Goal: Task Accomplishment & Management: Use online tool/utility

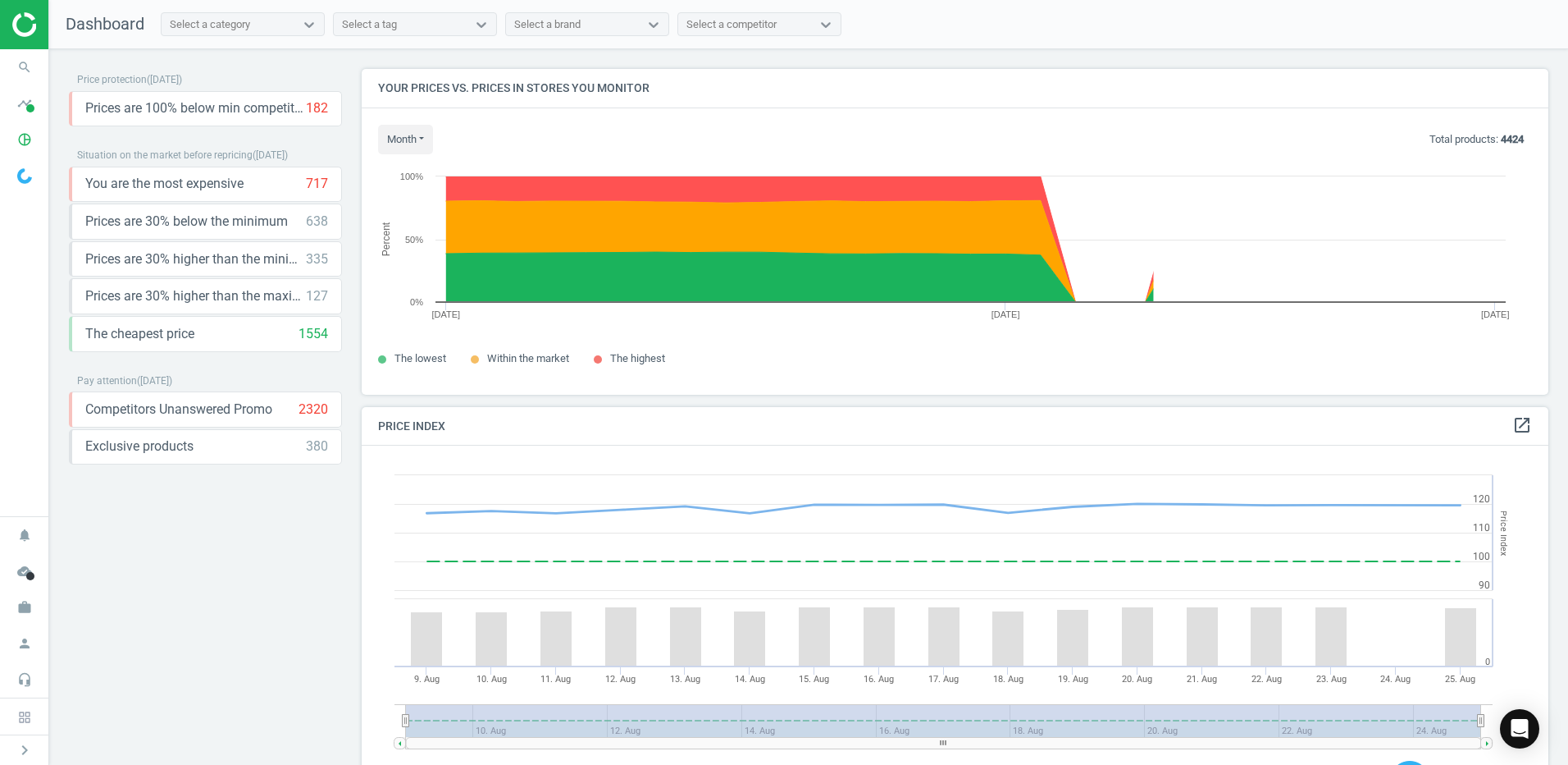
scroll to position [403, 1200]
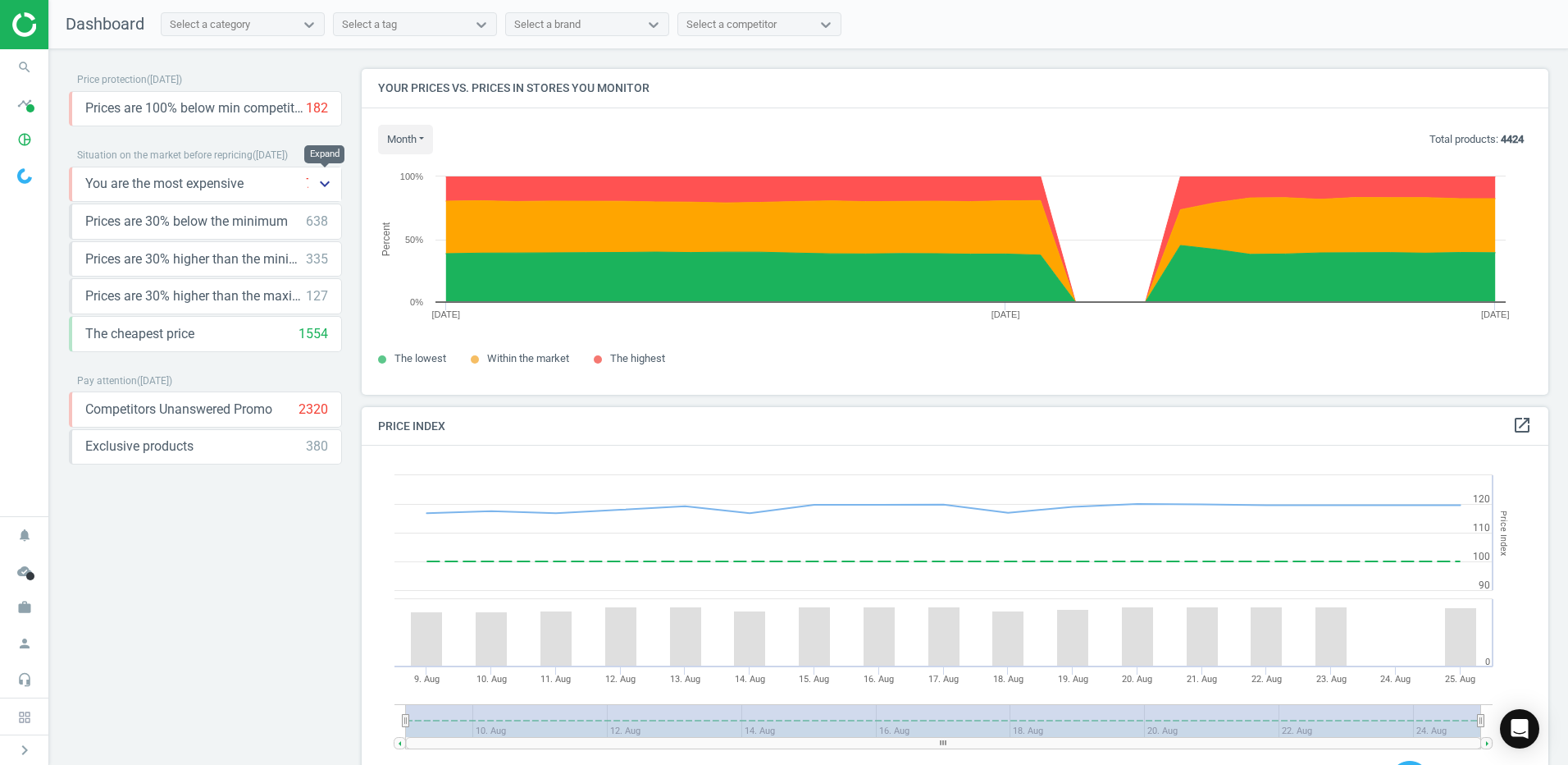
click at [323, 185] on icon "keyboard_arrow_down" at bounding box center [325, 184] width 20 height 20
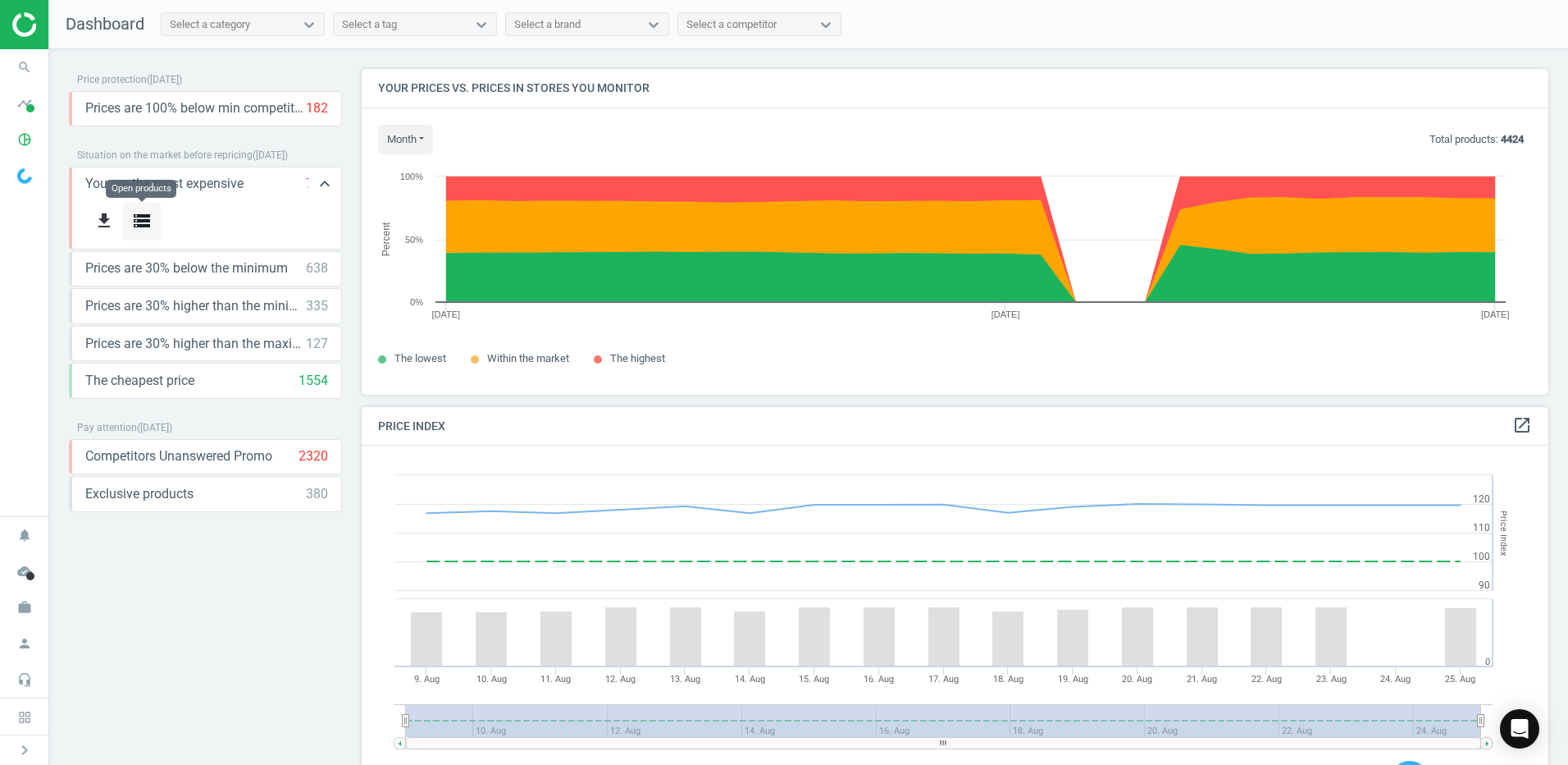
click at [140, 217] on icon "storage" at bounding box center [142, 221] width 20 height 20
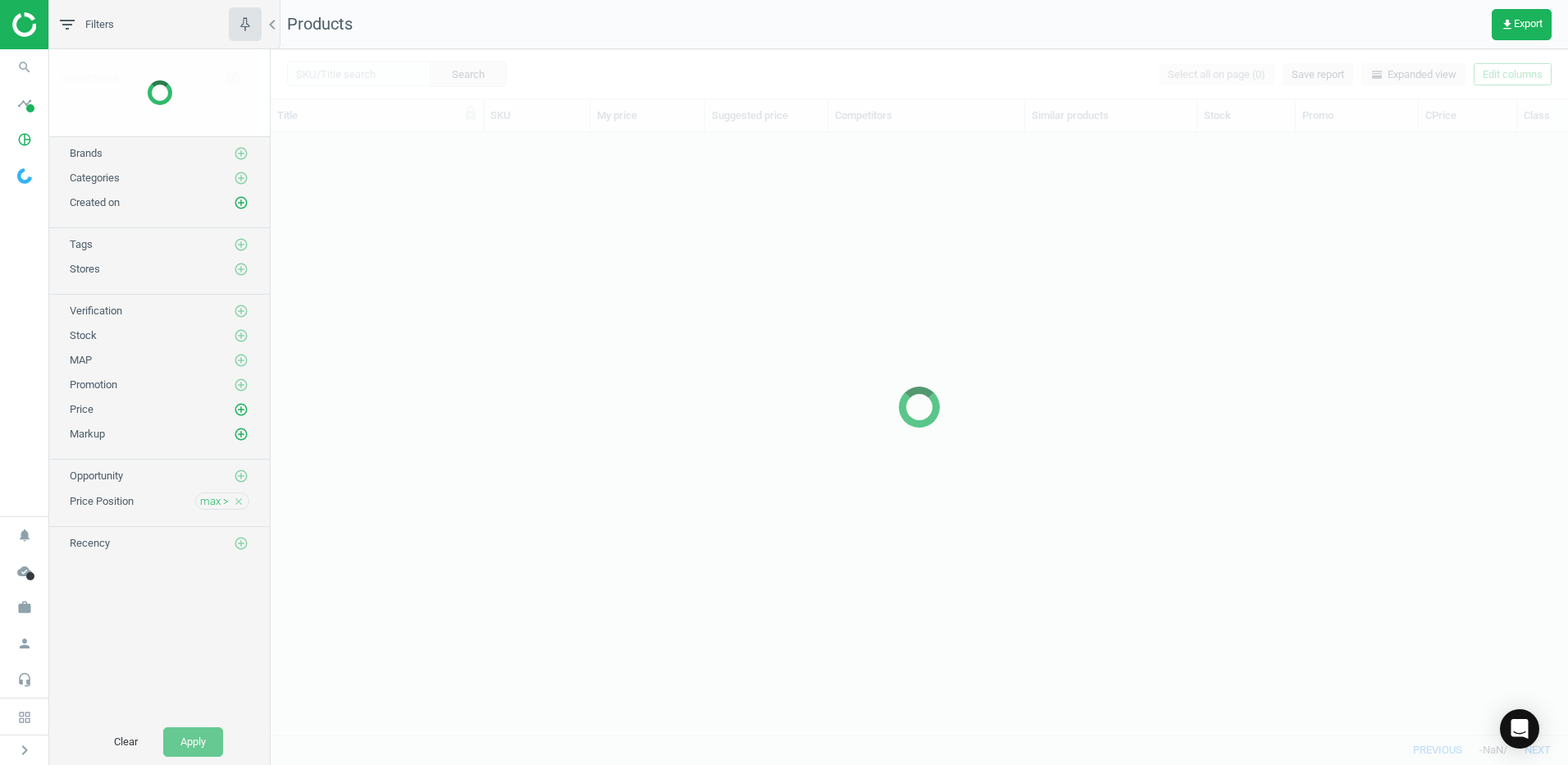
scroll to position [577, 1285]
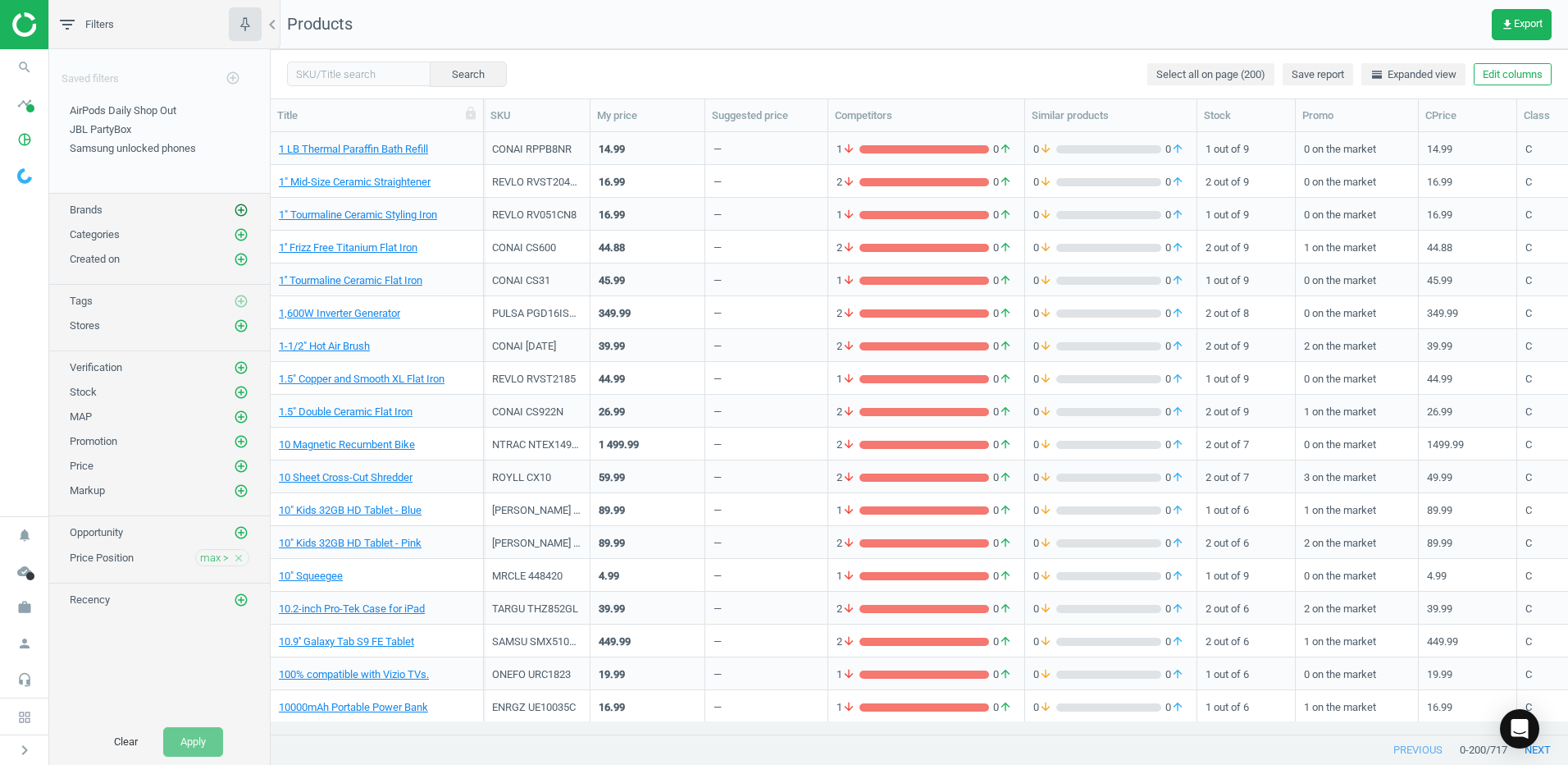
click at [242, 207] on icon "add_circle_outline" at bounding box center [242, 210] width 15 height 15
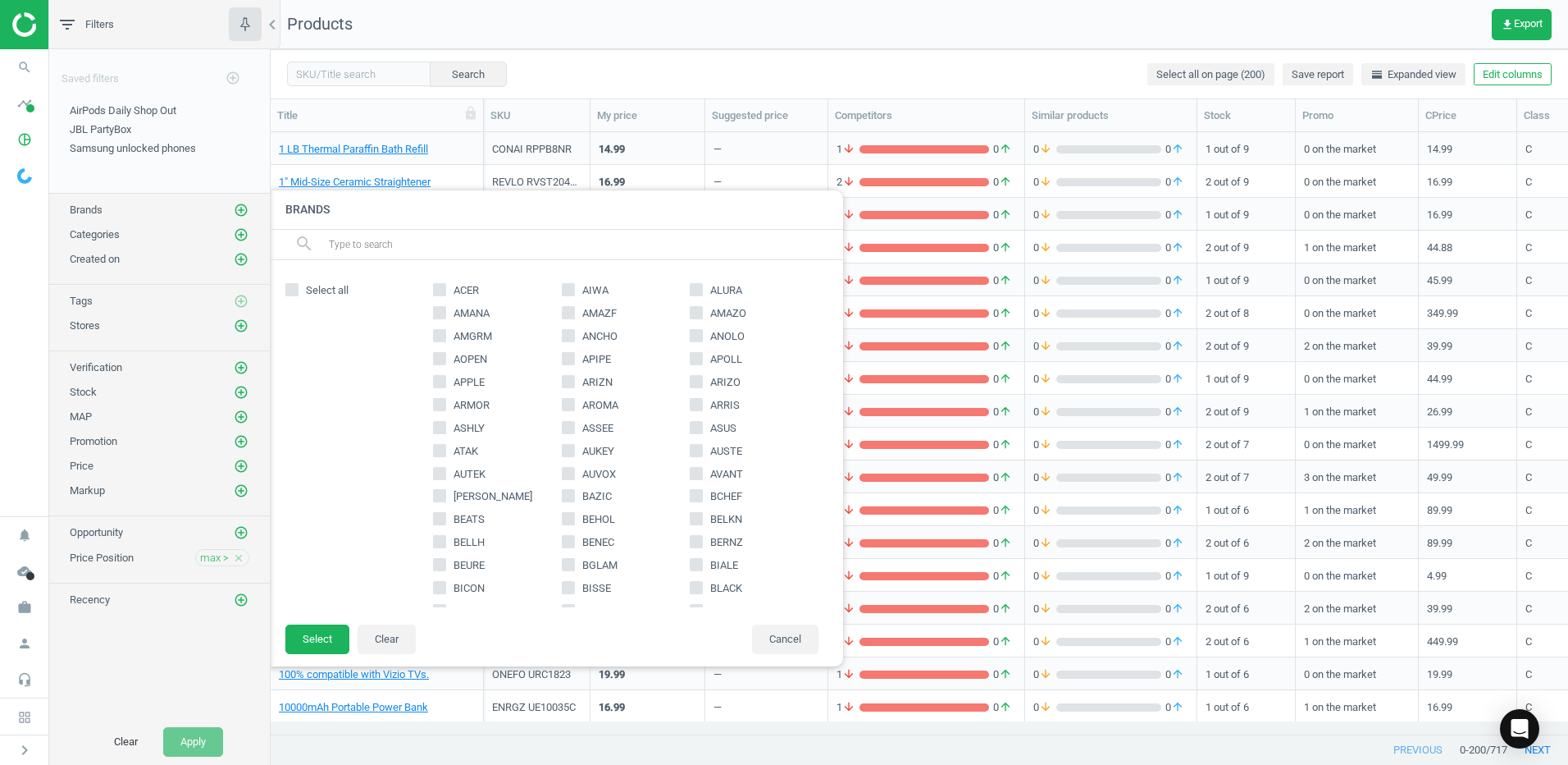
click at [443, 429] on input "ASHLY" at bounding box center [440, 426] width 11 height 11
checkbox input "true"
click at [330, 639] on button "Select" at bounding box center [318, 639] width 64 height 29
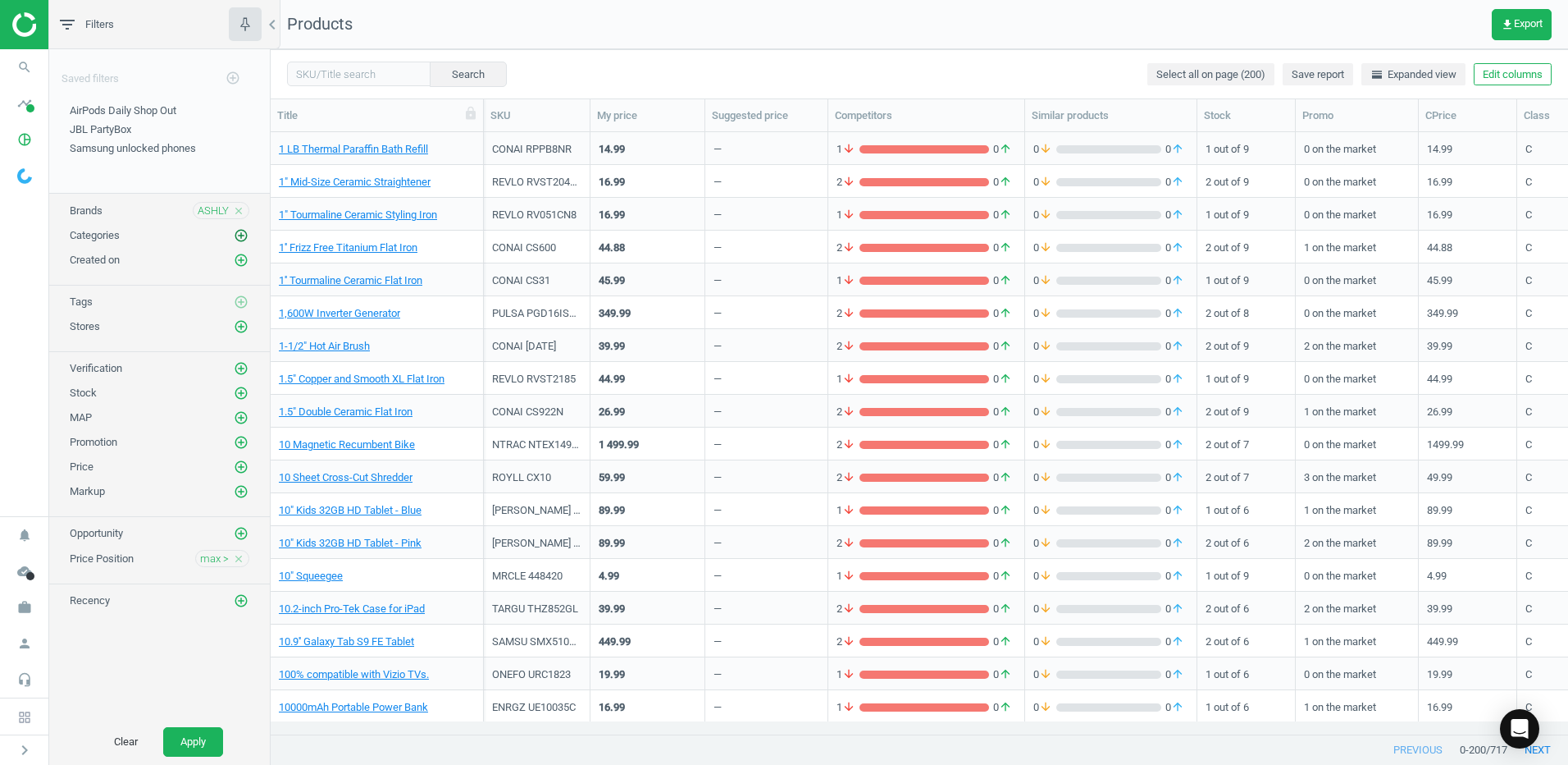
click at [242, 231] on icon "add_circle_outline" at bounding box center [242, 236] width 15 height 15
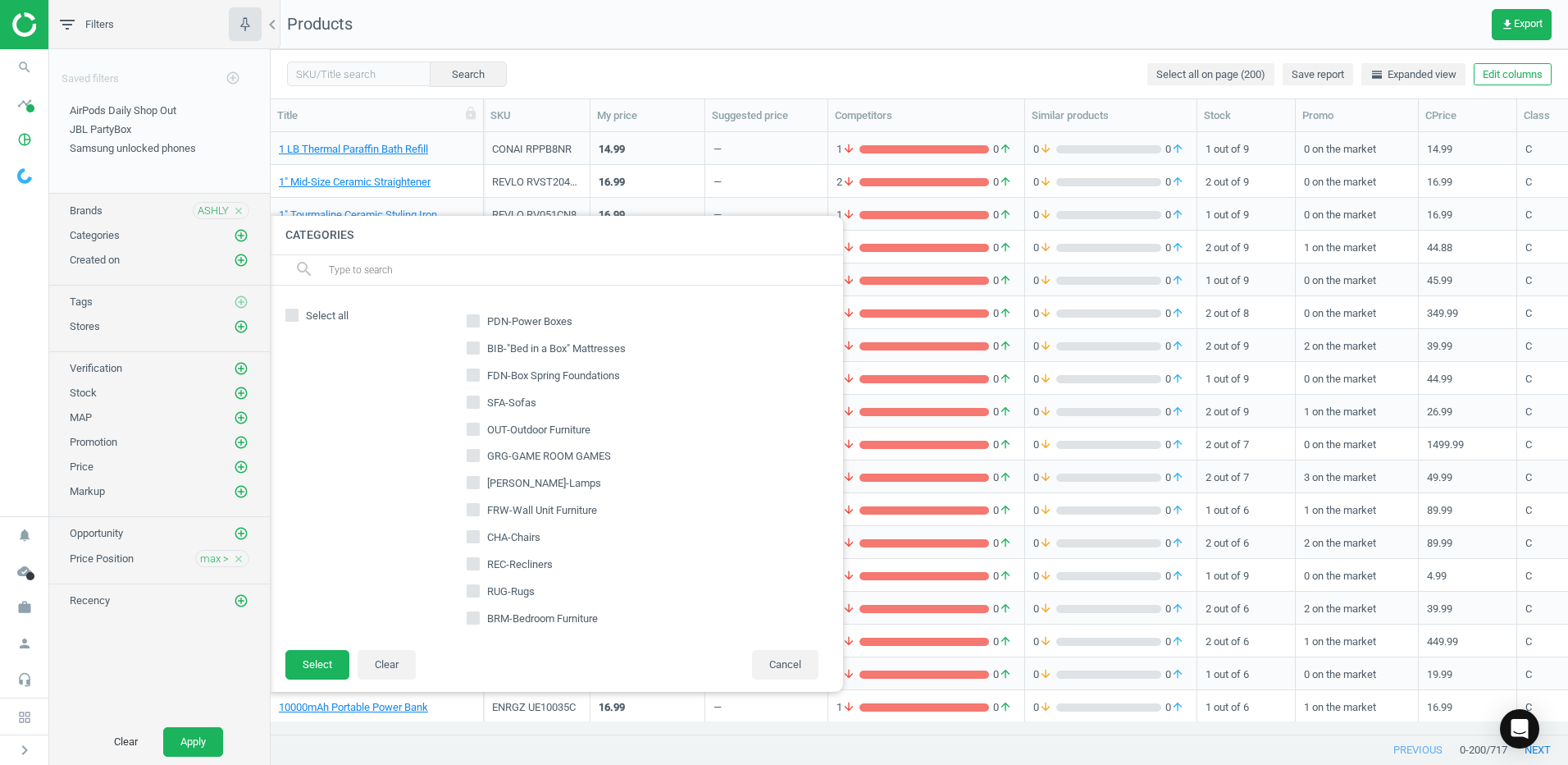
scroll to position [164, 0]
click at [470, 398] on input "[PERSON_NAME]-Lamps" at bounding box center [473, 400] width 11 height 11
checkbox input "true"
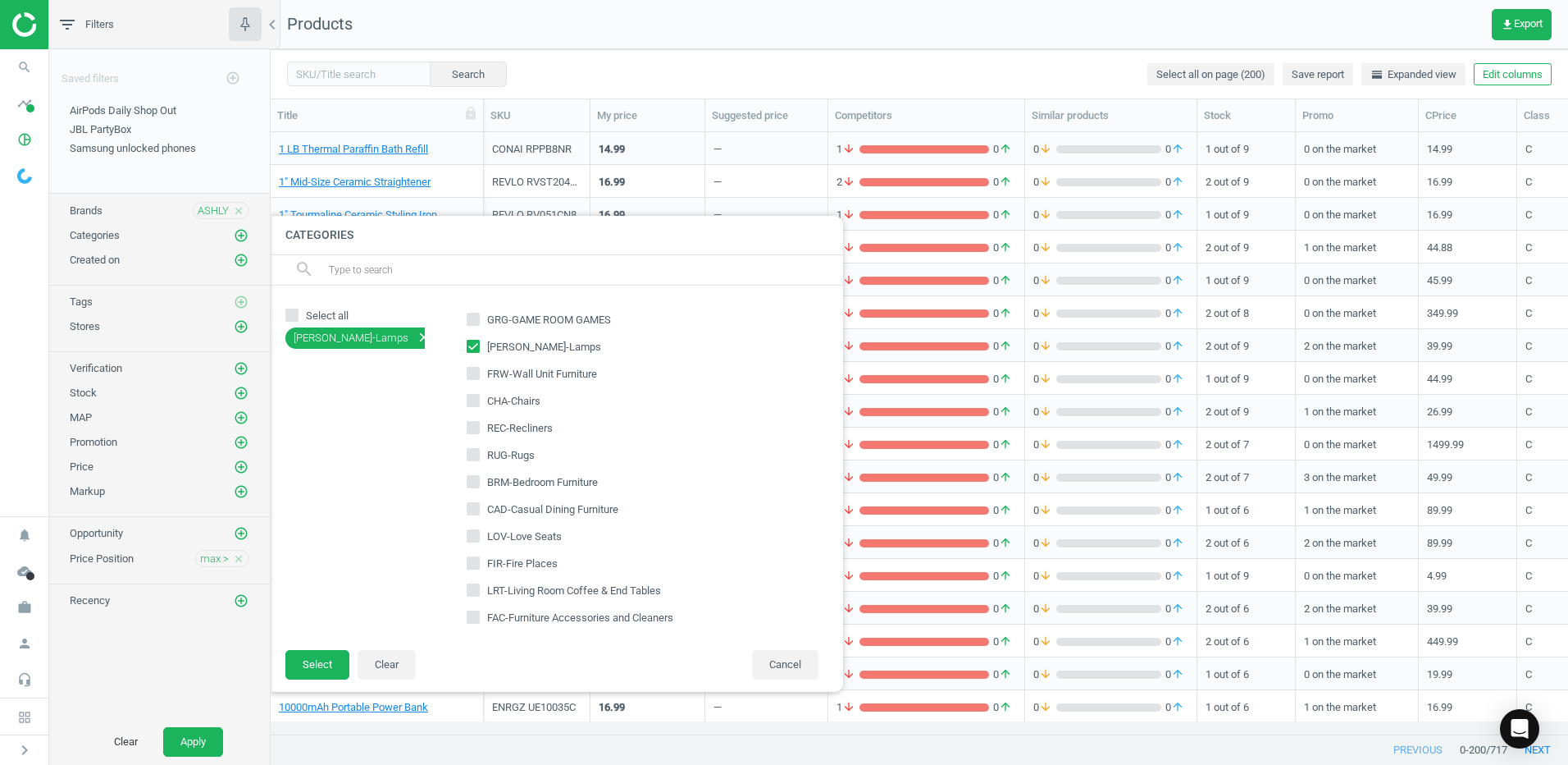
scroll to position [246, 0]
click at [473, 429] on input "RUG-Rugs" at bounding box center [473, 426] width 11 height 11
checkbox input "true"
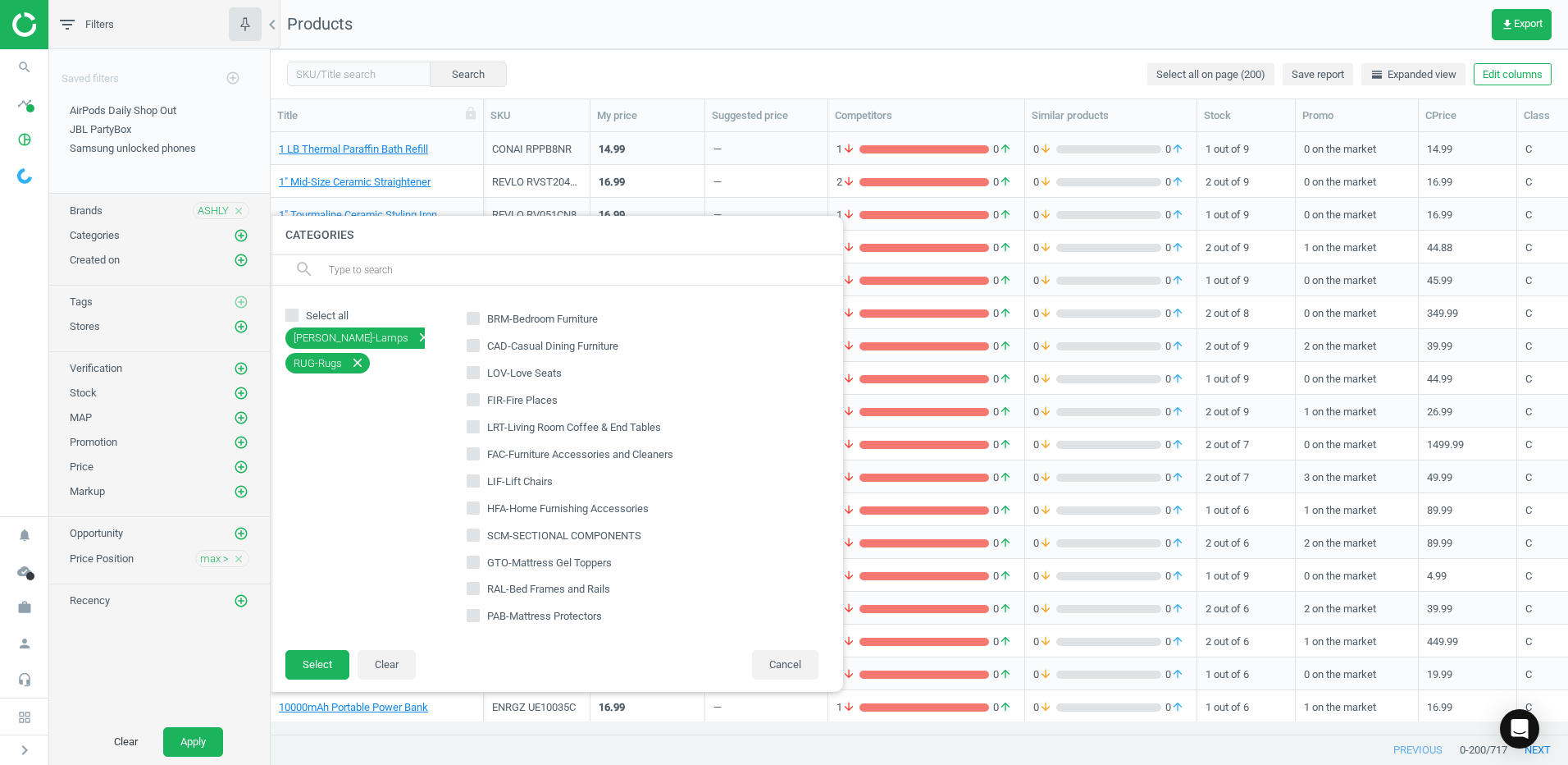
scroll to position [411, 0]
click at [479, 394] on icon at bounding box center [473, 398] width 13 height 13
click at [479, 394] on input "LRT-Living Room Coffee & End Tables" at bounding box center [473, 397] width 11 height 11
checkbox input "true"
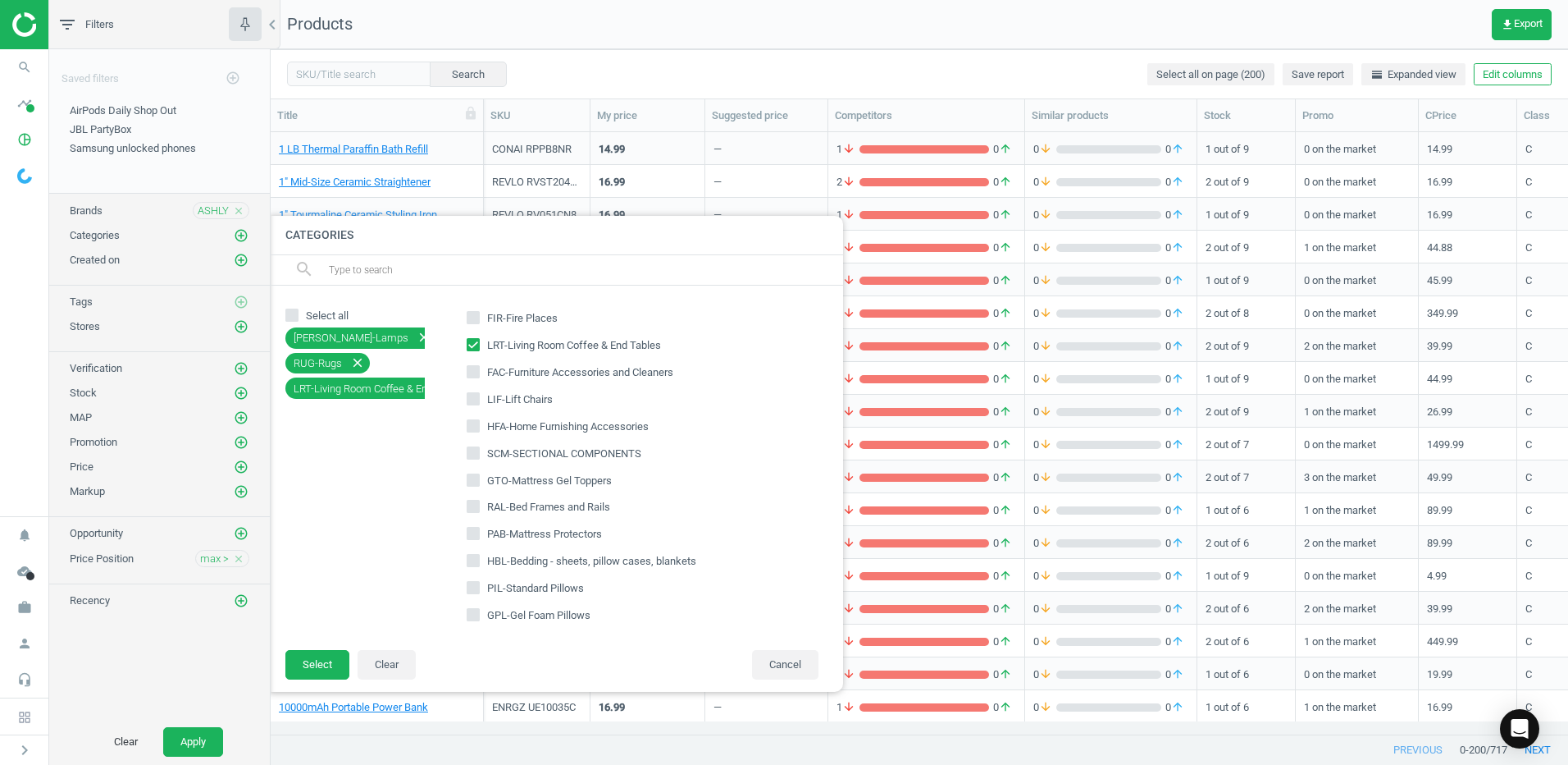
scroll to position [492, 0]
click at [474, 395] on input "HFA-Home Furnishing Accessories" at bounding box center [473, 396] width 11 height 11
checkbox input "true"
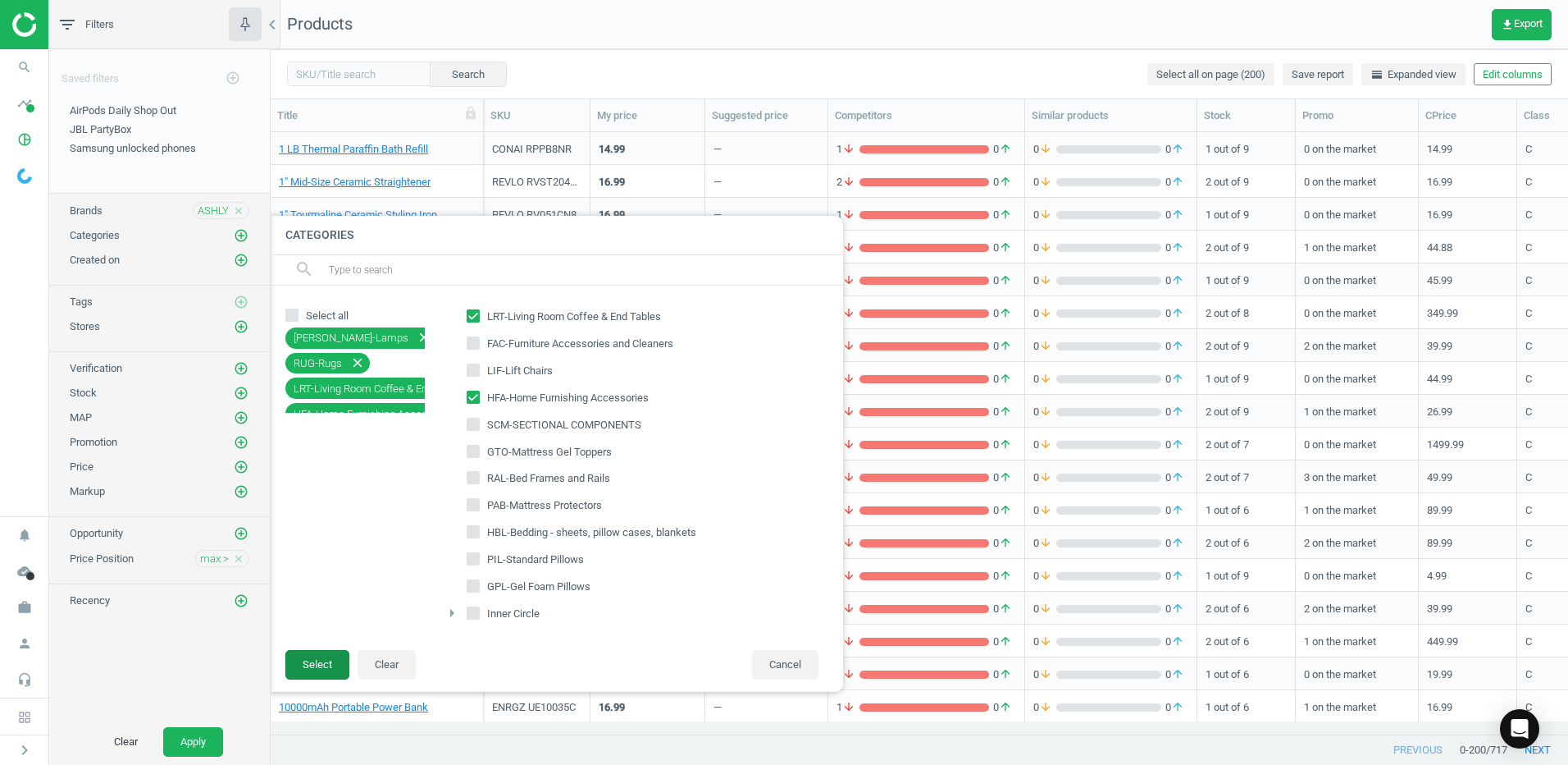
click at [324, 667] on button "Select" at bounding box center [318, 664] width 64 height 29
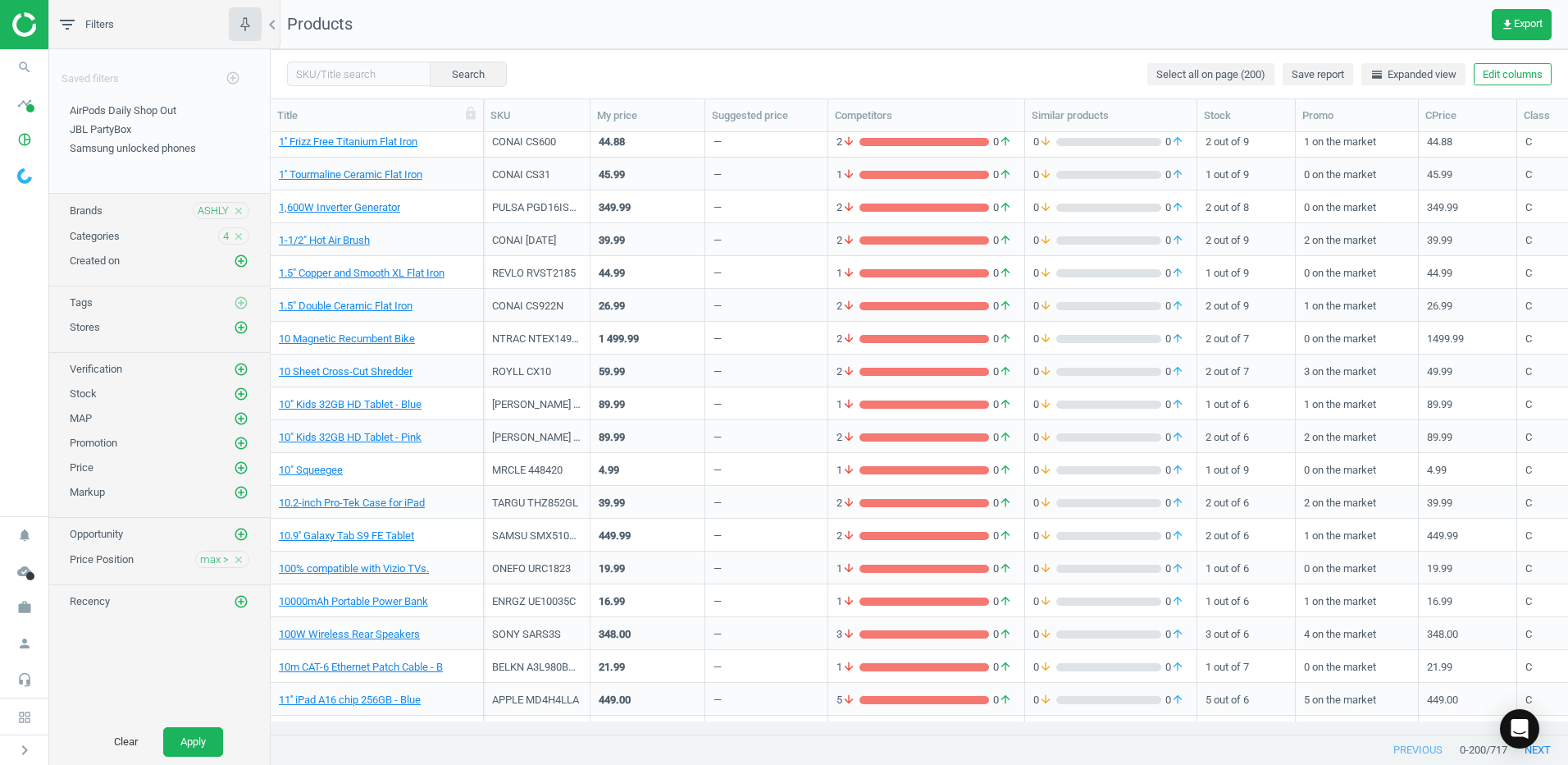
scroll to position [0, 0]
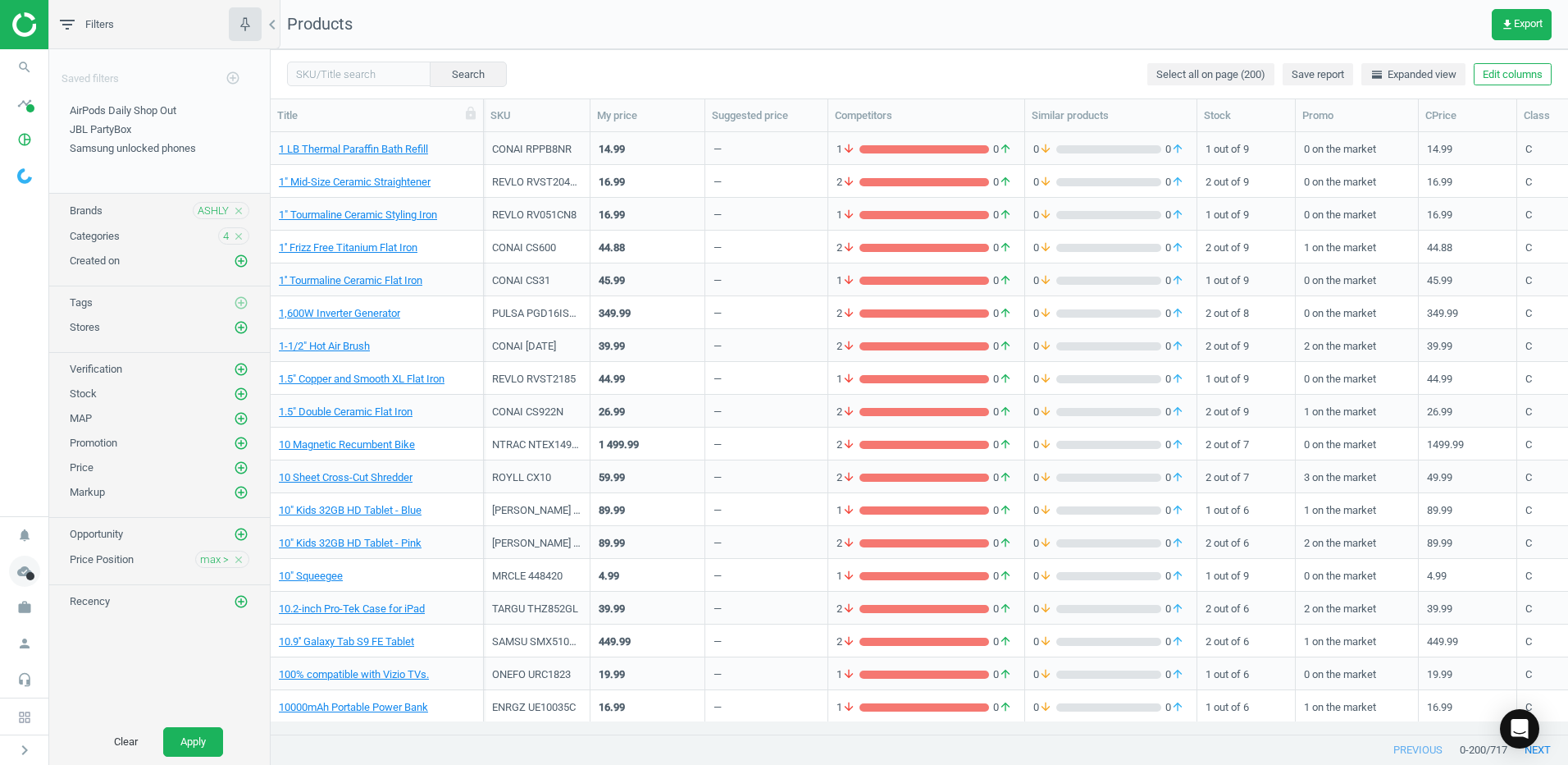
click at [23, 569] on icon "cloud_done" at bounding box center [24, 570] width 31 height 31
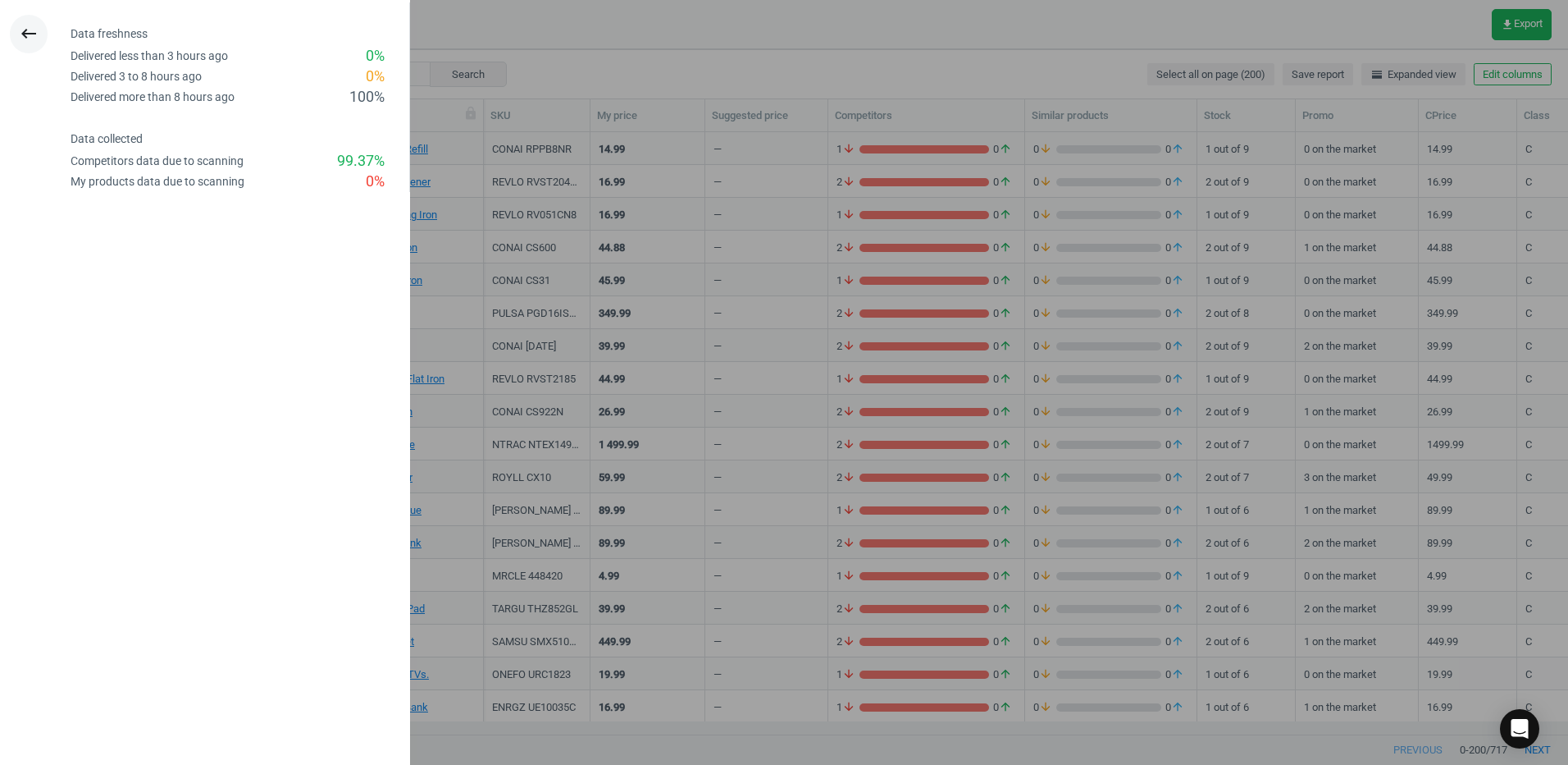
click at [33, 33] on icon "keyboard_backspace" at bounding box center [29, 33] width 20 height 20
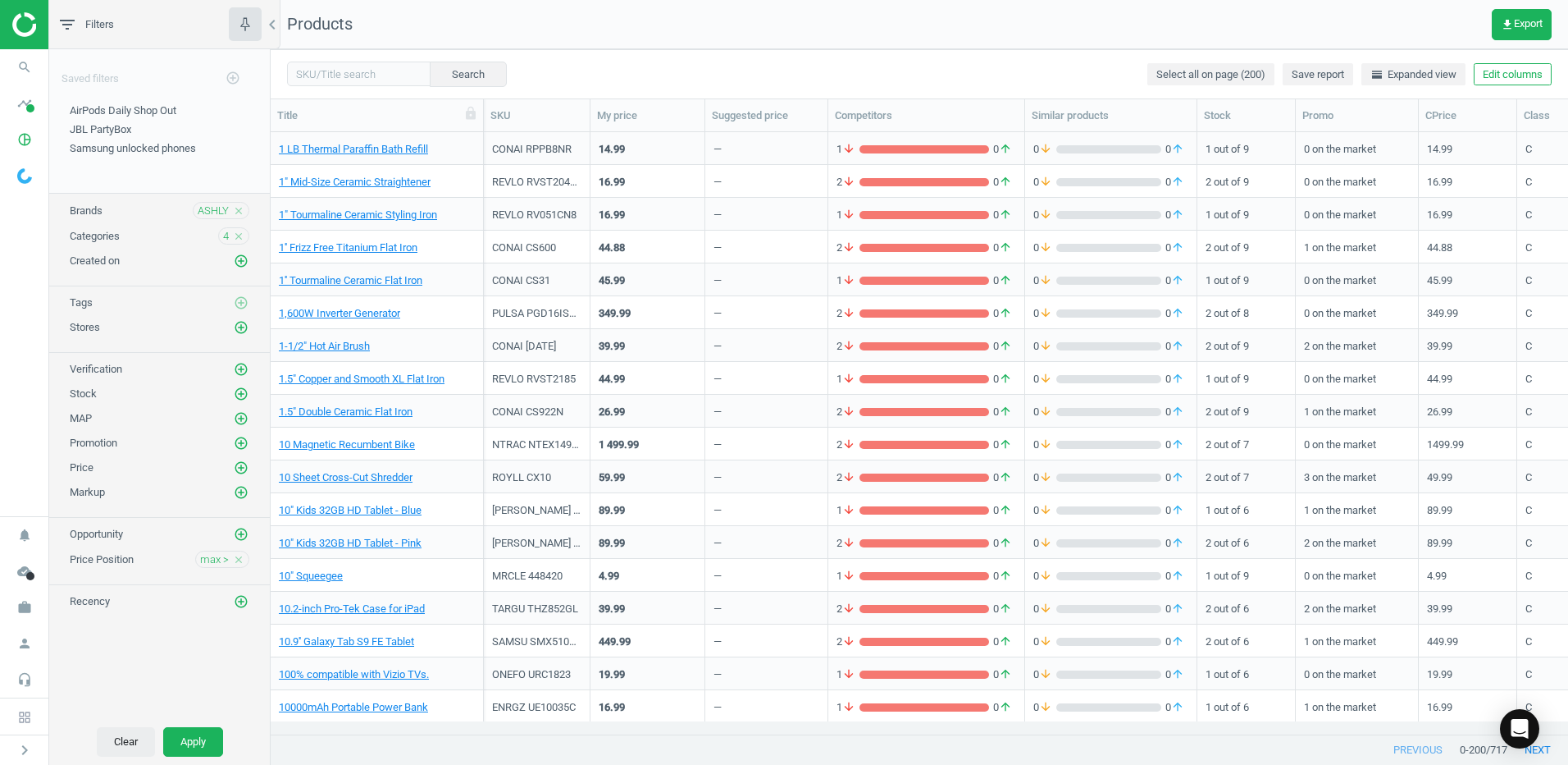
click at [124, 744] on button "Clear" at bounding box center [126, 741] width 59 height 29
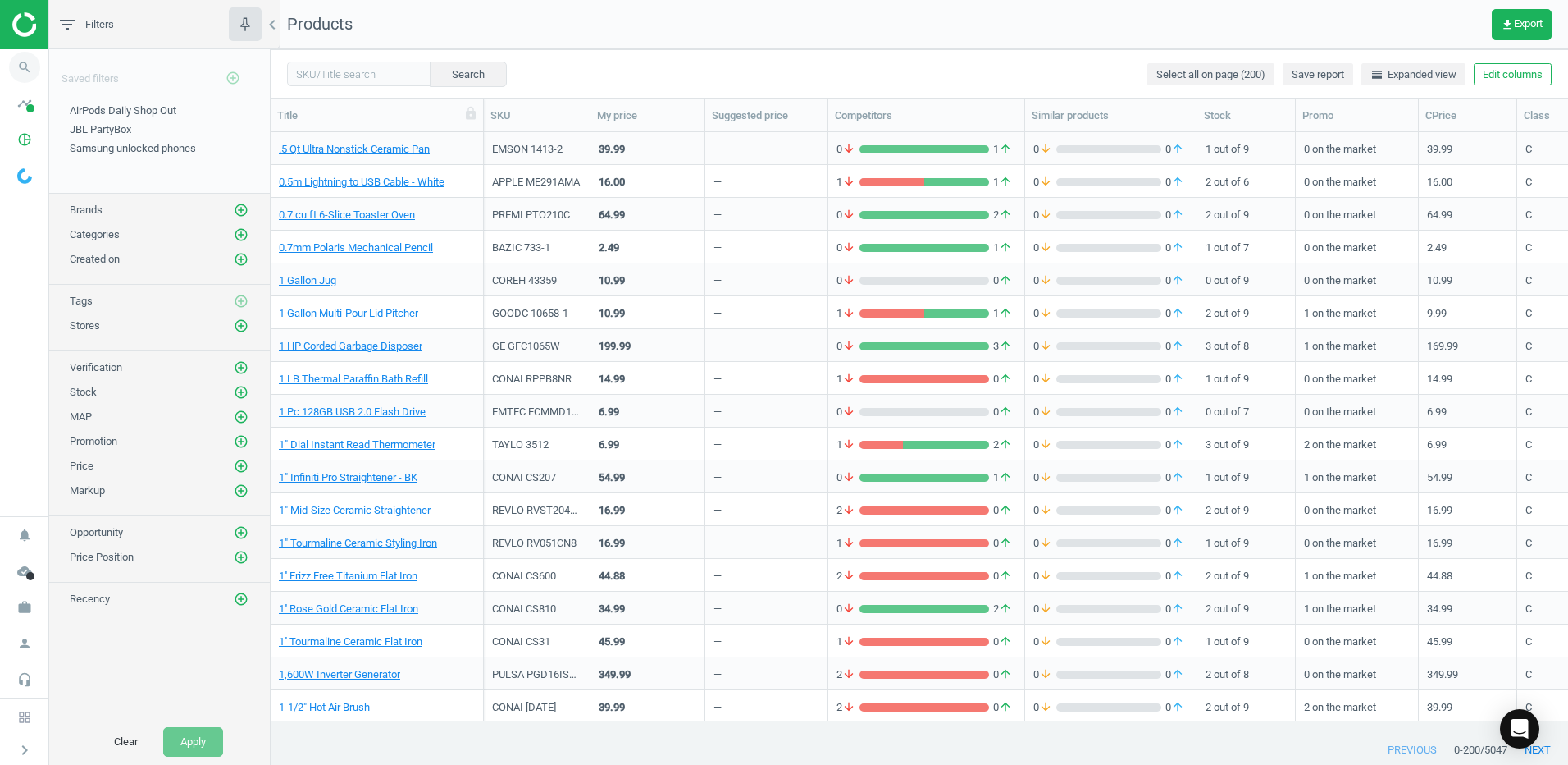
click at [22, 66] on icon "search" at bounding box center [24, 67] width 31 height 31
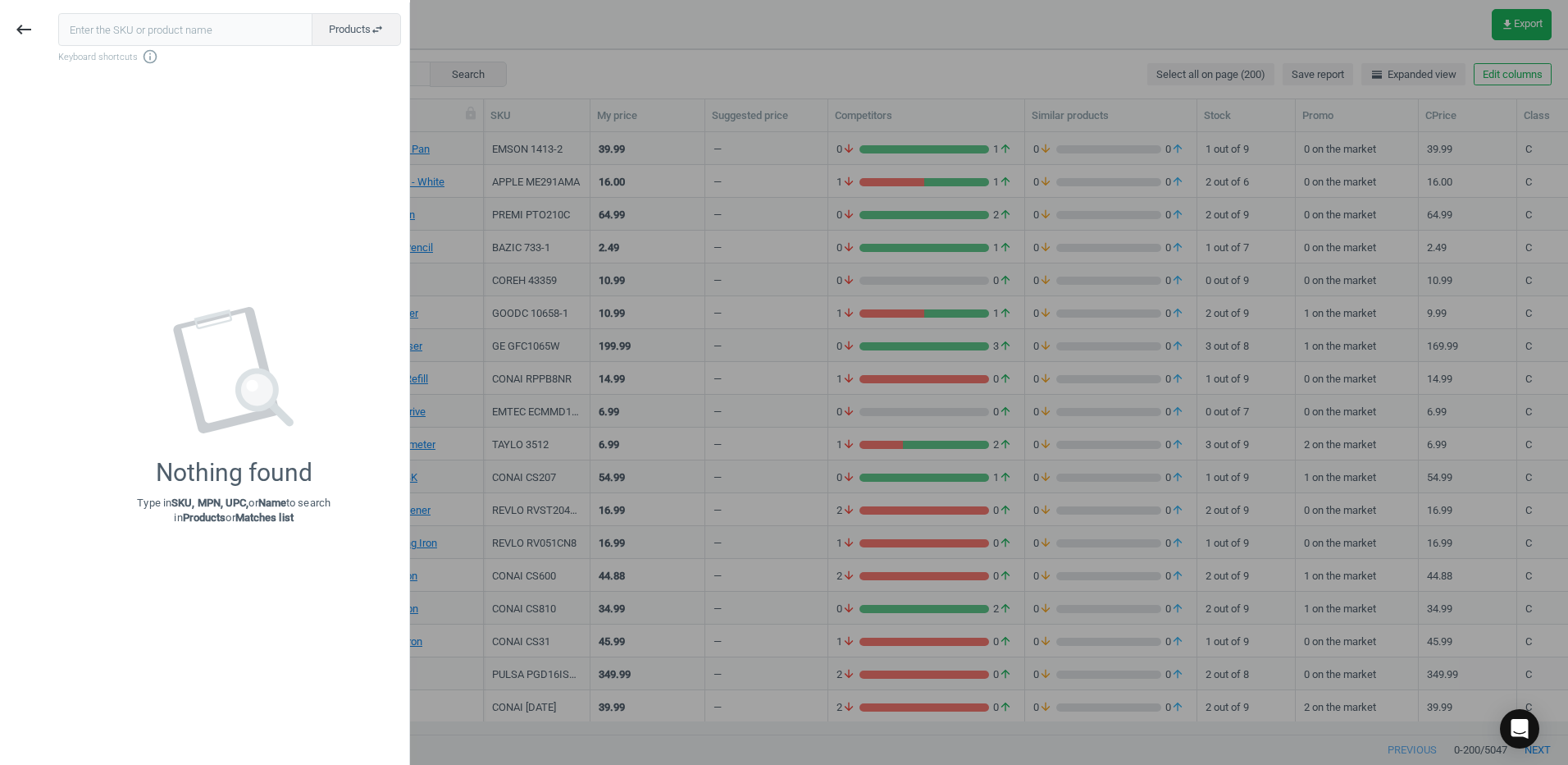
click at [130, 25] on input "text" at bounding box center [186, 29] width 254 height 33
type input "[PERSON_NAME]"
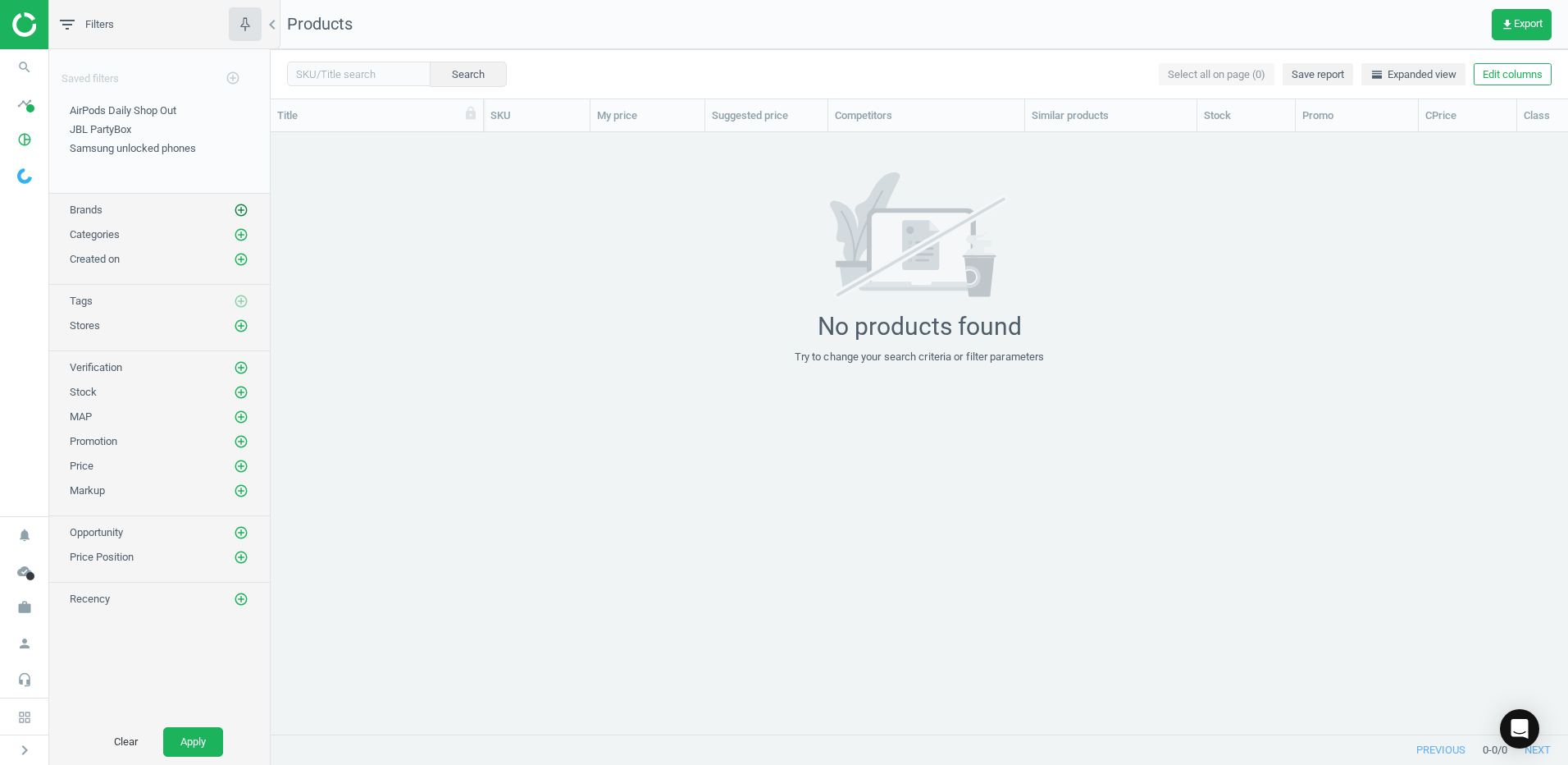
click at [237, 210] on icon "add_circle_outline" at bounding box center [242, 210] width 15 height 15
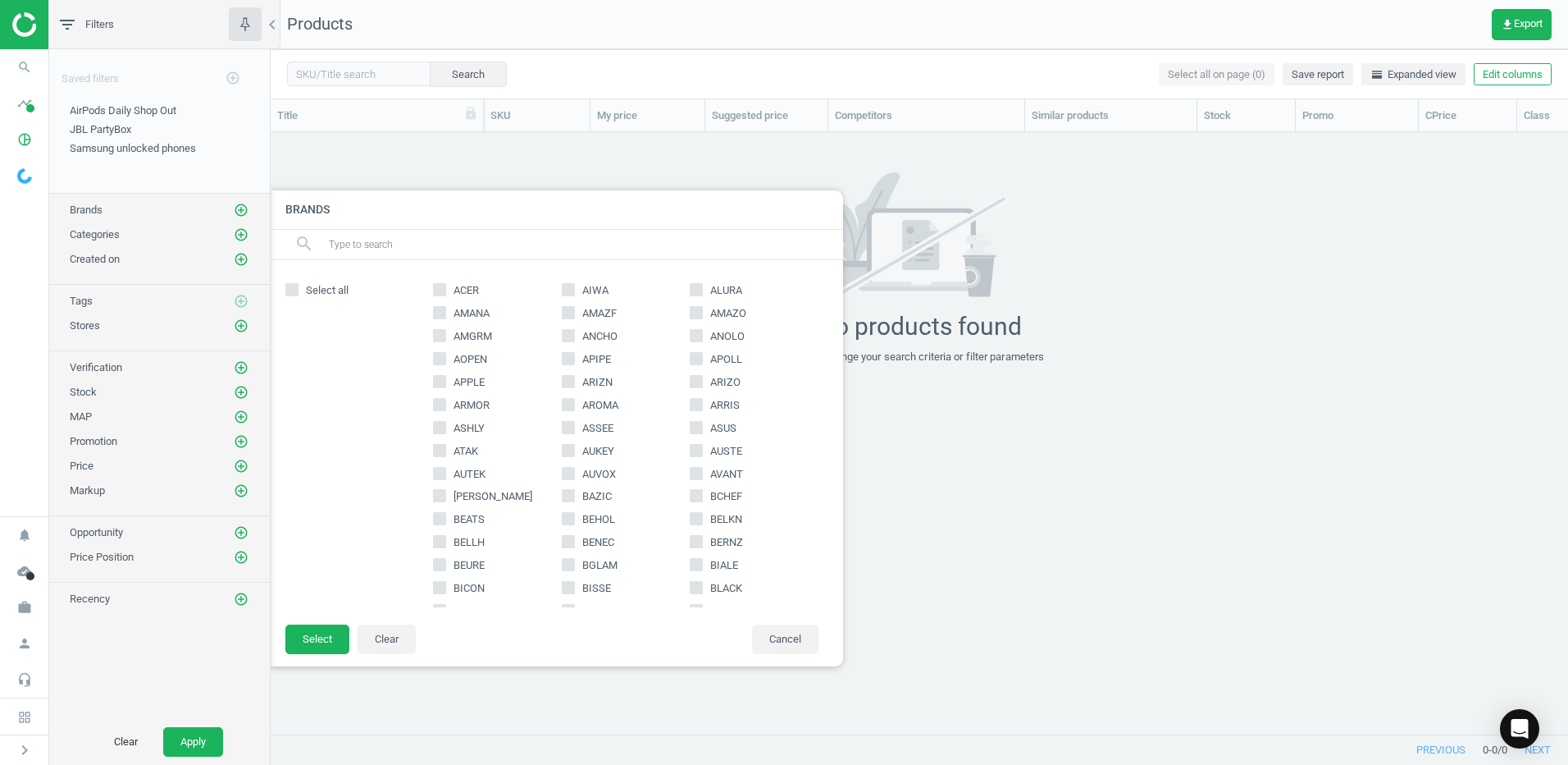
click at [395, 246] on input "text" at bounding box center [579, 244] width 504 height 26
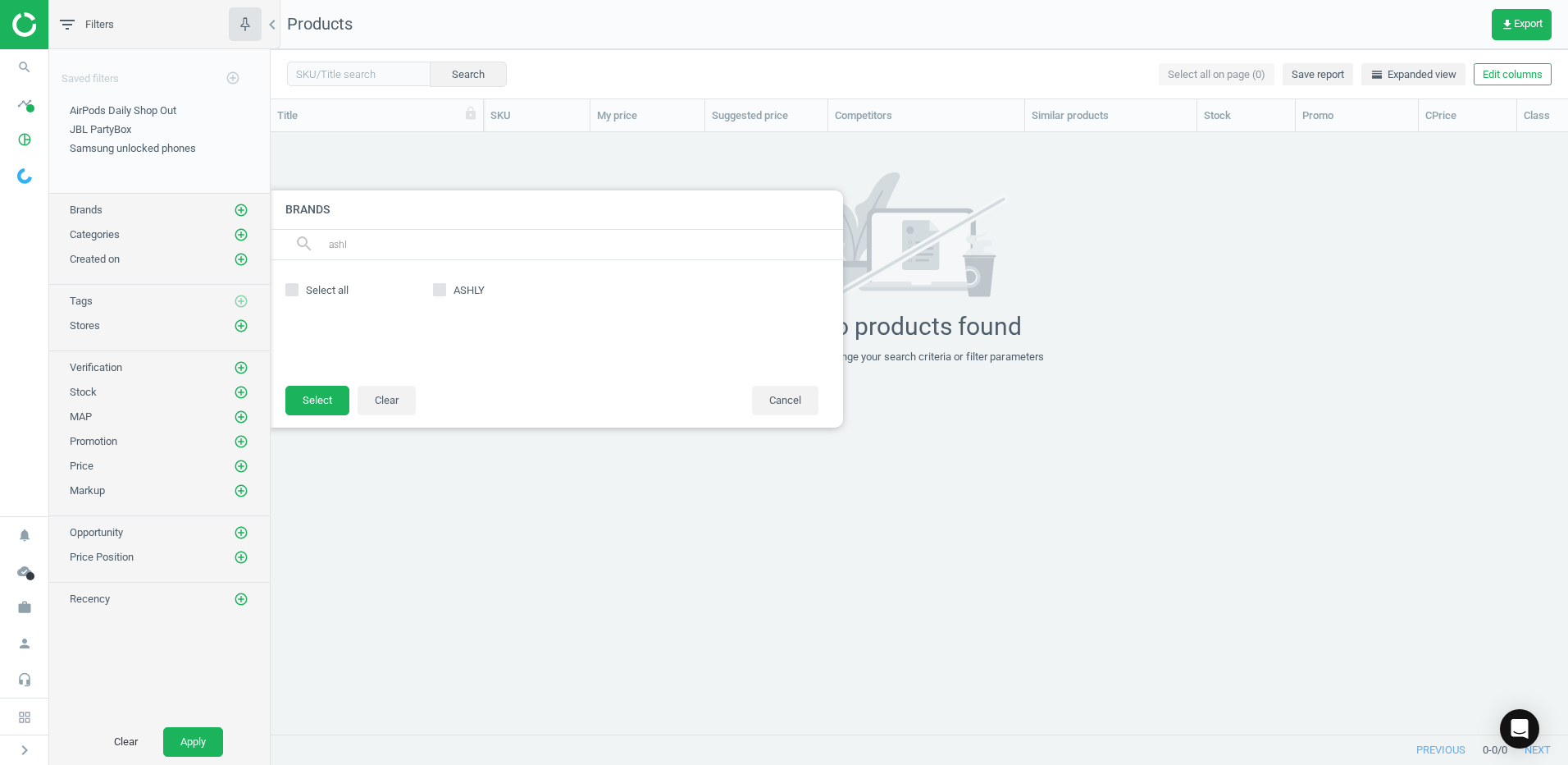
type input "ashl"
click at [445, 292] on input "ASHLY" at bounding box center [440, 290] width 11 height 11
checkbox input "true"
click at [330, 403] on button "Select" at bounding box center [318, 400] width 64 height 29
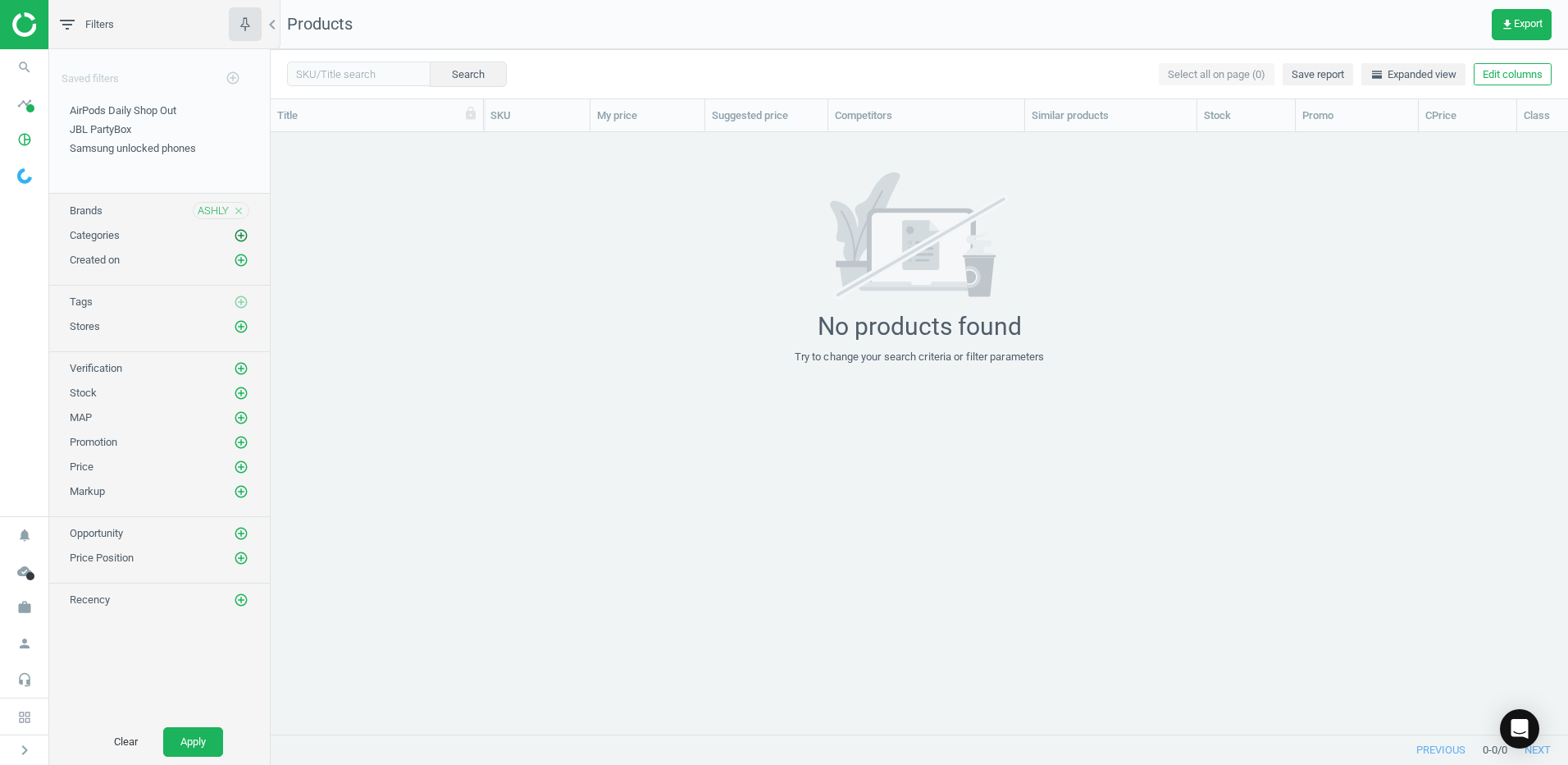
click at [244, 233] on icon "add_circle_outline" at bounding box center [242, 236] width 15 height 15
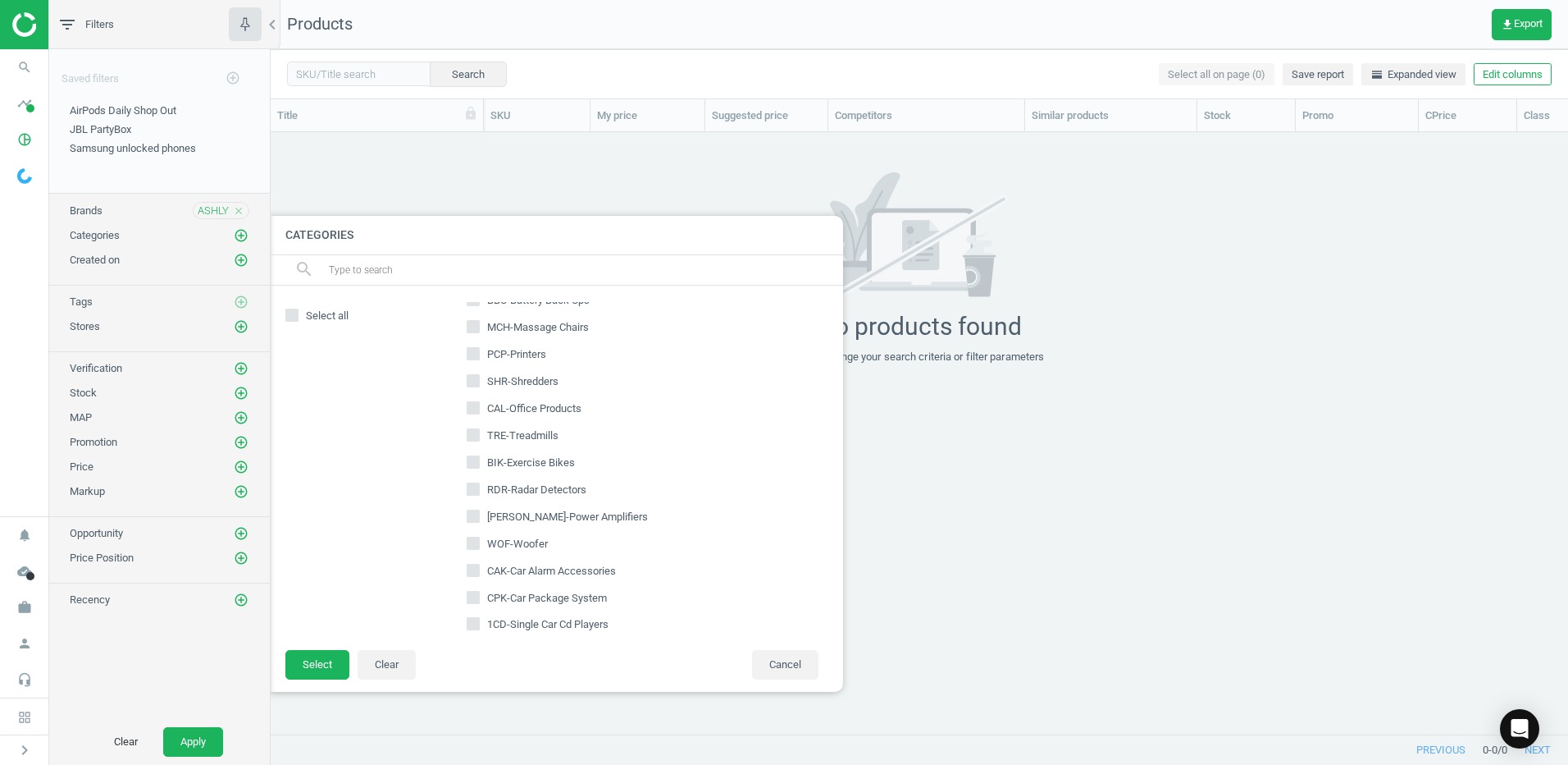
scroll to position [1231, 0]
click at [1154, 186] on div at bounding box center [1055, 382] width 1568 height 765
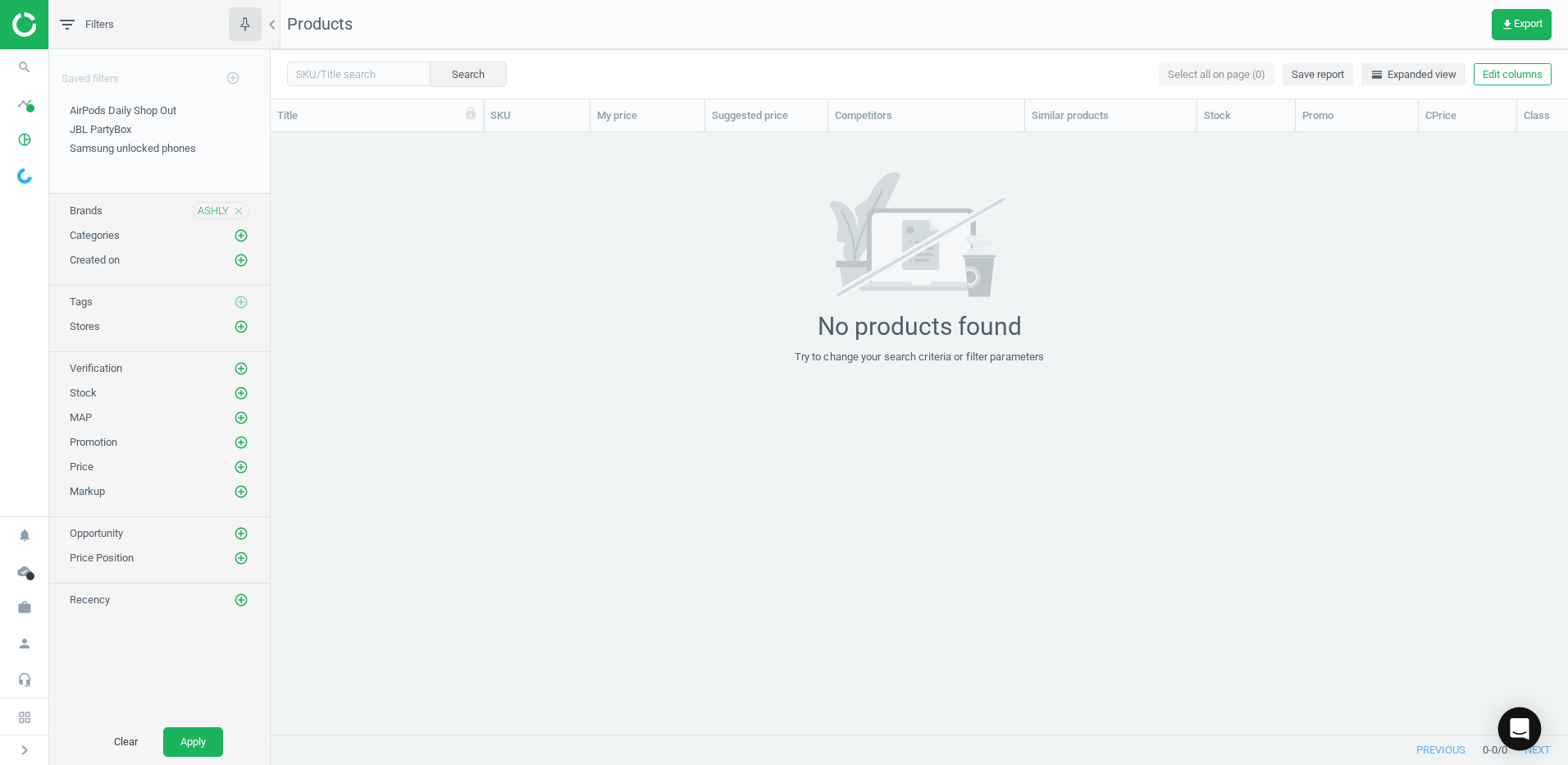
click at [1518, 728] on icon "Open Intercom Messenger" at bounding box center [1520, 729] width 19 height 22
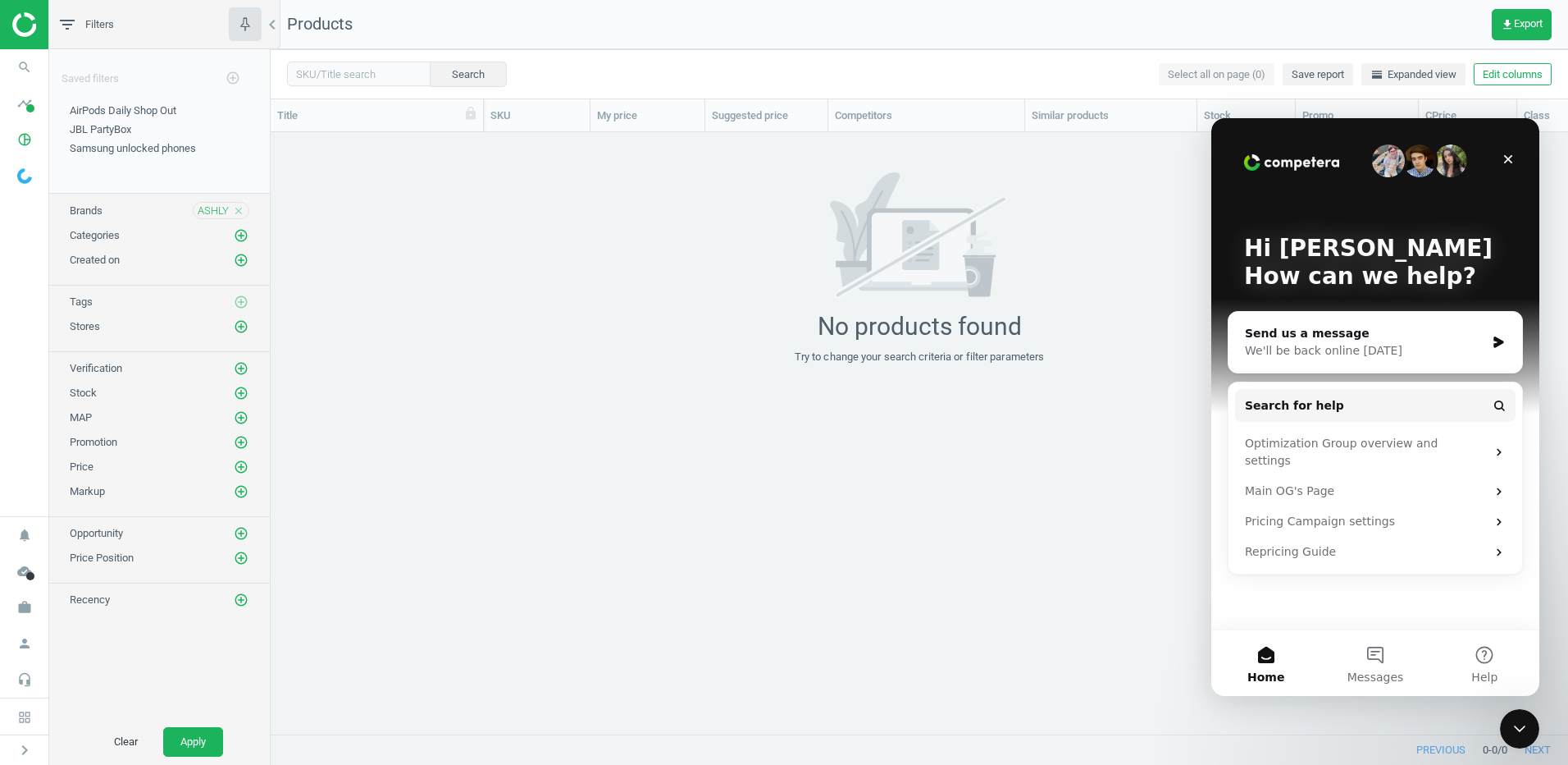
scroll to position [0, 0]
click at [1034, 620] on div "grid" at bounding box center [919, 426] width 1298 height 589
click at [1506, 159] on icon "Close" at bounding box center [1509, 160] width 13 height 13
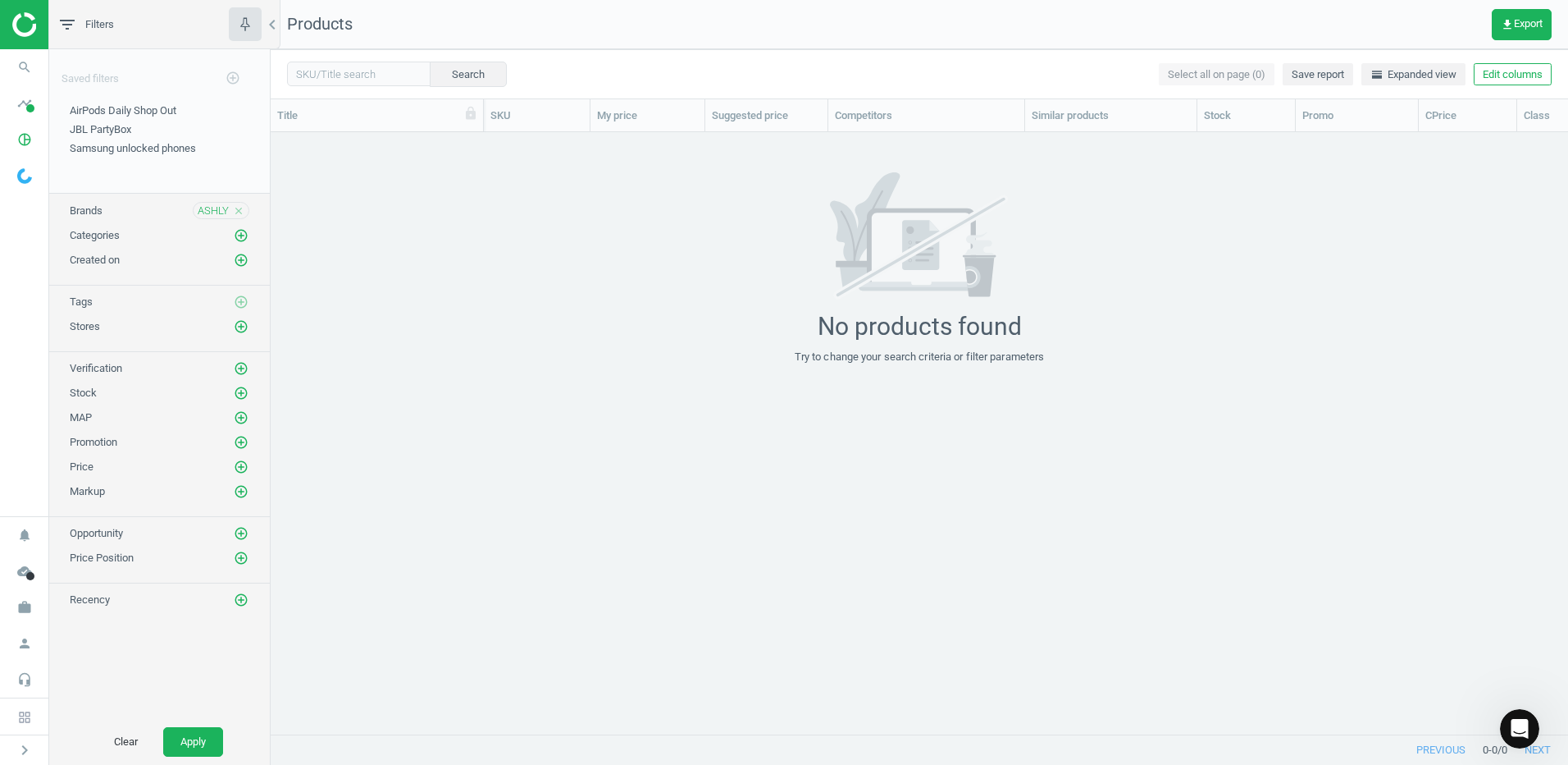
click at [1226, 299] on div "No products found Try to change your search criteria or filter parameters" at bounding box center [919, 268] width 1298 height 192
click at [1409, 72] on span "horizontal_split Expanded view" at bounding box center [1413, 74] width 86 height 15
click at [358, 73] on input "text" at bounding box center [359, 74] width 144 height 24
click at [354, 73] on input "a2000800" at bounding box center [359, 74] width 144 height 24
type input "a"
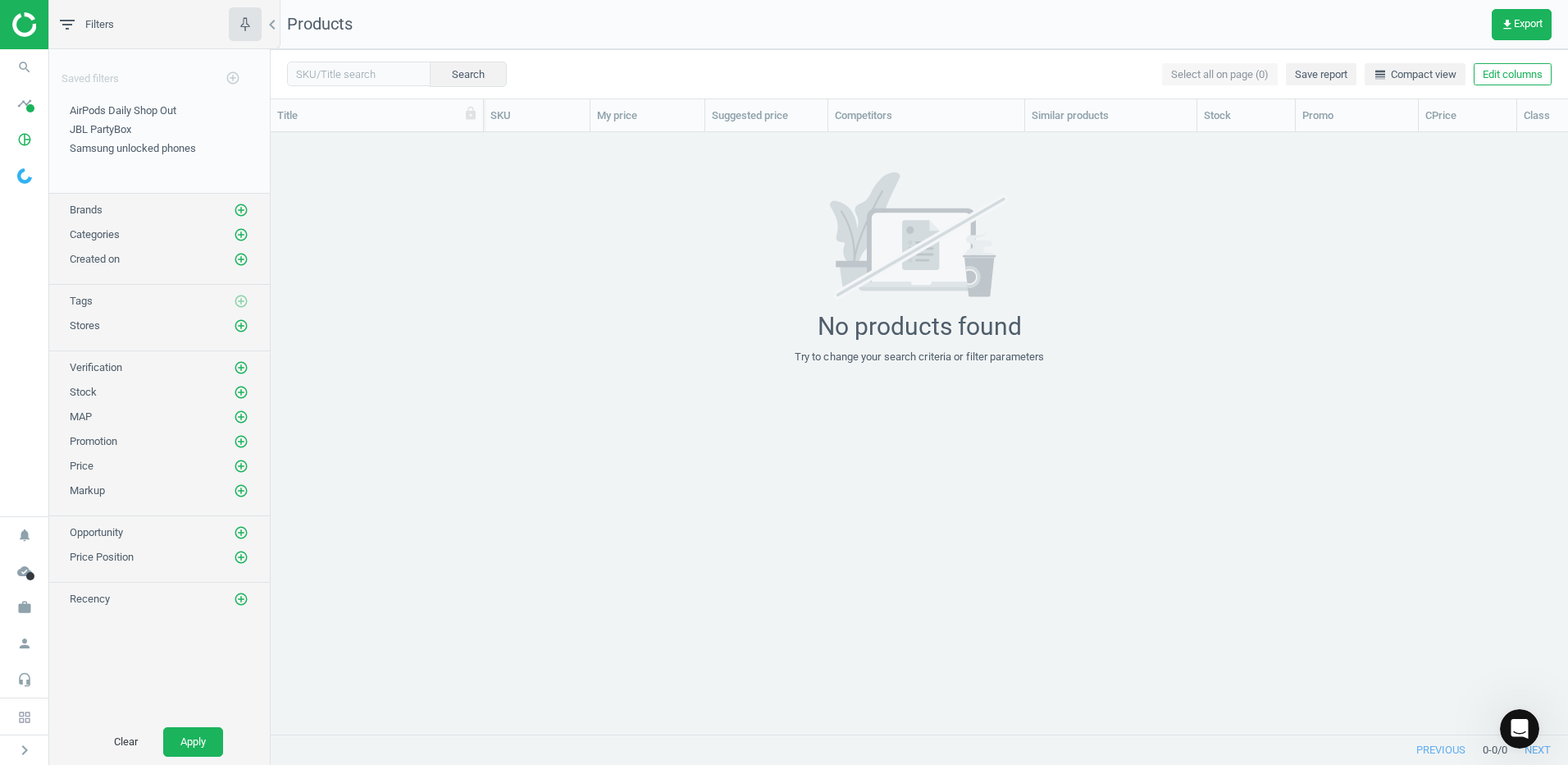
click at [522, 328] on div "No products found Try to change your search criteria or filter parameters" at bounding box center [919, 268] width 1298 height 192
click at [335, 73] on input "text" at bounding box center [359, 74] width 144 height 24
type input "t161-14"
click at [412, 73] on icon "clear" at bounding box center [418, 74] width 12 height 12
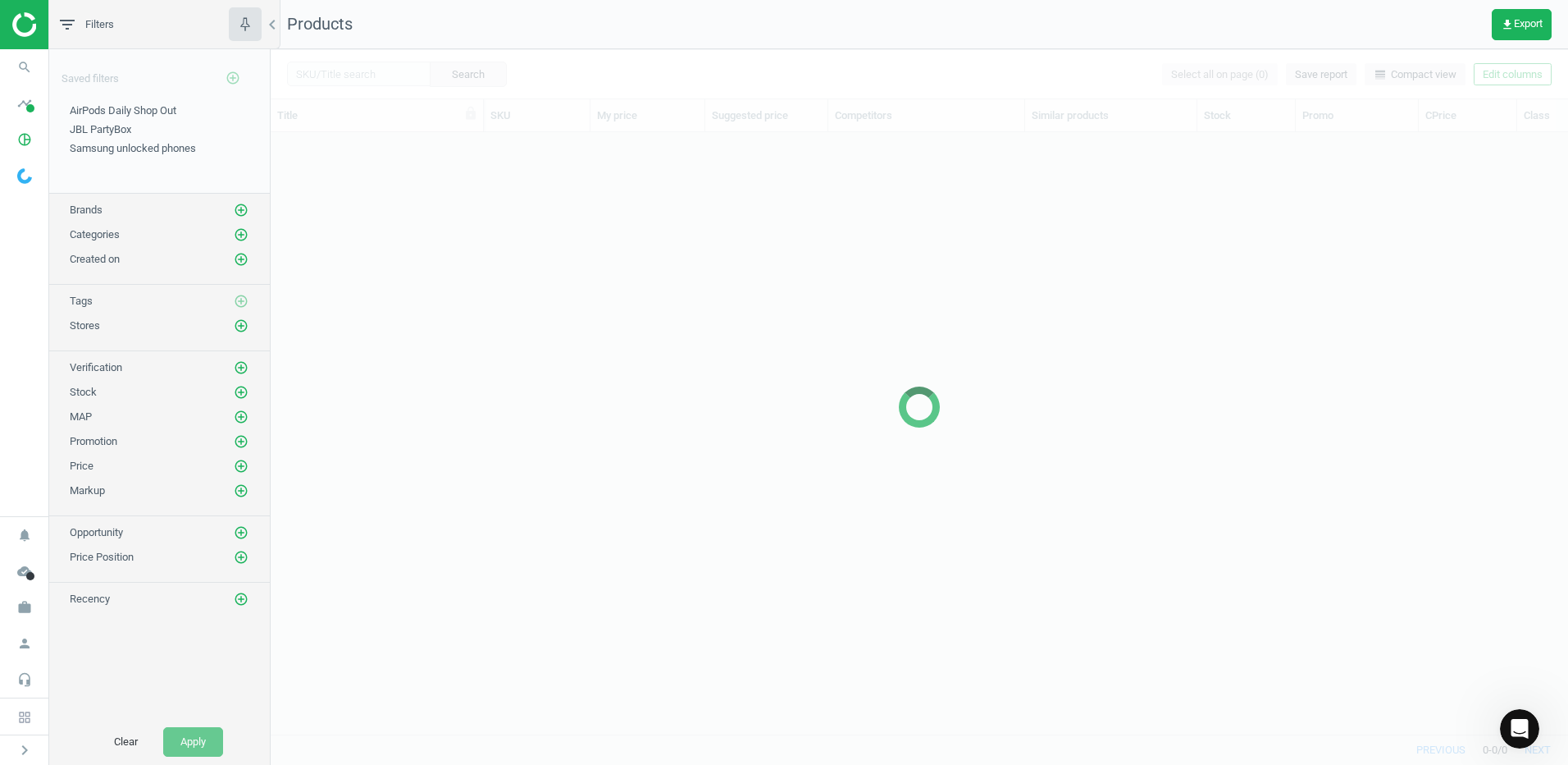
click at [376, 296] on div at bounding box center [919, 407] width 1298 height 716
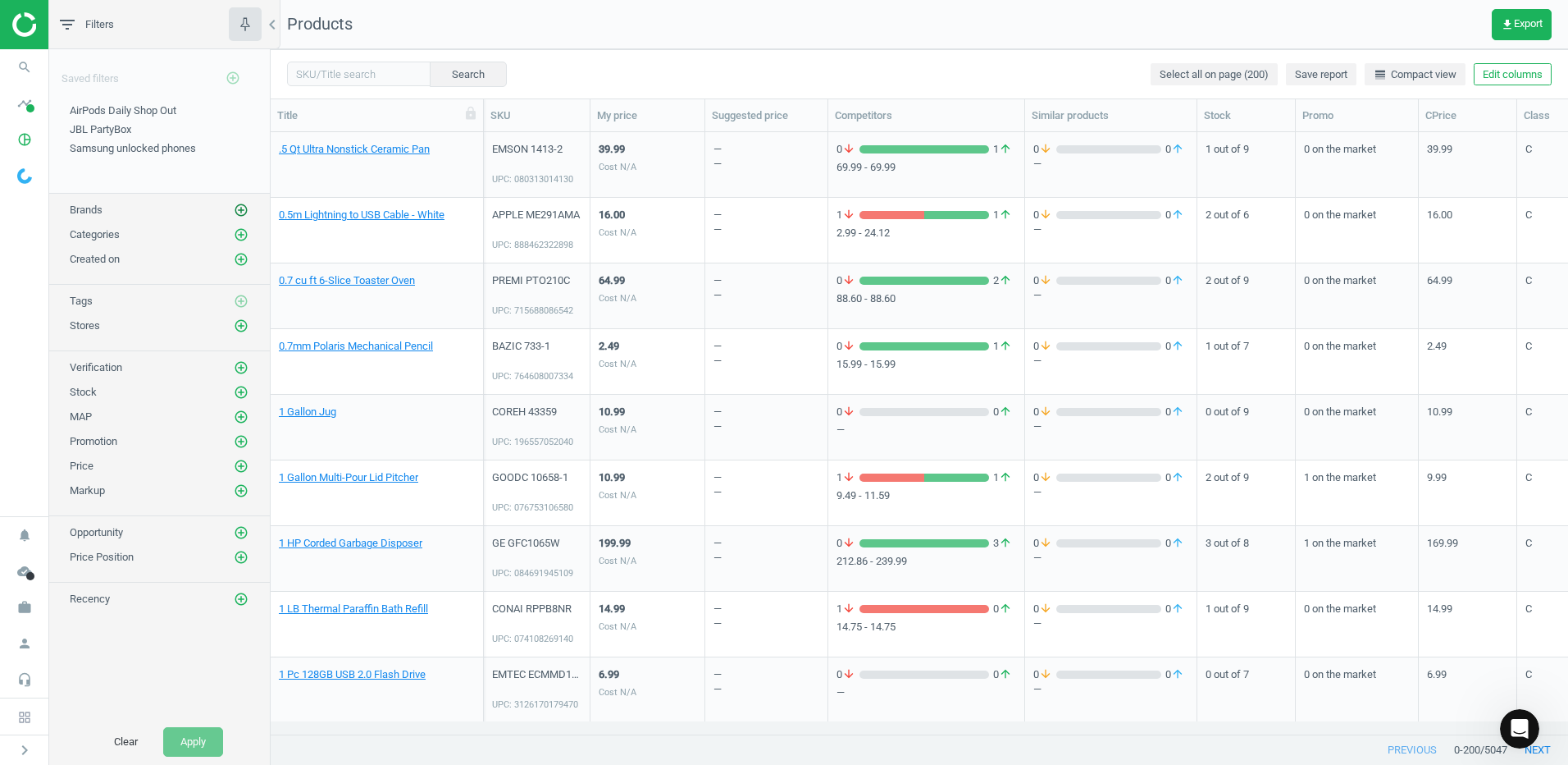
click at [244, 211] on icon "add_circle_outline" at bounding box center [242, 210] width 15 height 15
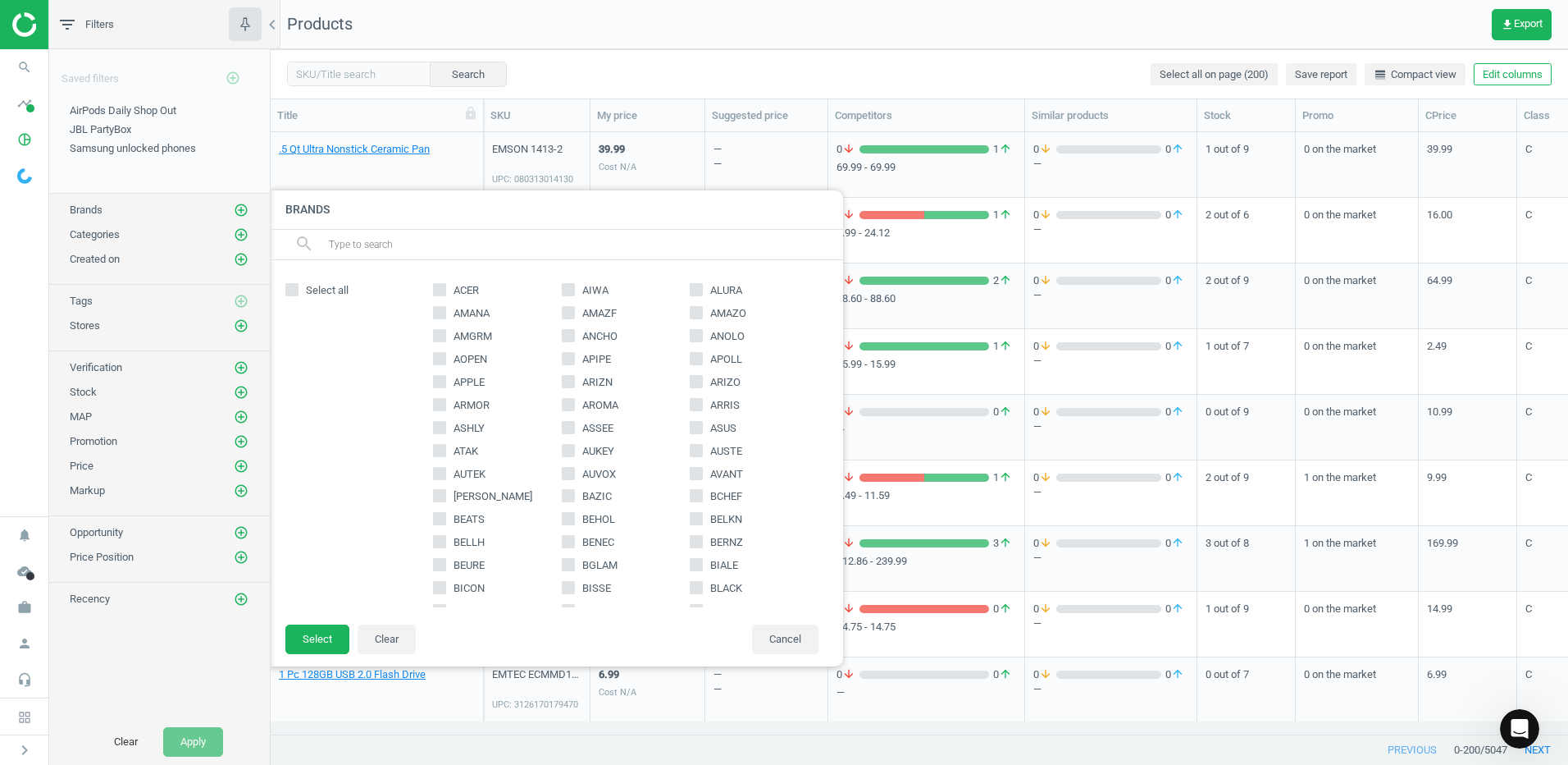
click at [440, 426] on input "ASHLY" at bounding box center [440, 426] width 11 height 11
checkbox input "true"
click at [321, 642] on button "Select" at bounding box center [318, 639] width 64 height 29
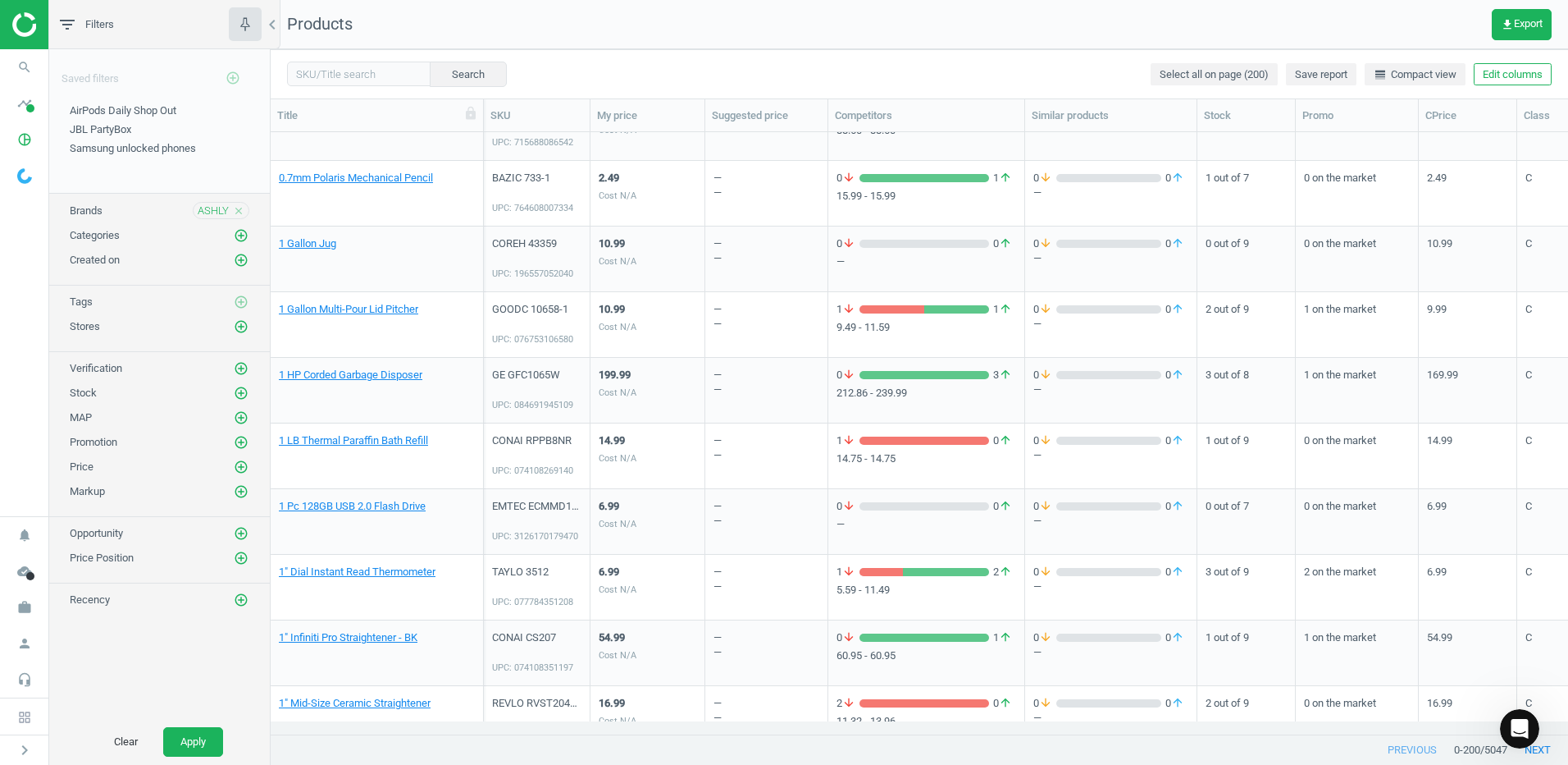
scroll to position [164, 0]
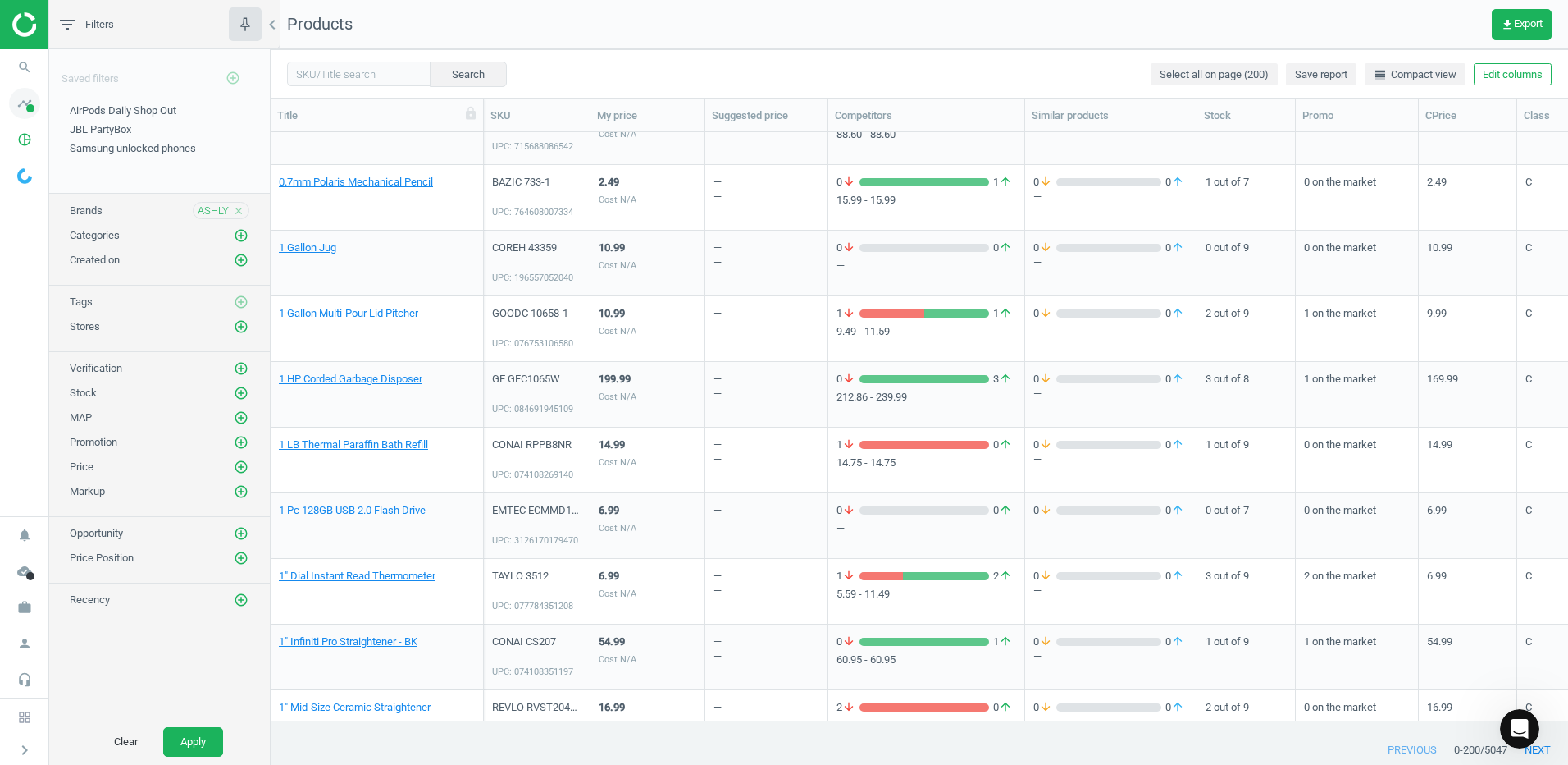
click at [29, 110] on span at bounding box center [30, 109] width 8 height 8
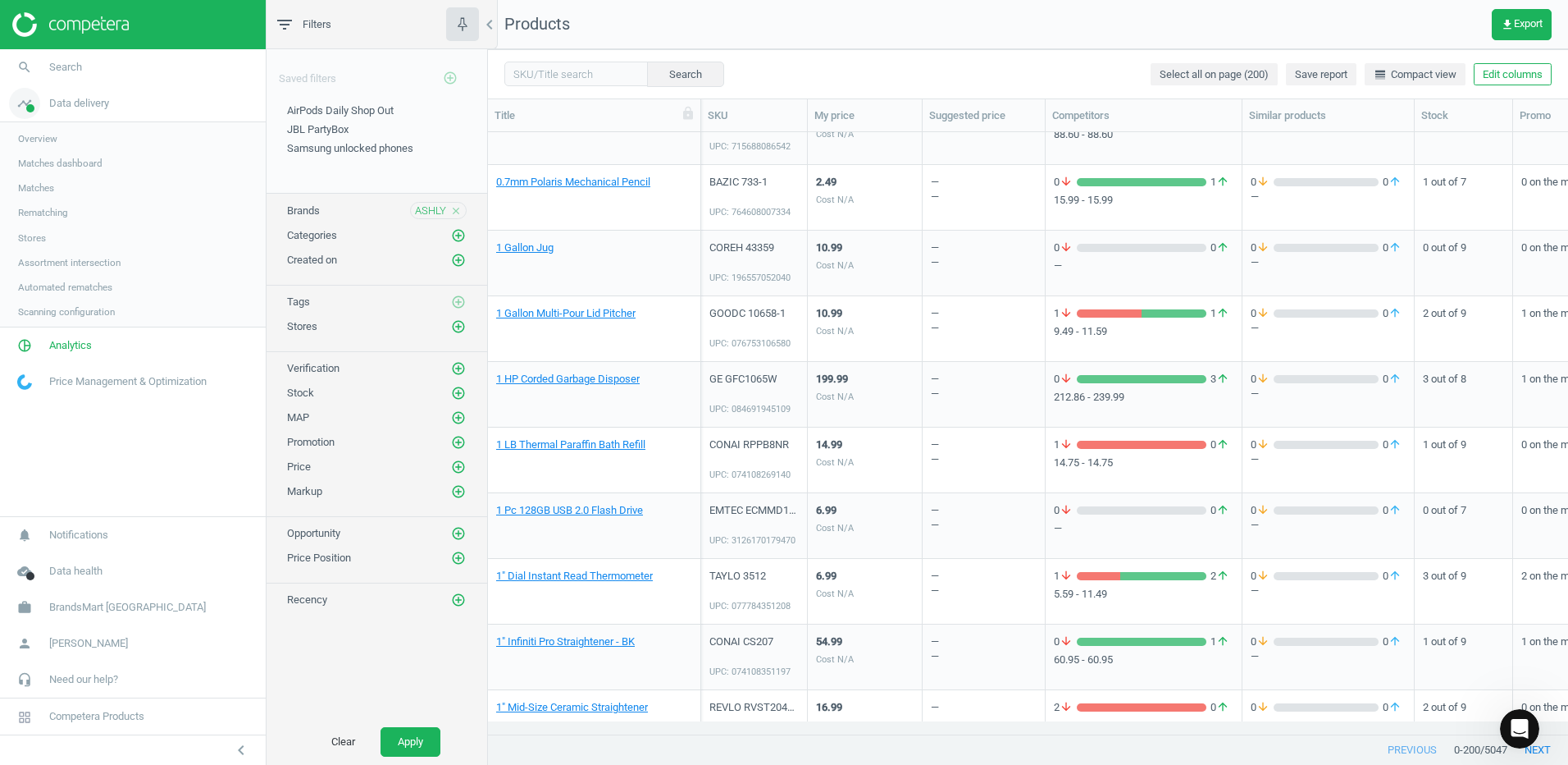
scroll to position [577, 1068]
click at [81, 166] on span "Matches dashboard" at bounding box center [60, 163] width 84 height 13
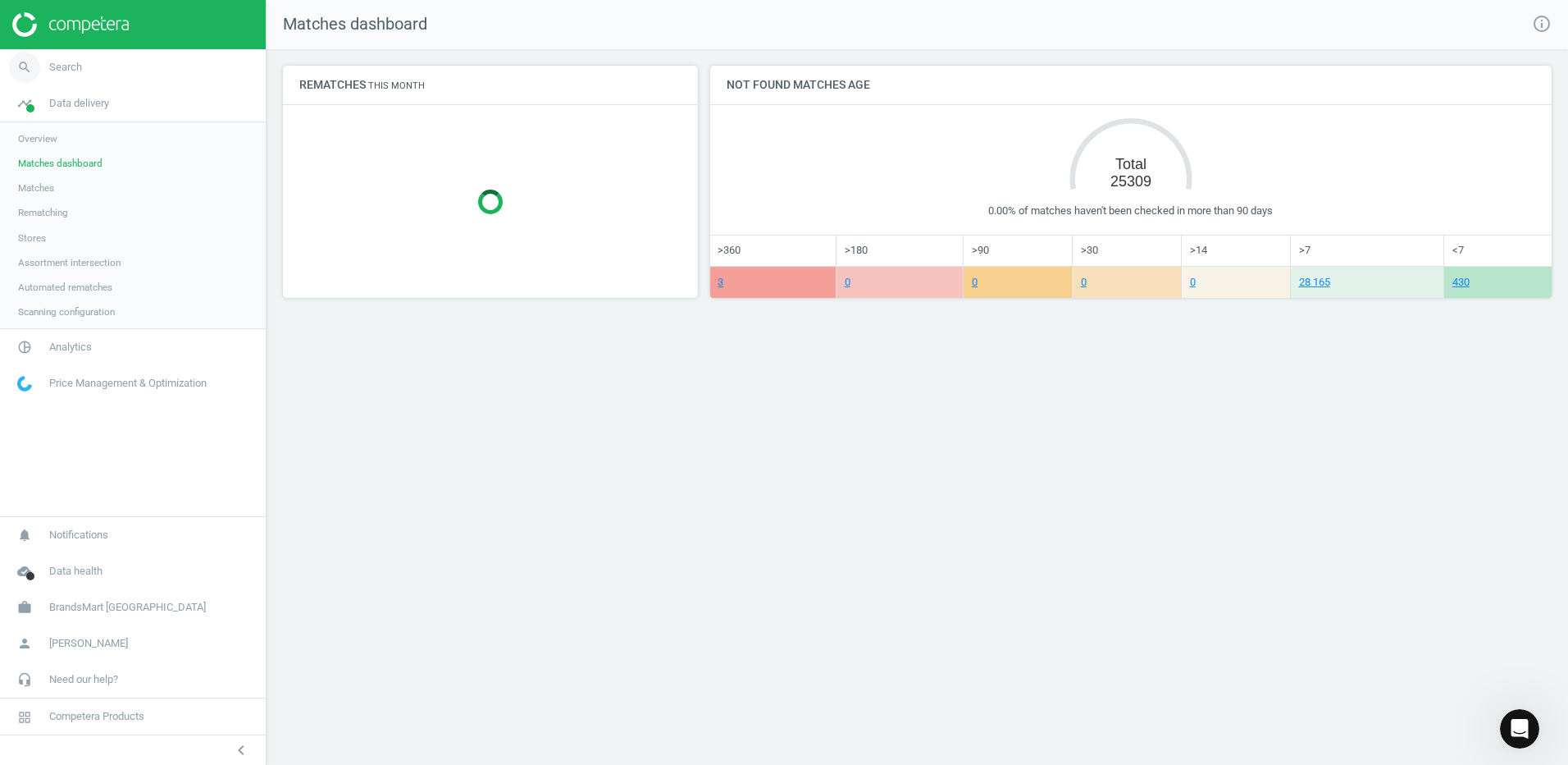
click at [64, 69] on span "Search" at bounding box center [65, 68] width 33 height 15
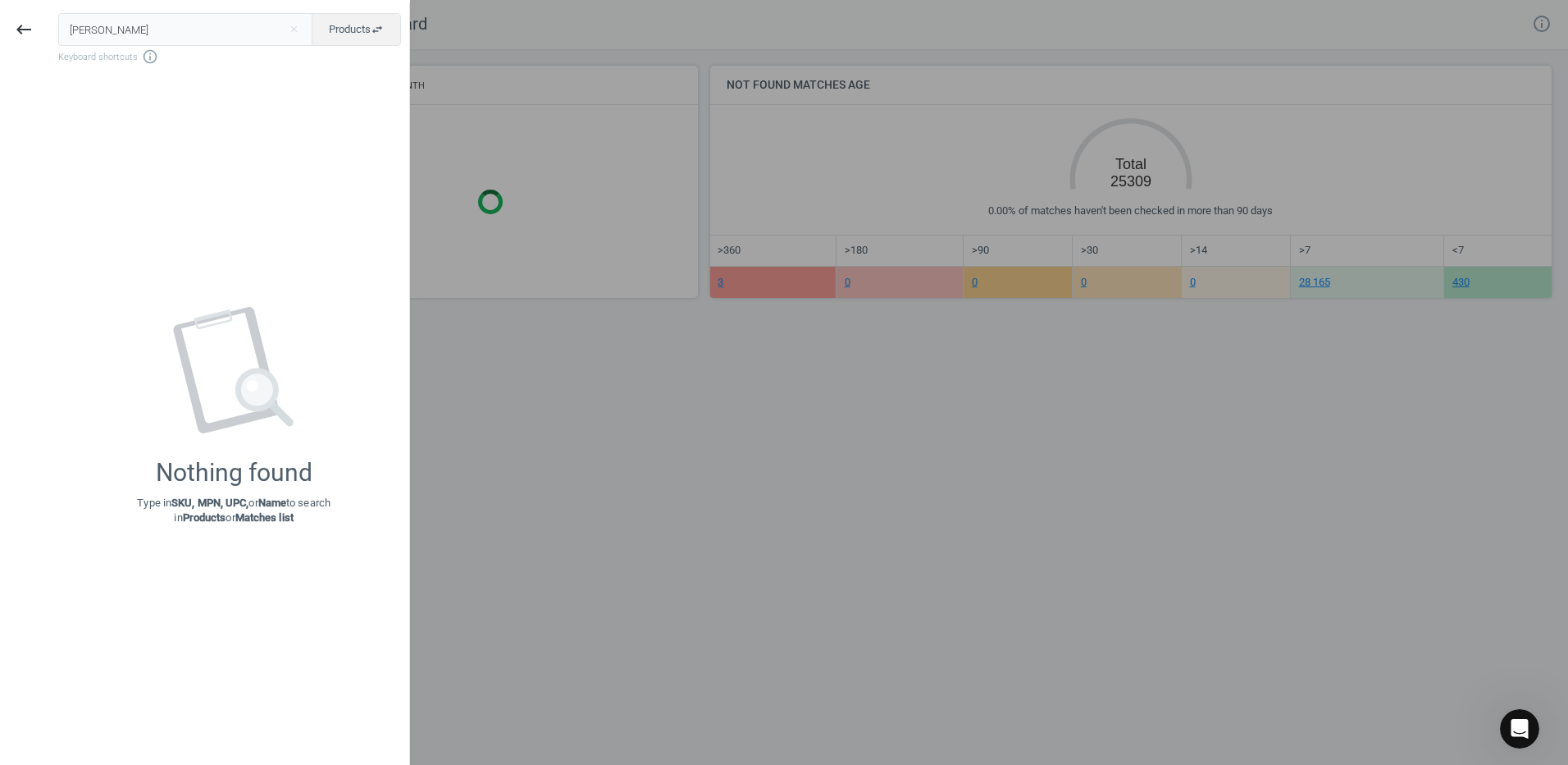
drag, startPoint x: 126, startPoint y: 30, endPoint x: 54, endPoint y: 33, distance: 72.1
click at [54, 33] on div "ashley close Products swap_horiz Keyboard shortcuts info_outline Nothing found …" at bounding box center [228, 385] width 362 height 765
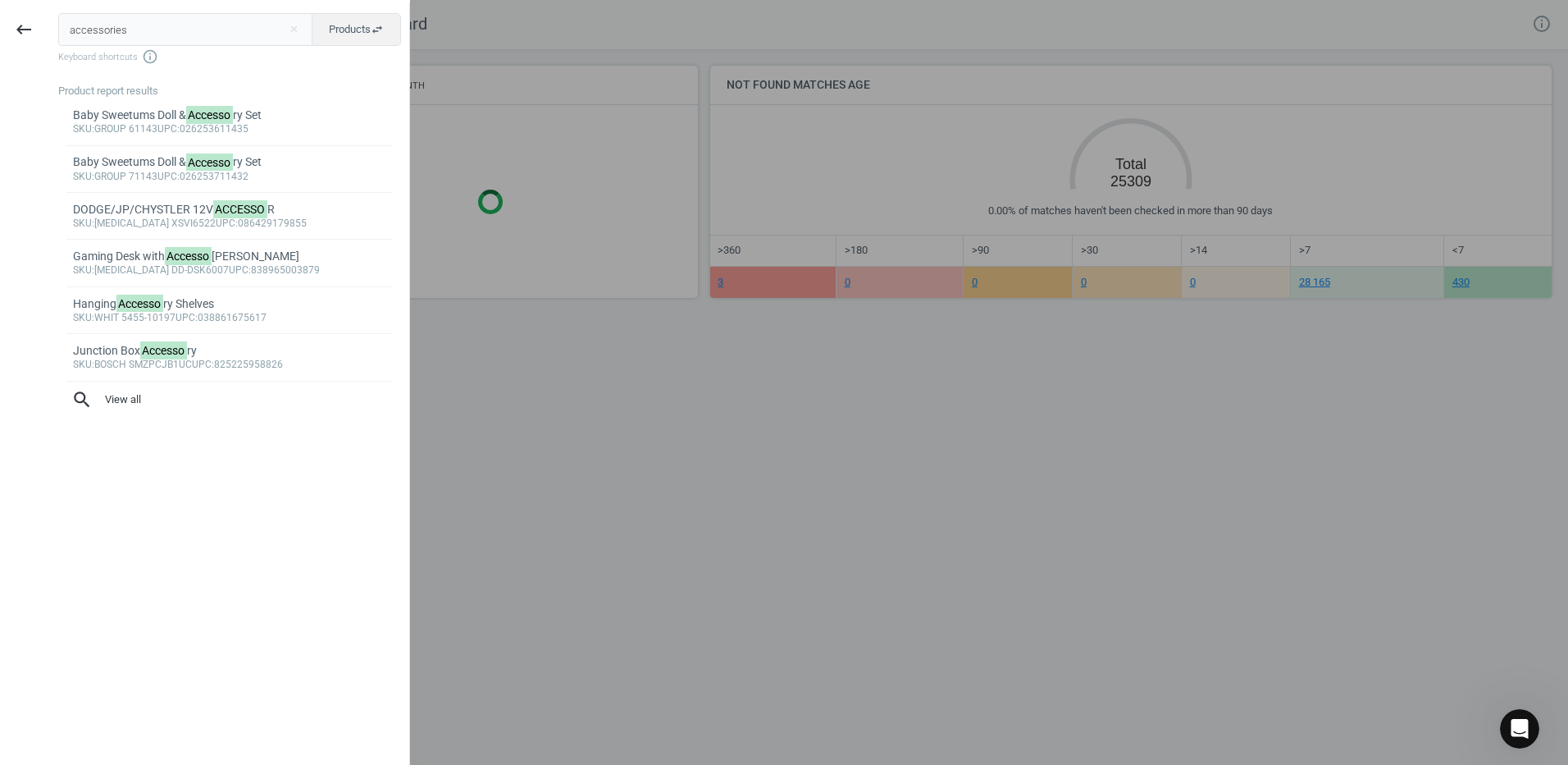
type input "accessories"
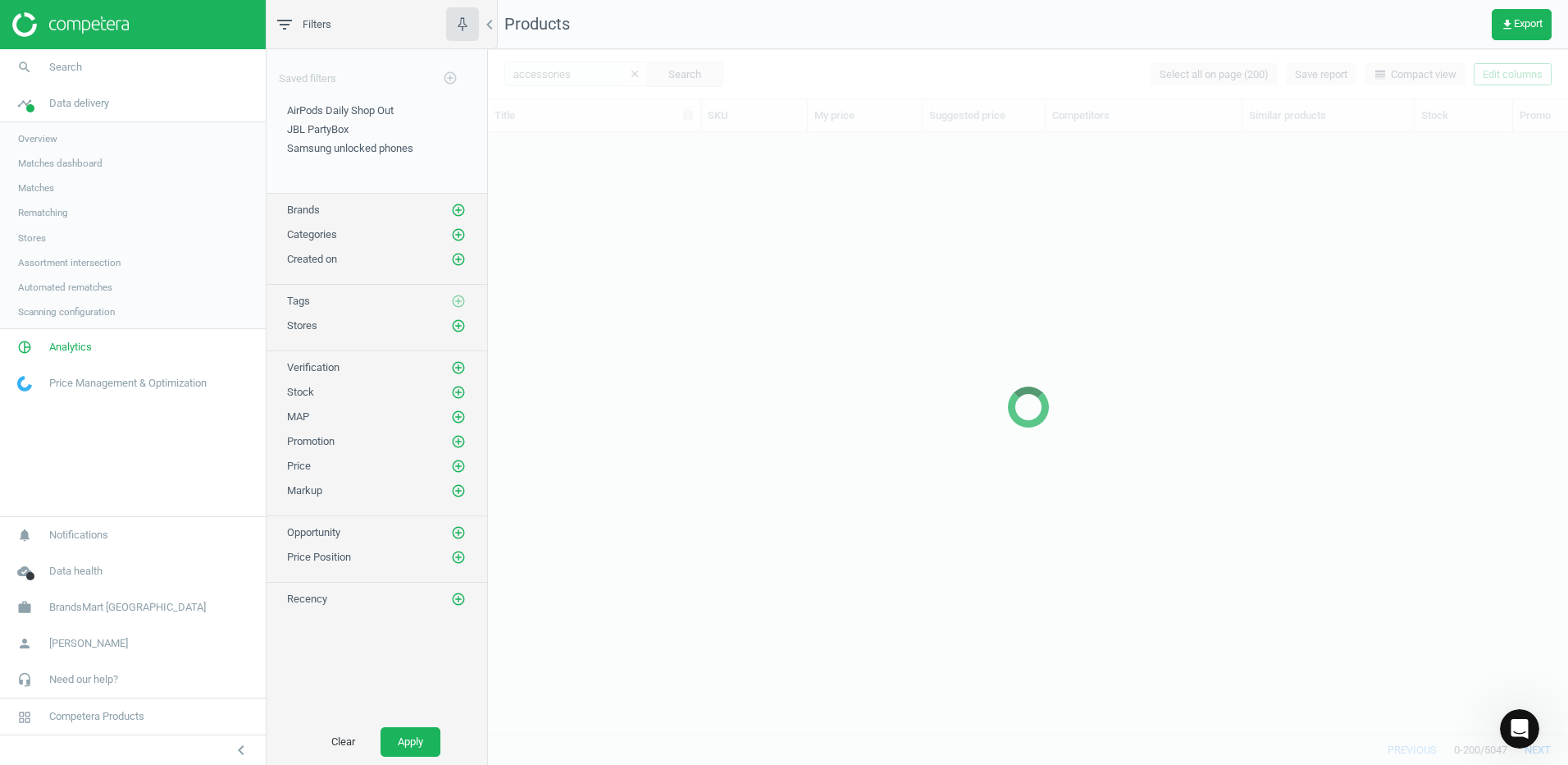
scroll to position [577, 1068]
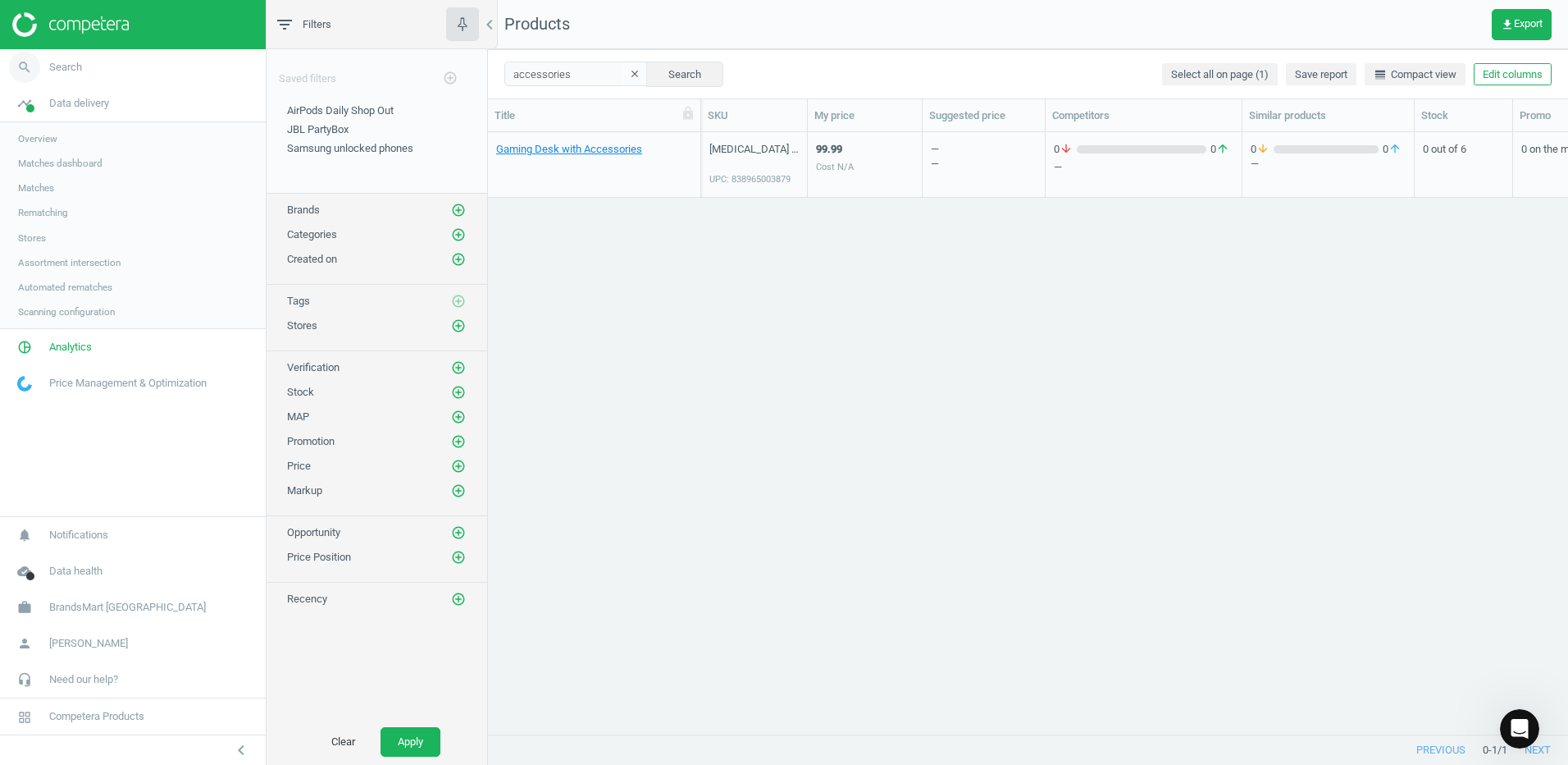
click at [64, 68] on span "Search" at bounding box center [65, 68] width 33 height 15
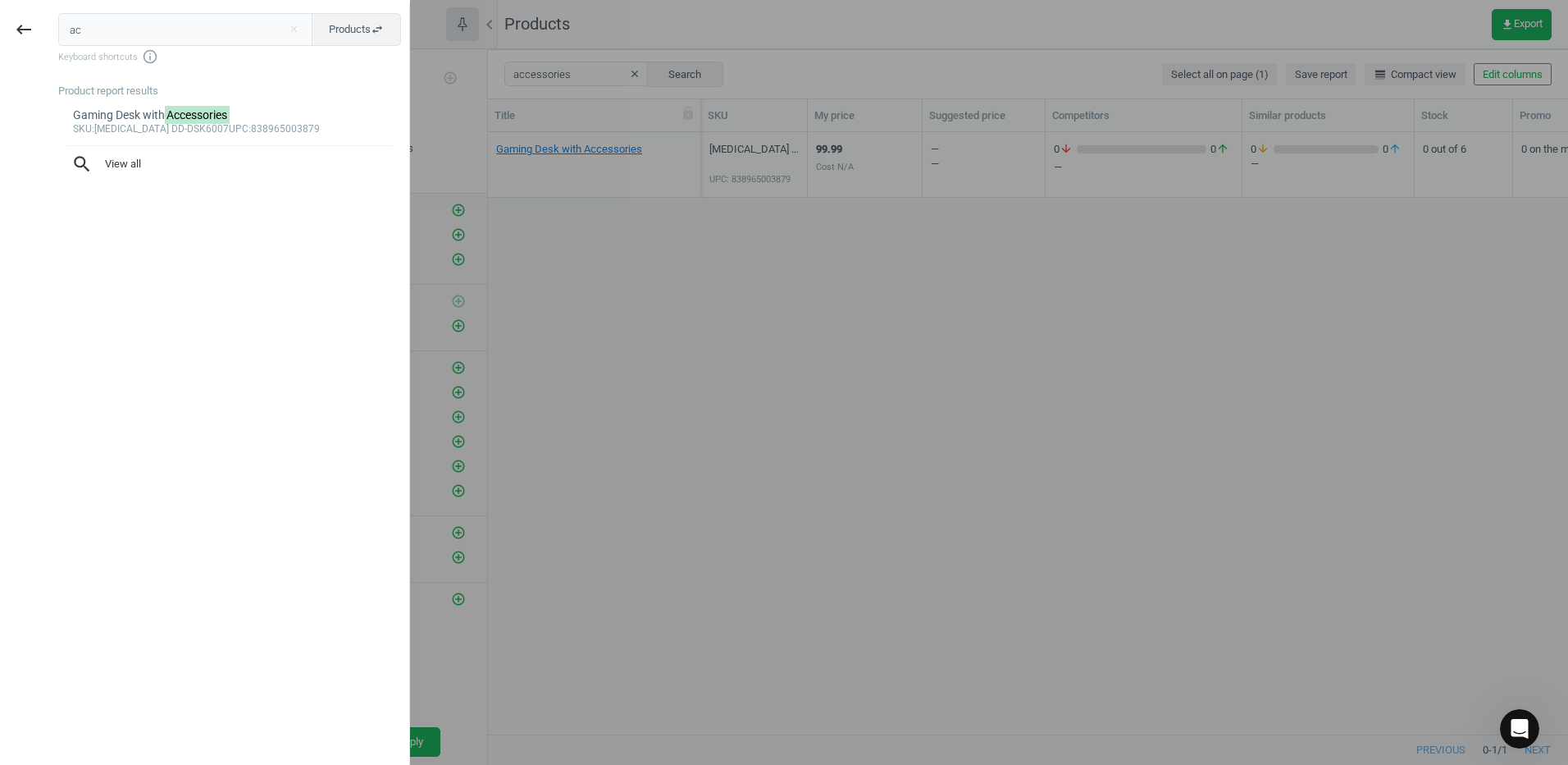
type input "a"
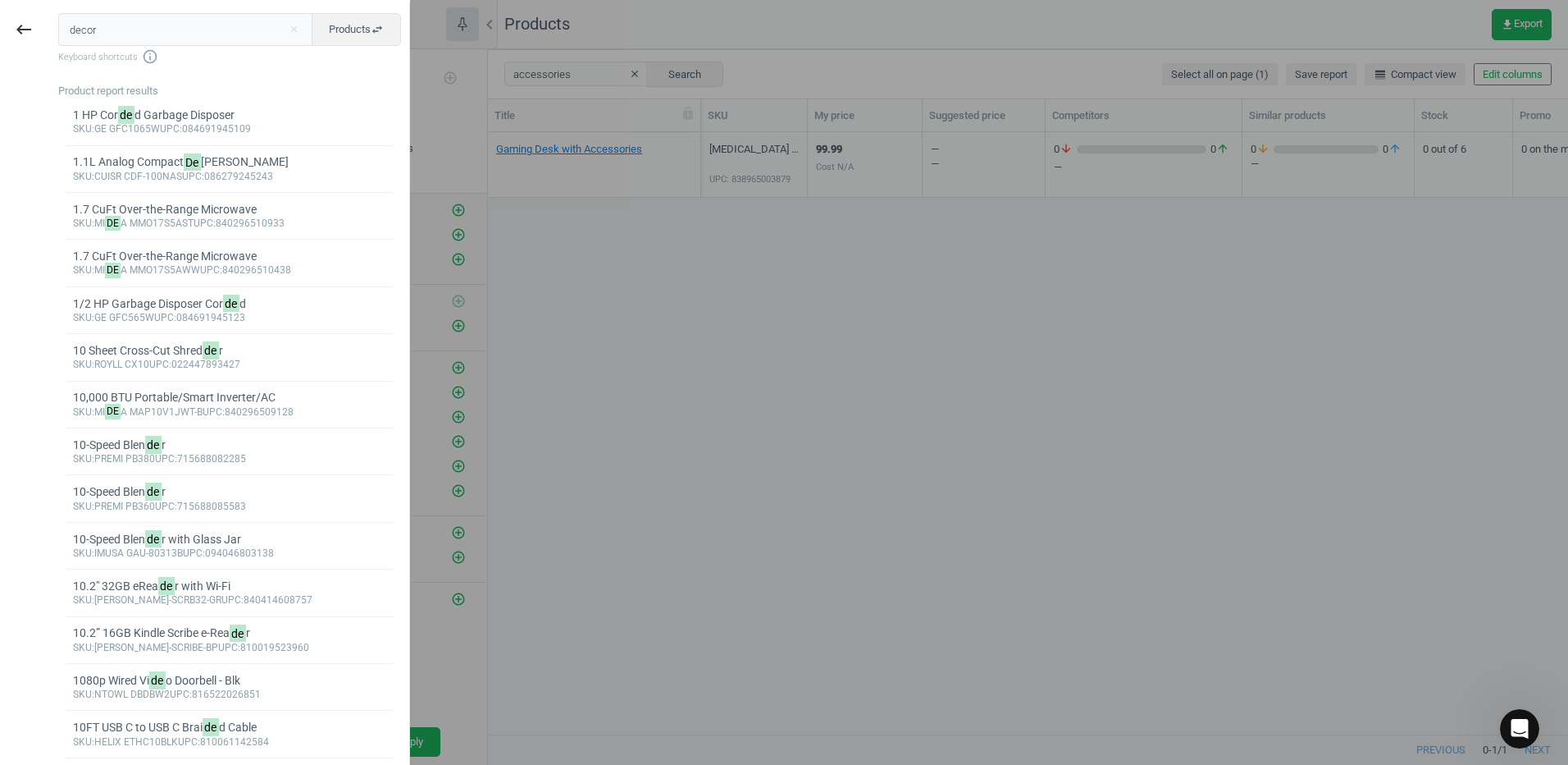
type input "decor"
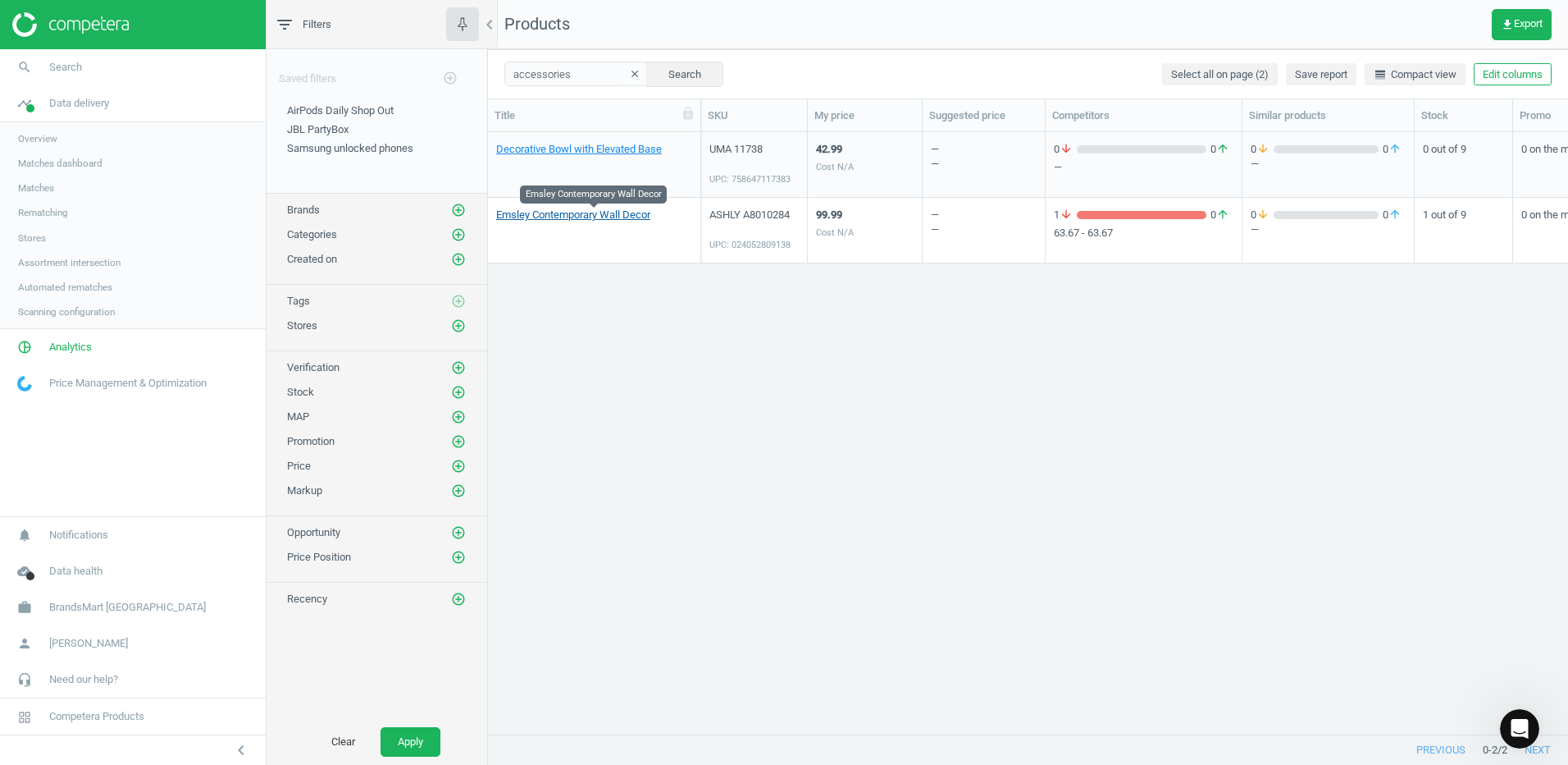
click at [604, 219] on link "Emsley Contemporary Wall Decor" at bounding box center [573, 215] width 154 height 15
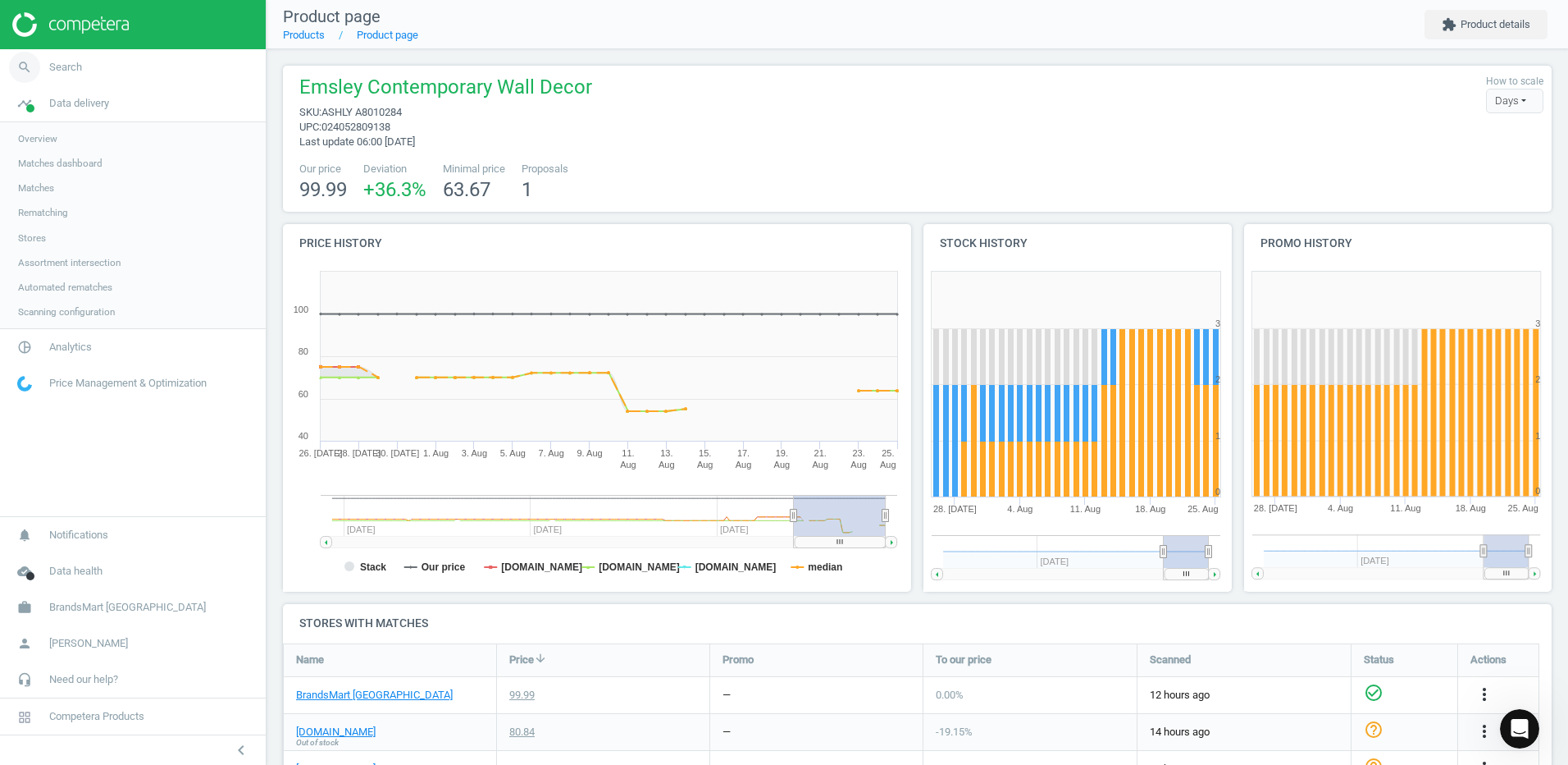
click at [67, 69] on span "Search" at bounding box center [65, 68] width 33 height 15
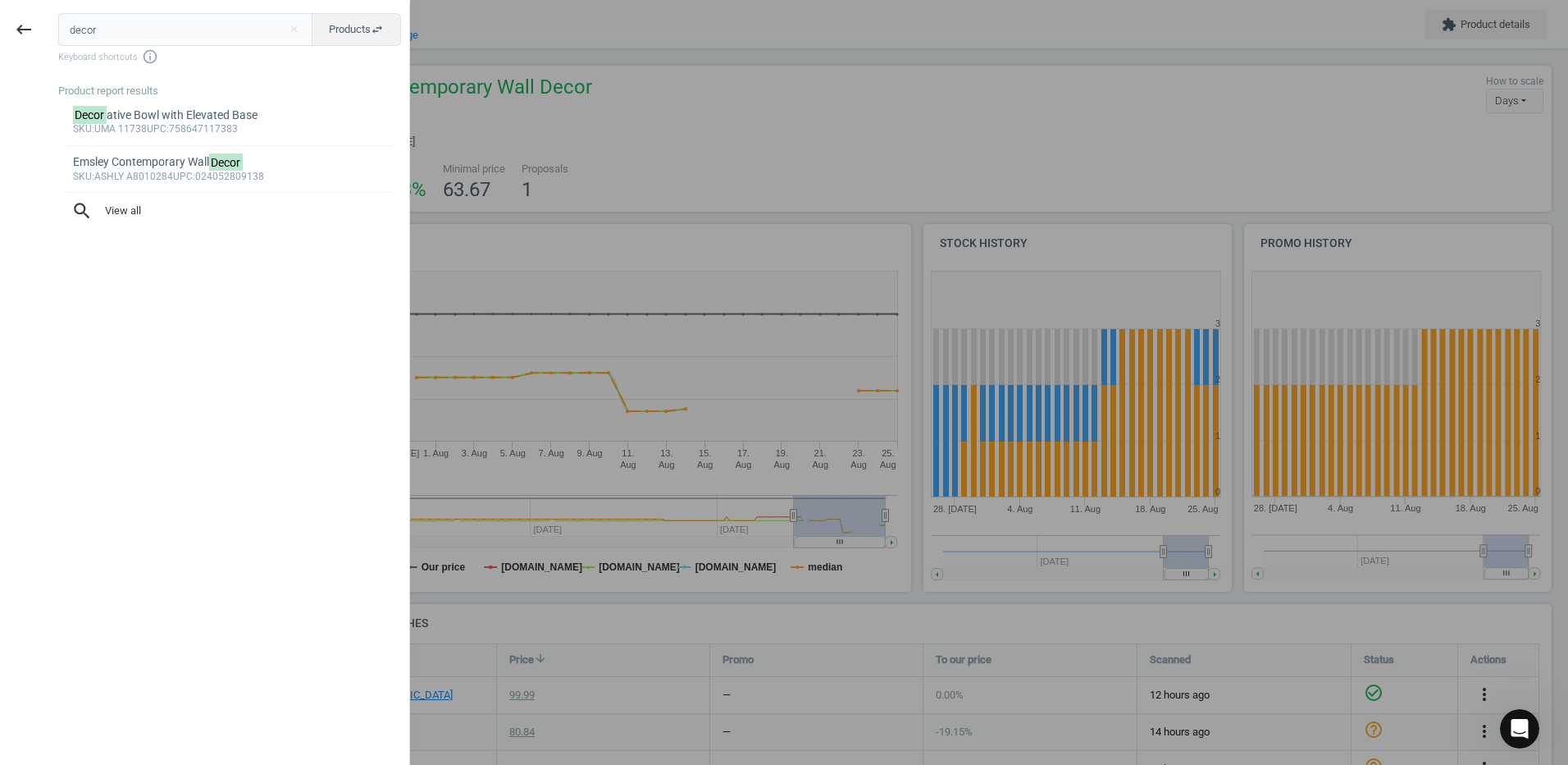
click at [116, 28] on input "decor" at bounding box center [186, 29] width 255 height 33
type input "d"
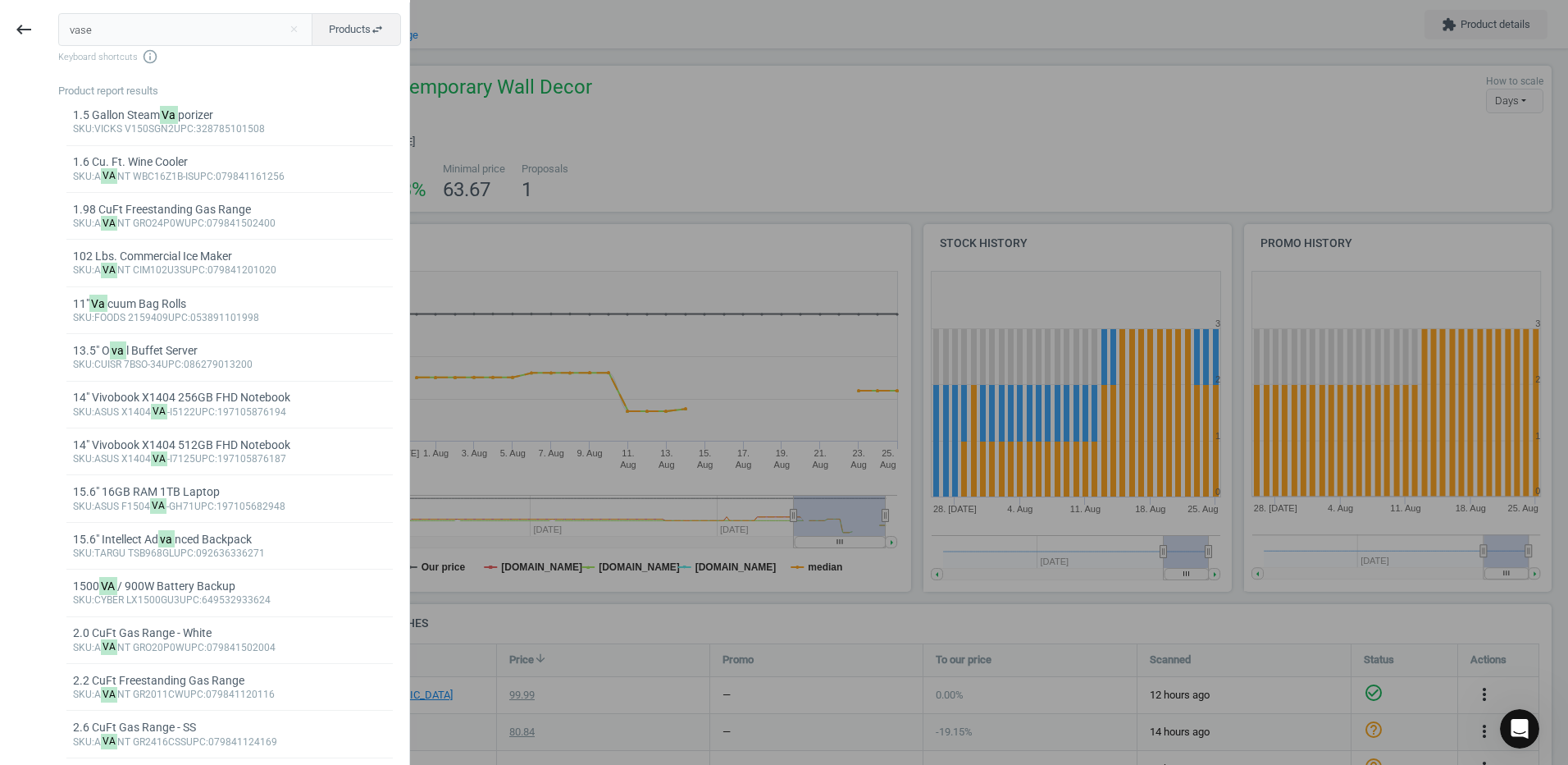
type input "vase"
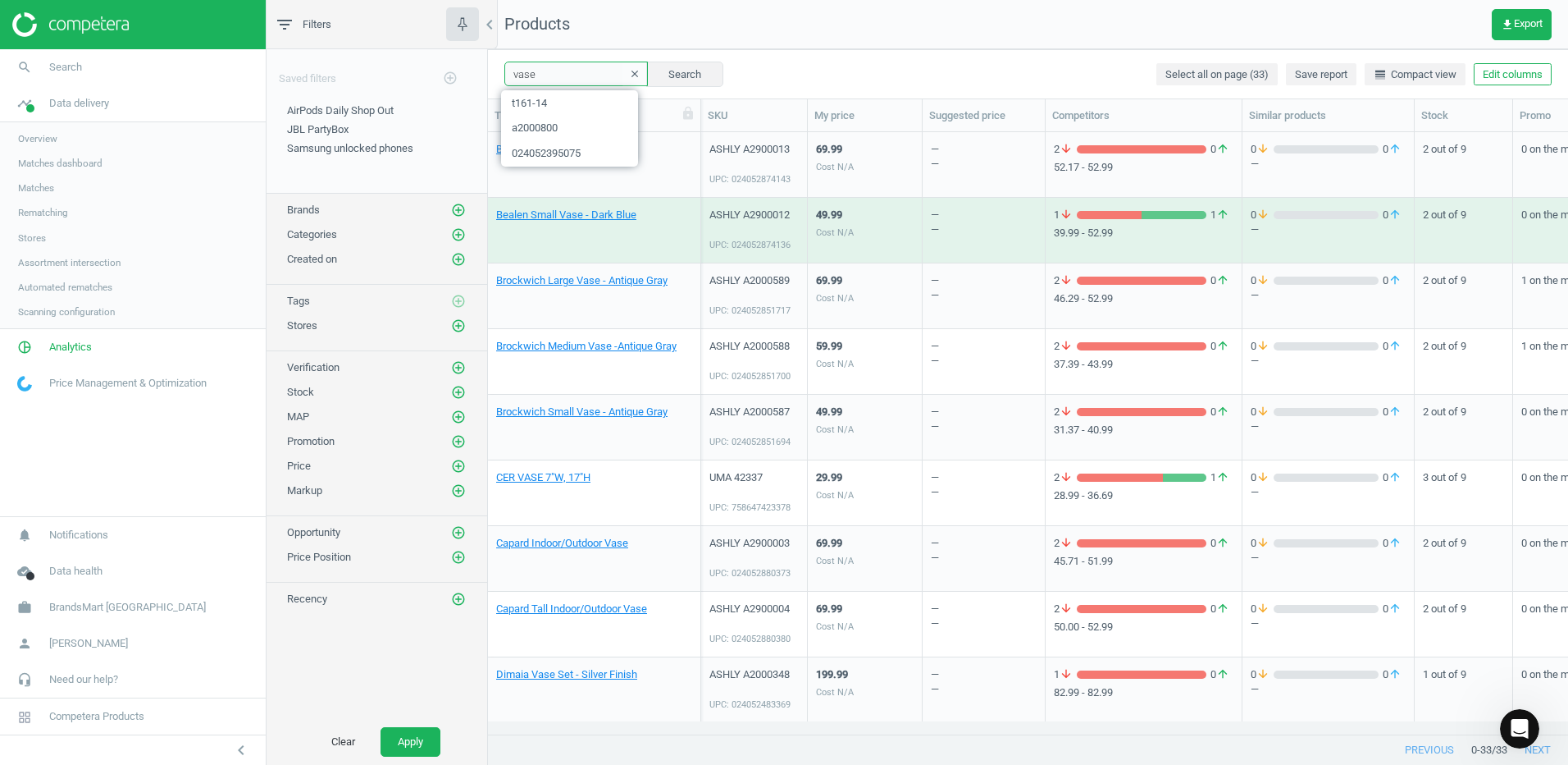
drag, startPoint x: 547, startPoint y: 73, endPoint x: 503, endPoint y: 74, distance: 44.0
click at [503, 74] on div "vase clear Search Select all on page (33) Save report line_weight Compact view …" at bounding box center [1028, 74] width 1080 height 49
click at [59, 64] on span "Search" at bounding box center [65, 68] width 33 height 15
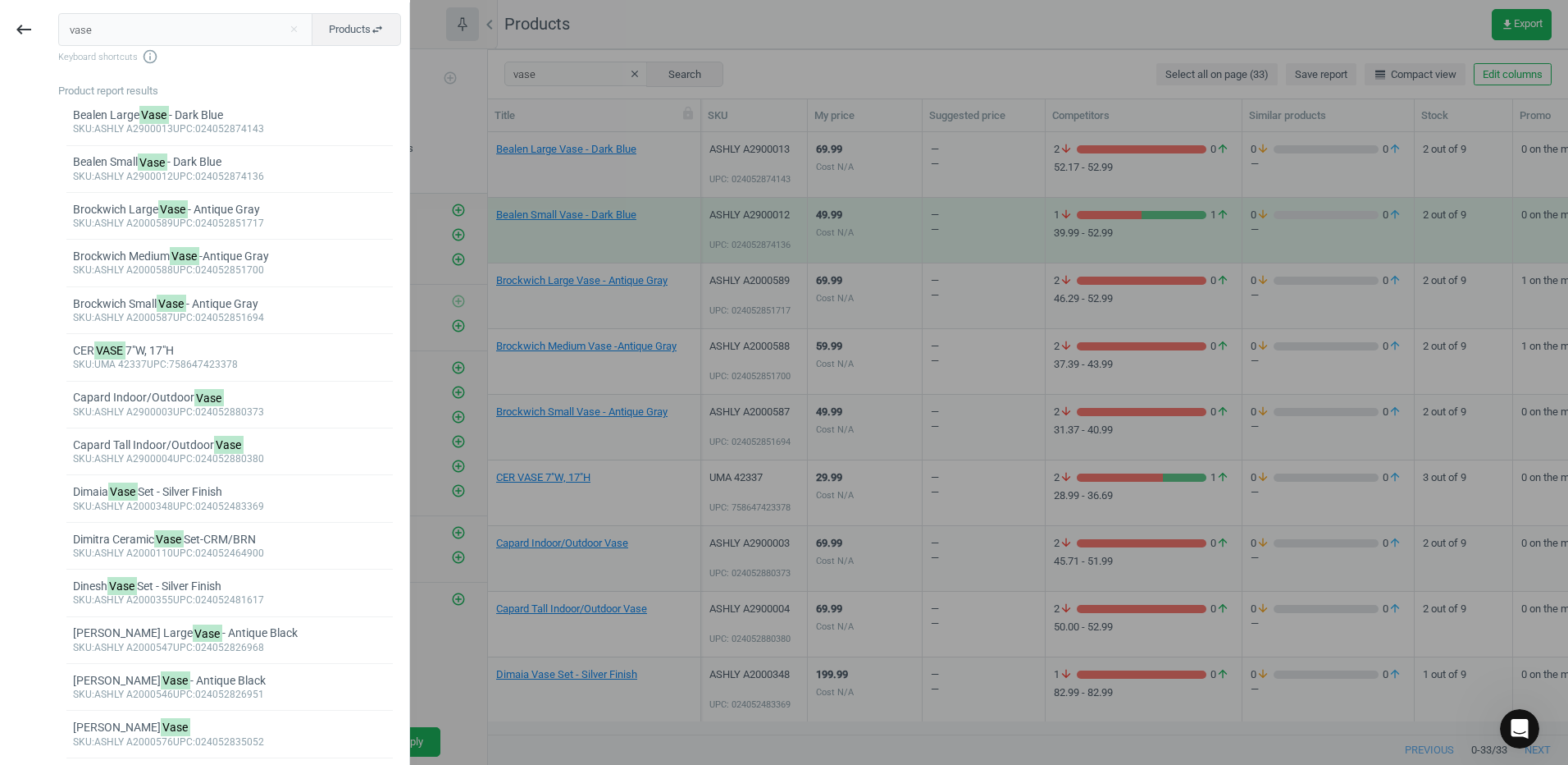
drag, startPoint x: 97, startPoint y: 34, endPoint x: 47, endPoint y: 27, distance: 50.5
click at [47, 27] on div "keyboard_backspace vase close Products swap_horiz Keyboard shortcuts info_outli…" at bounding box center [205, 385] width 410 height 765
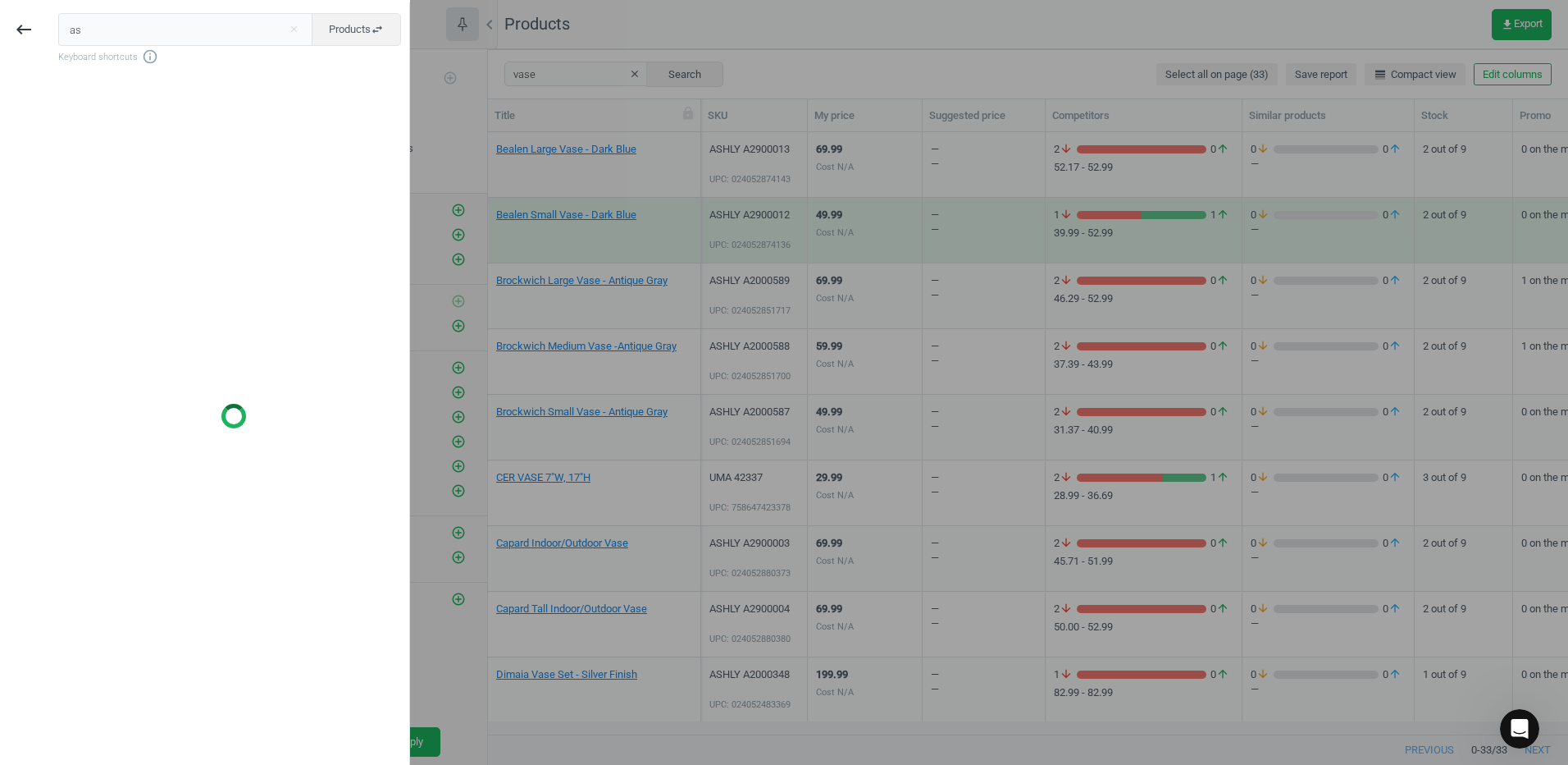
type input "a"
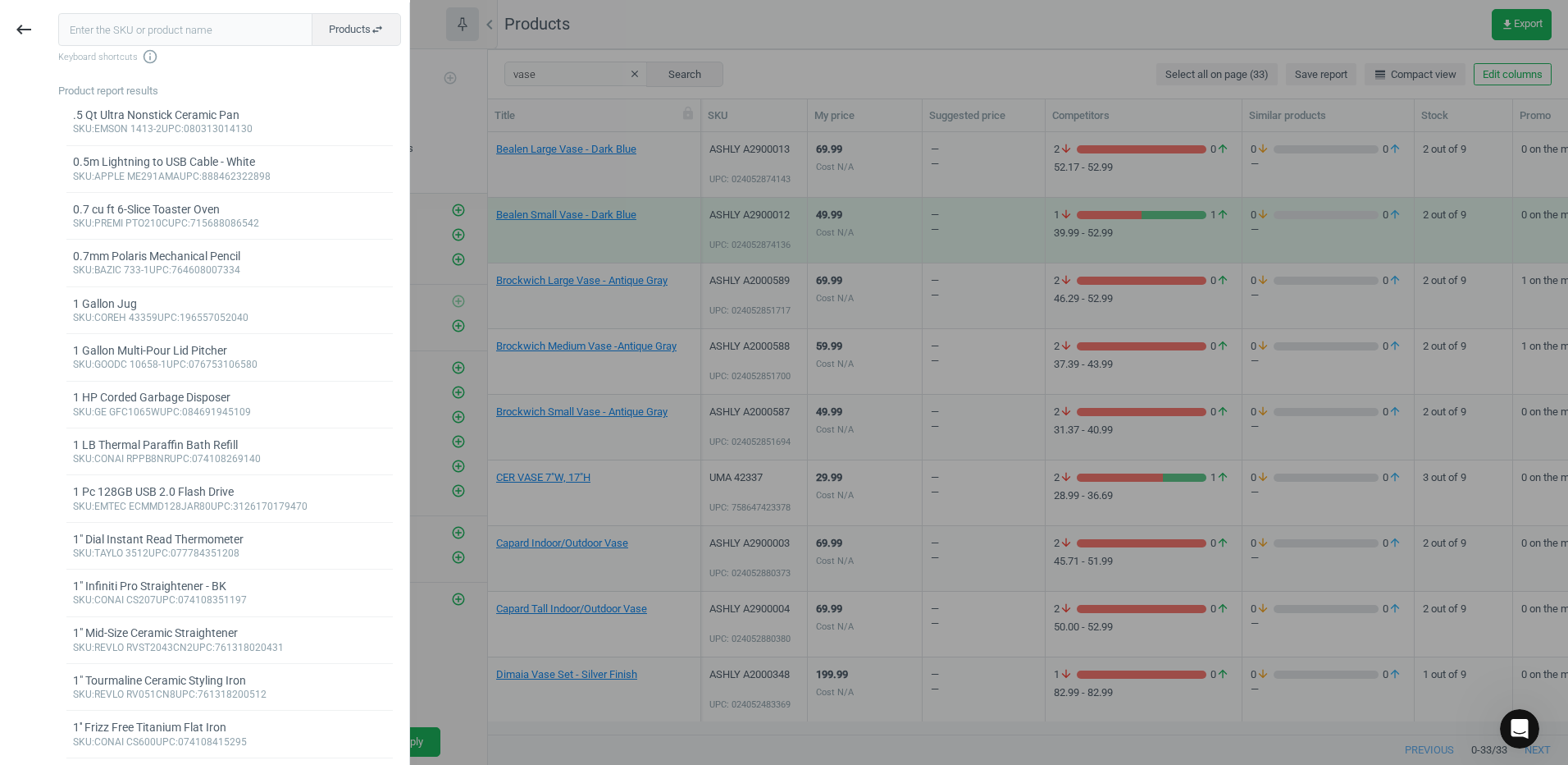
click at [160, 22] on input "text" at bounding box center [186, 29] width 254 height 33
click at [14, 26] on icon "keyboard_backspace" at bounding box center [24, 30] width 20 height 20
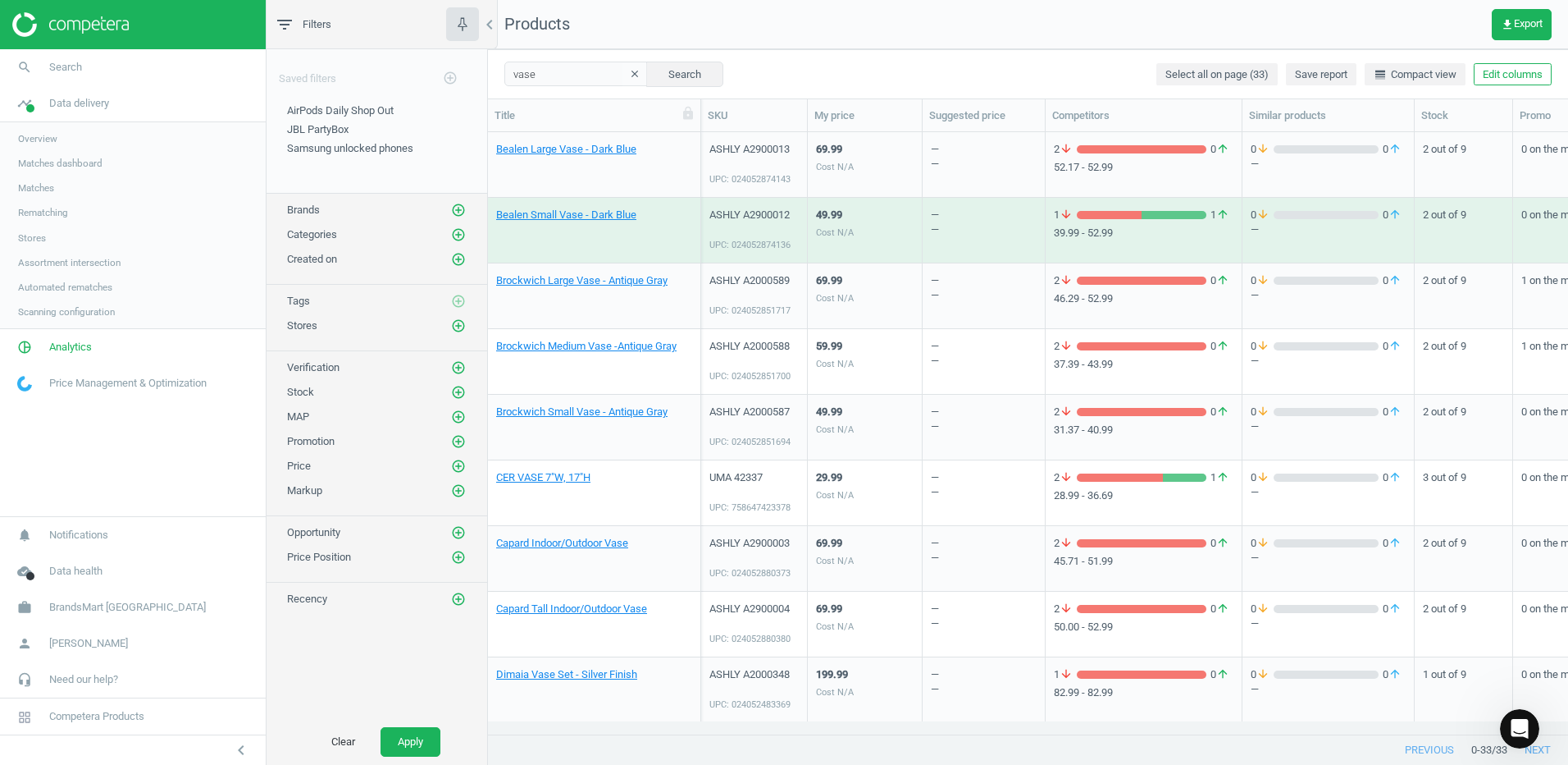
click at [287, 22] on icon "filter_list" at bounding box center [285, 25] width 20 height 20
click at [284, 27] on icon "filter_list" at bounding box center [285, 25] width 20 height 20
click at [330, 19] on span "Filters" at bounding box center [317, 25] width 28 height 15
click at [323, 24] on span "Filters" at bounding box center [317, 25] width 28 height 15
click at [322, 25] on span "Filters" at bounding box center [317, 25] width 28 height 15
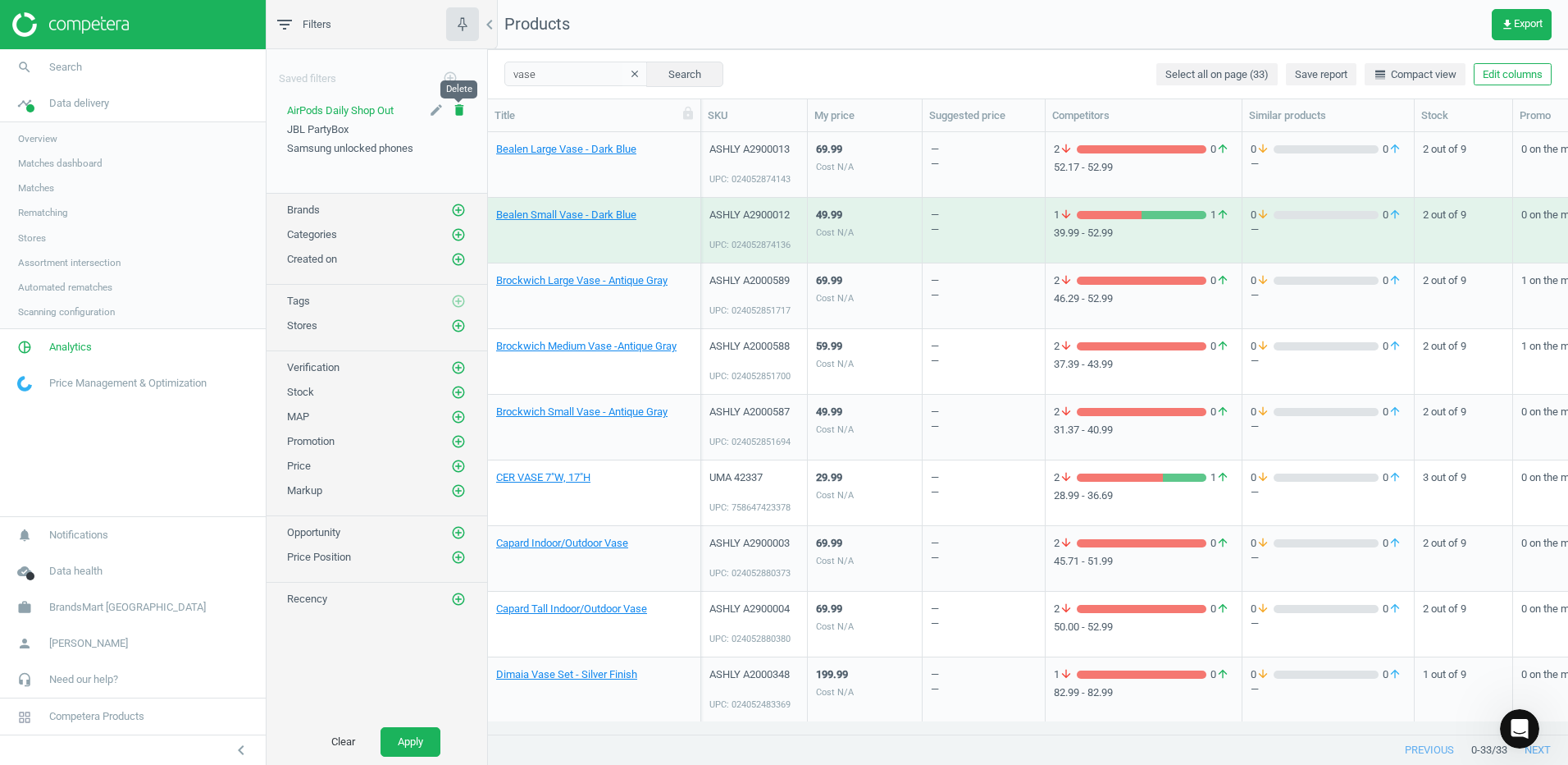
click at [456, 110] on icon "delete" at bounding box center [460, 110] width 15 height 15
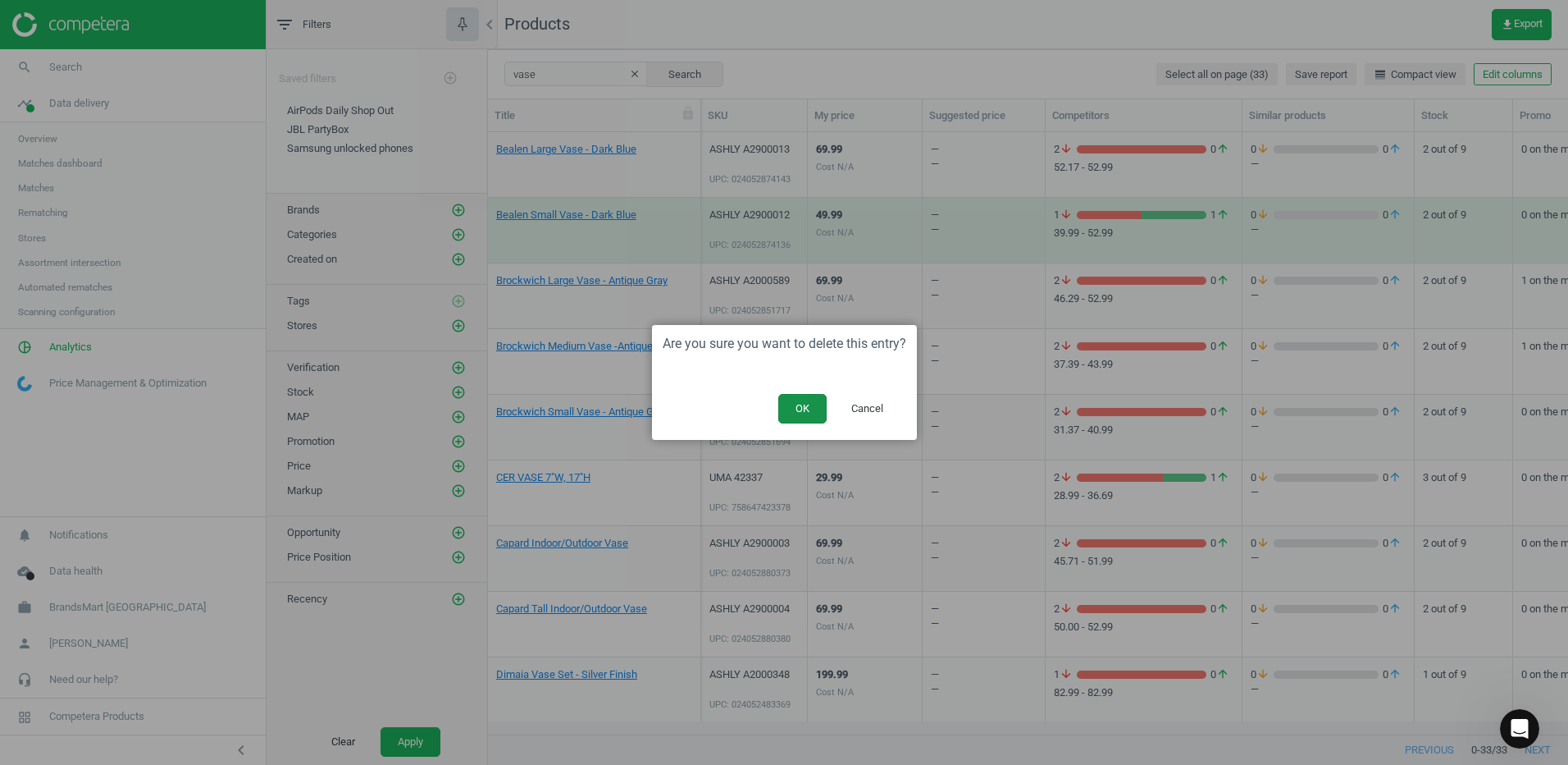
click at [807, 405] on button "OK" at bounding box center [802, 408] width 48 height 29
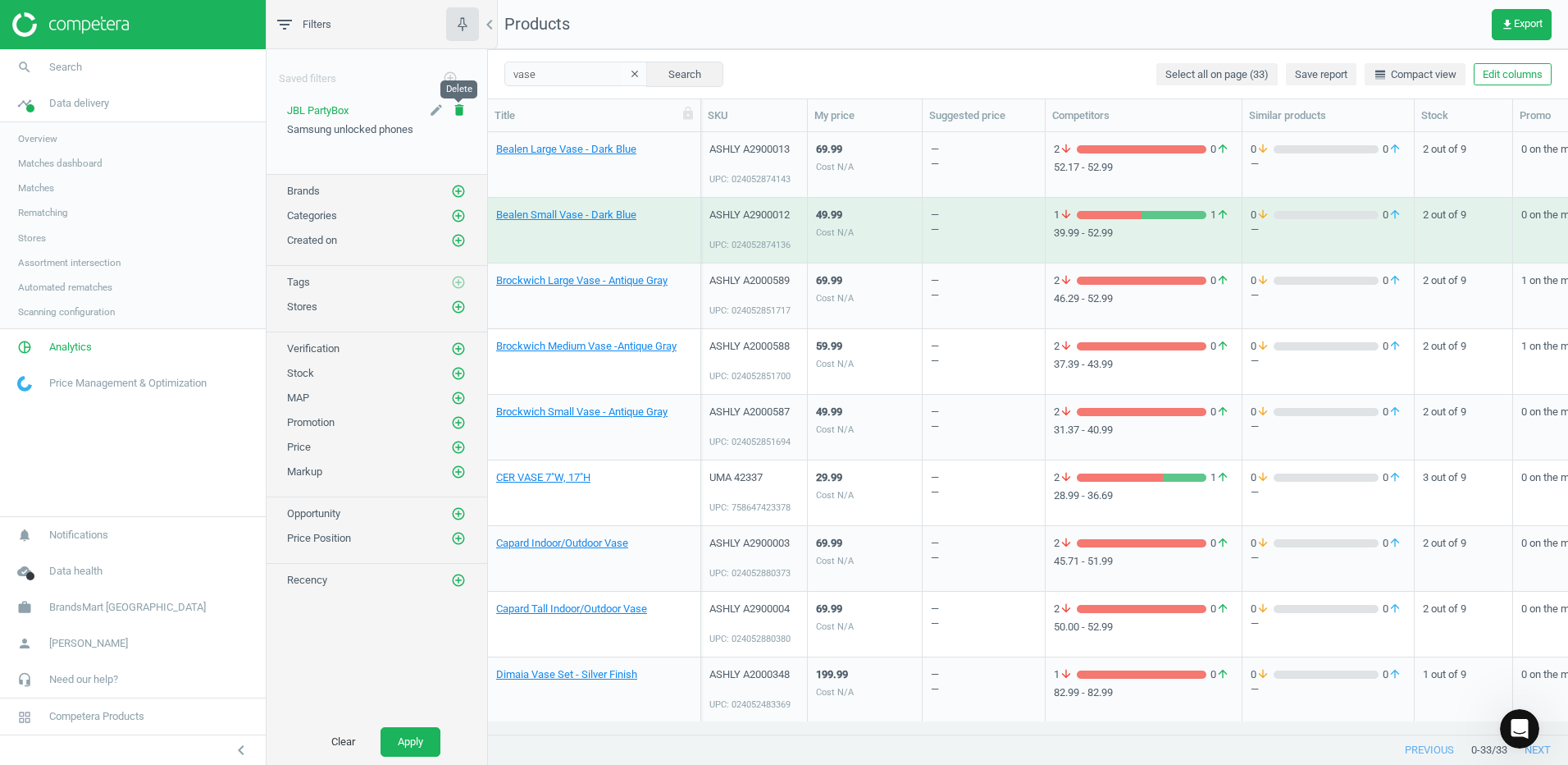
click at [456, 109] on icon "delete" at bounding box center [460, 110] width 15 height 15
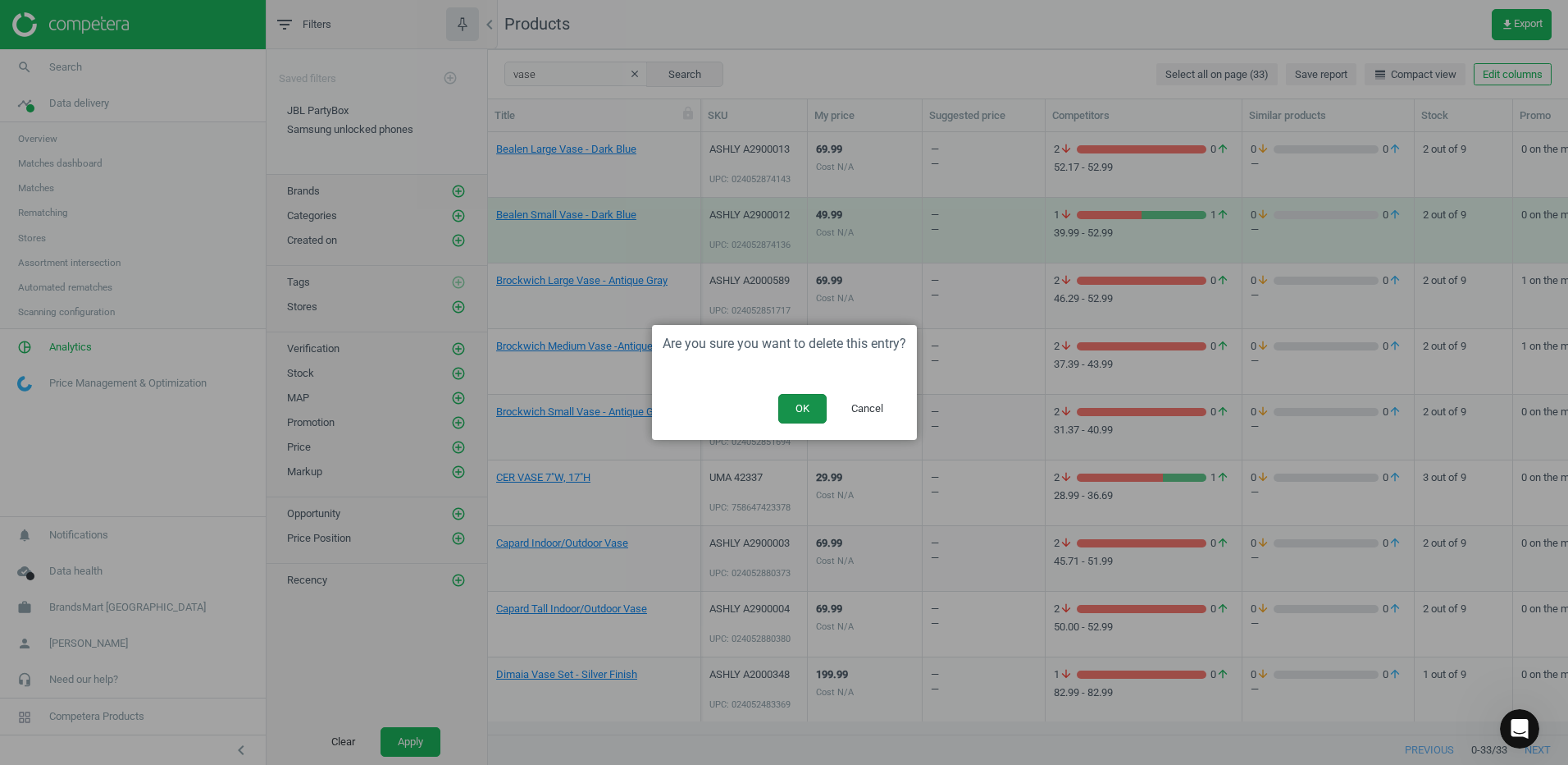
click at [810, 407] on button "OK" at bounding box center [802, 408] width 48 height 29
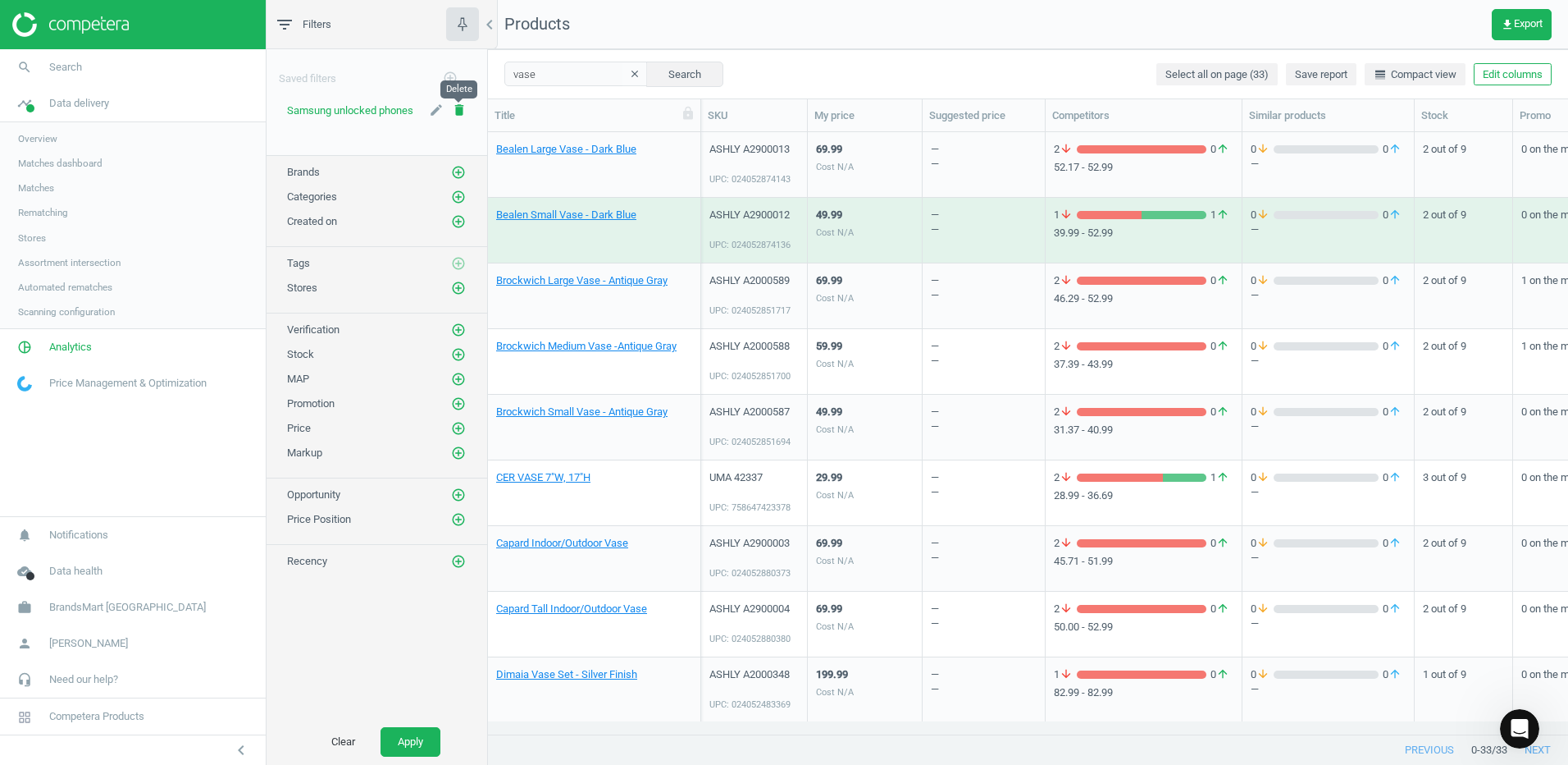
click at [461, 111] on icon "delete" at bounding box center [460, 110] width 15 height 15
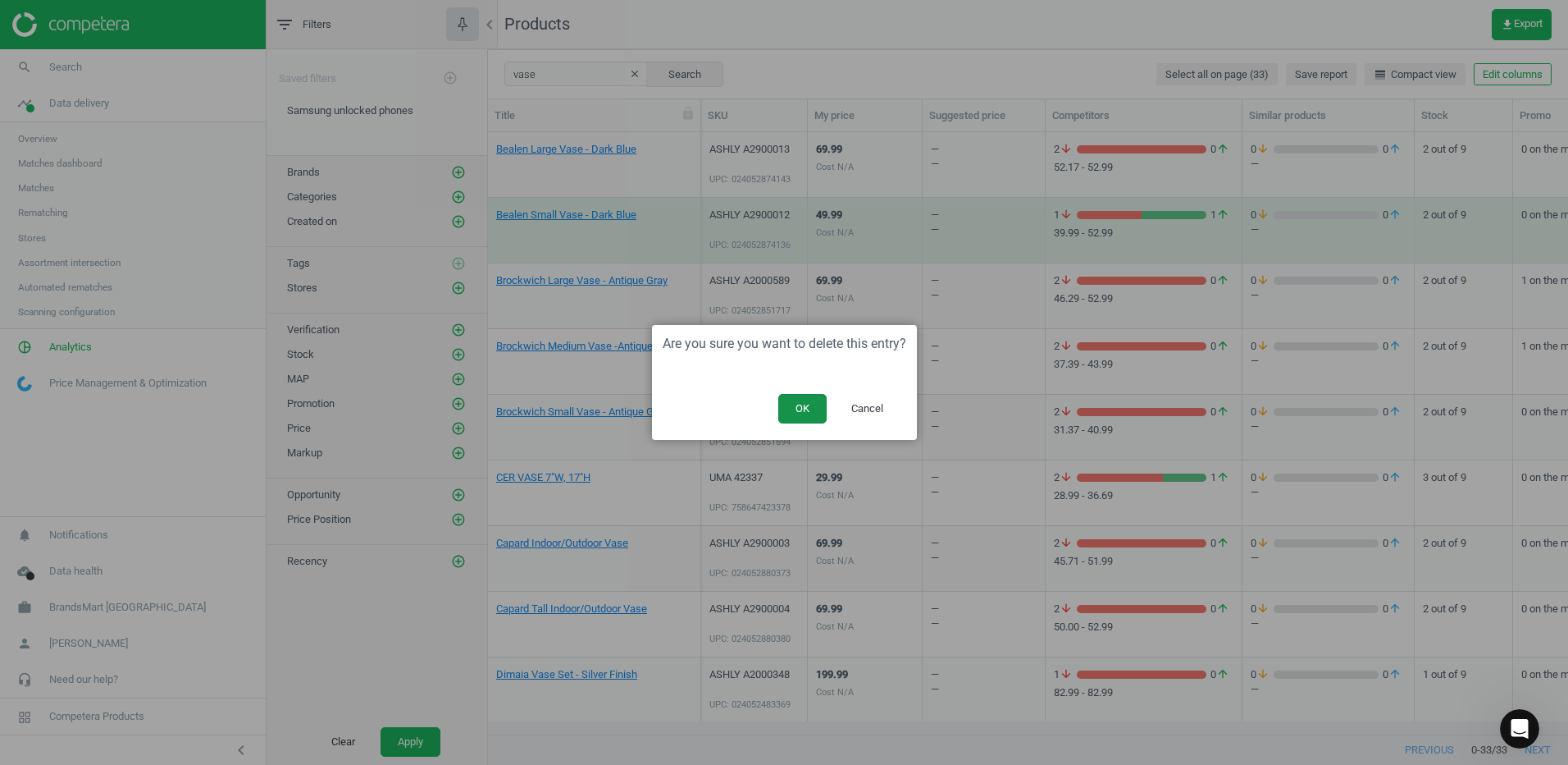
click at [797, 409] on button "OK" at bounding box center [802, 408] width 48 height 29
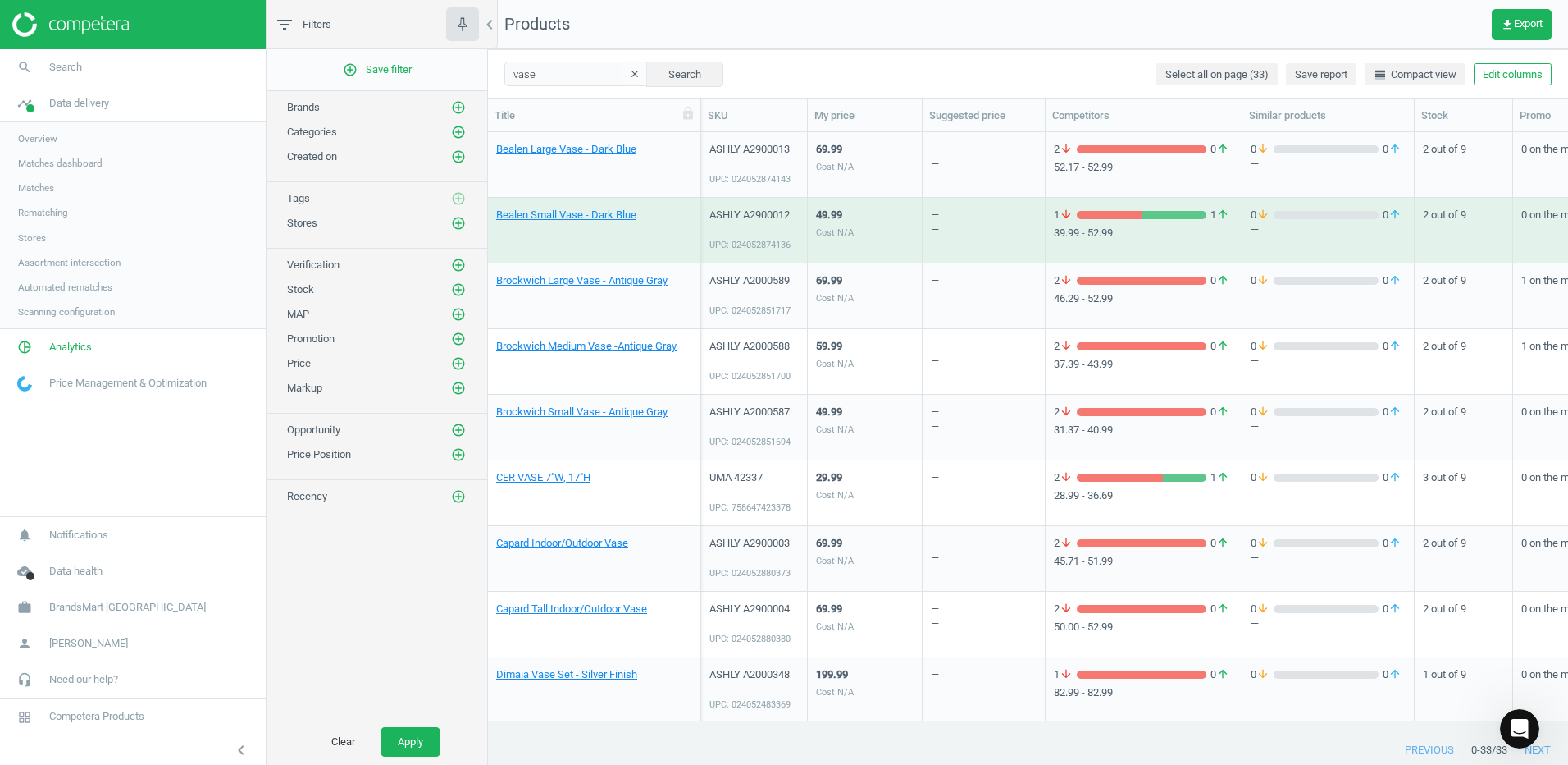
click at [322, 16] on div "filter_list Filters" at bounding box center [377, 24] width 221 height 49
drag, startPoint x: 542, startPoint y: 79, endPoint x: 510, endPoint y: 71, distance: 33.0
click at [510, 71] on input "vase" at bounding box center [577, 74] width 144 height 24
type input "rugs"
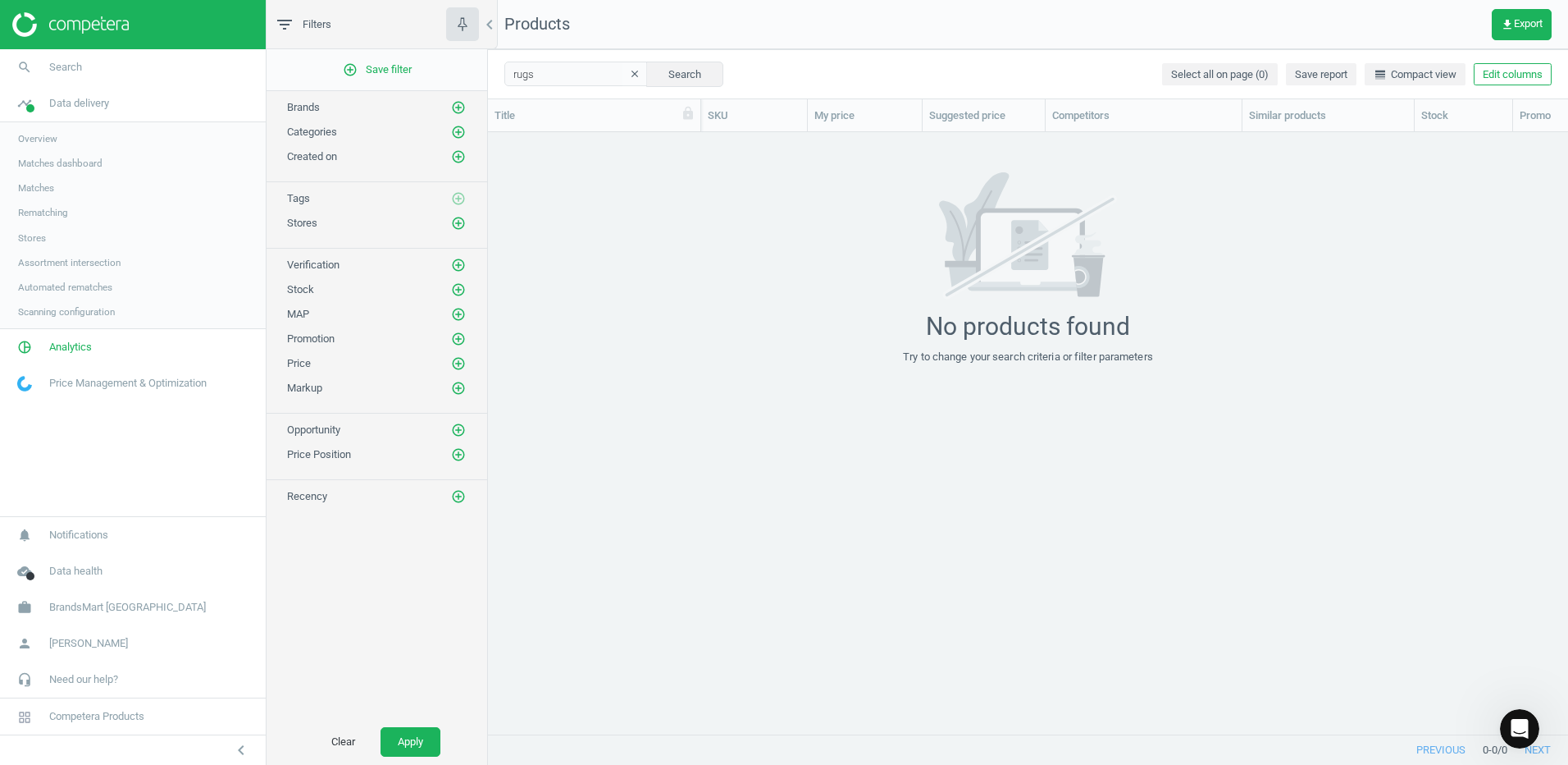
click at [700, 262] on div "No products found Try to change your search criteria or filter parameters" at bounding box center [1028, 268] width 1080 height 192
drag, startPoint x: 548, startPoint y: 84, endPoint x: 541, endPoint y: 79, distance: 8.6
click at [541, 79] on input "rugs" at bounding box center [577, 74] width 144 height 24
click at [629, 72] on icon "clear" at bounding box center [635, 74] width 12 height 12
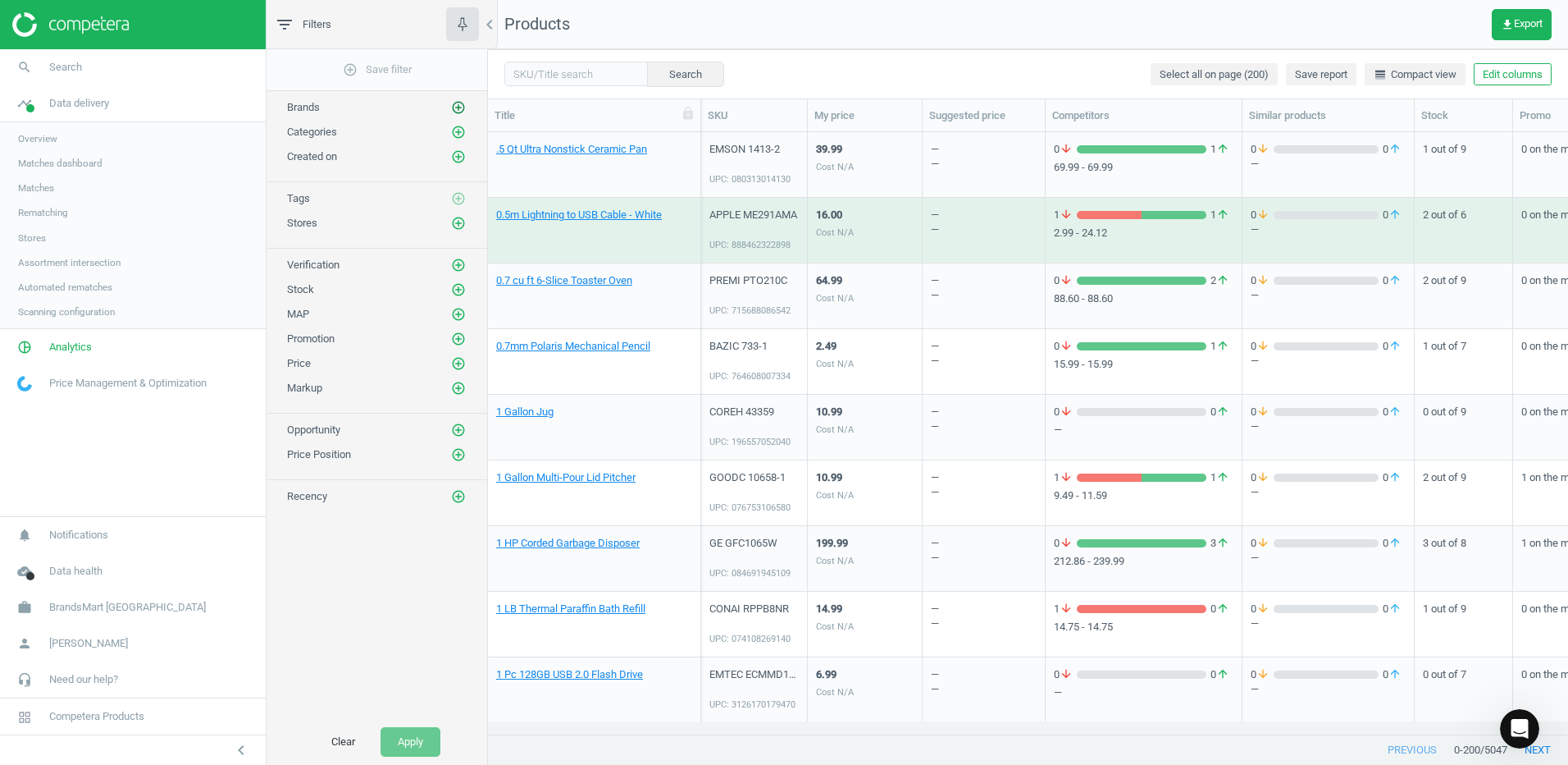
click at [458, 105] on icon "add_circle_outline" at bounding box center [459, 108] width 15 height 15
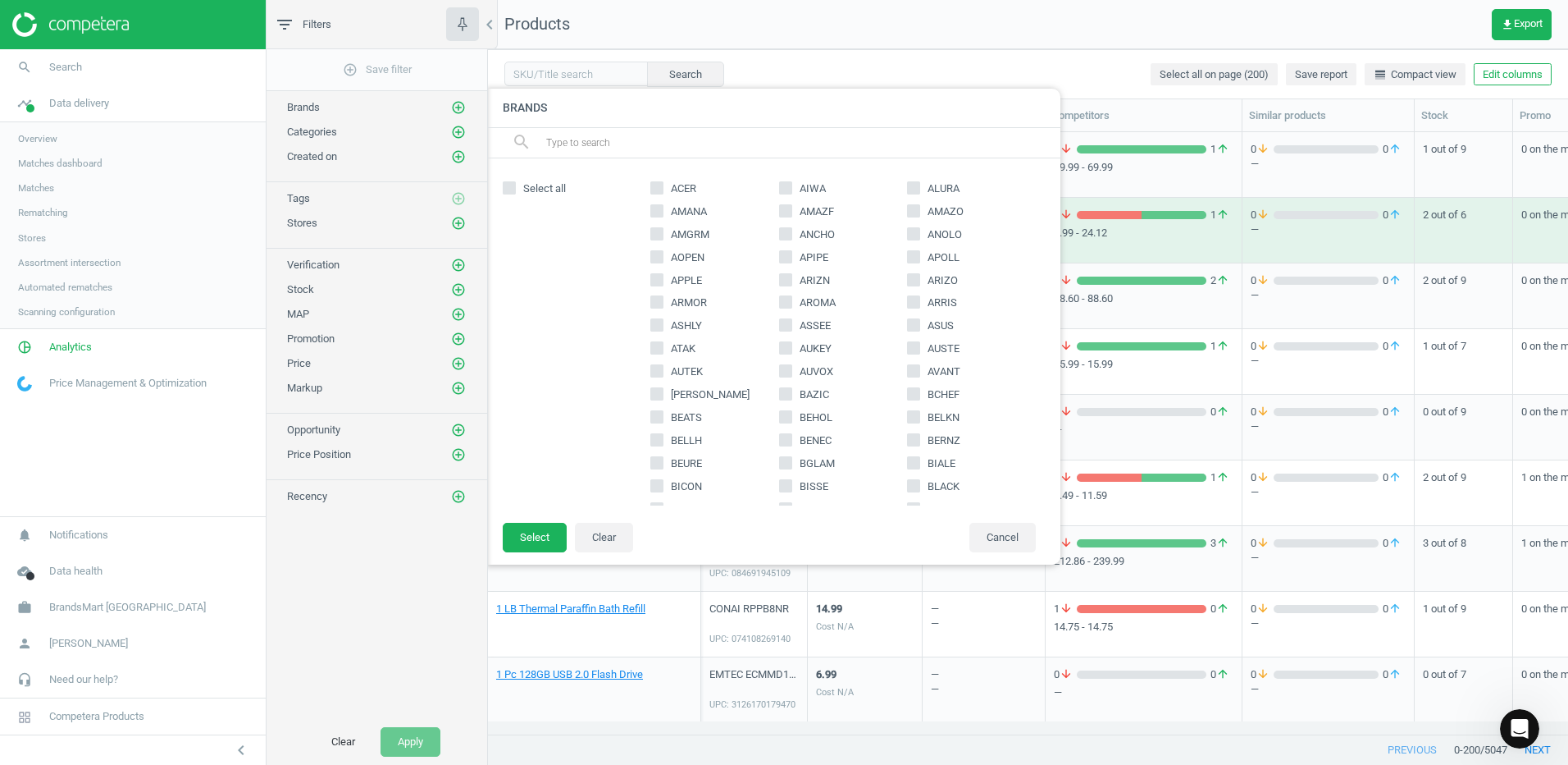
click at [593, 136] on input "text" at bounding box center [797, 142] width 504 height 26
type input "ashl"
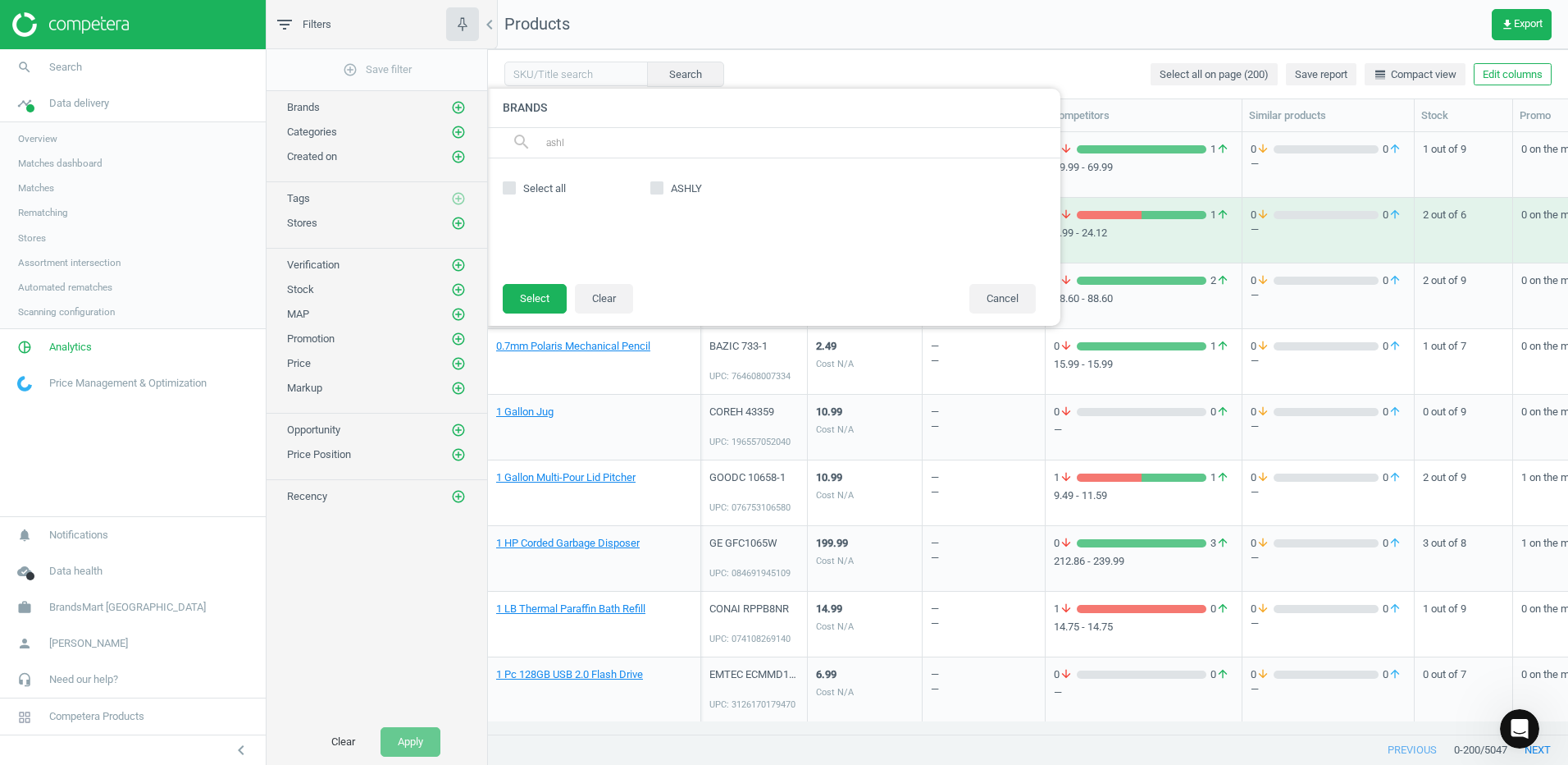
click at [652, 186] on input "ASHLY" at bounding box center [657, 187] width 11 height 11
checkbox input "true"
click at [533, 300] on button "Select" at bounding box center [535, 298] width 64 height 29
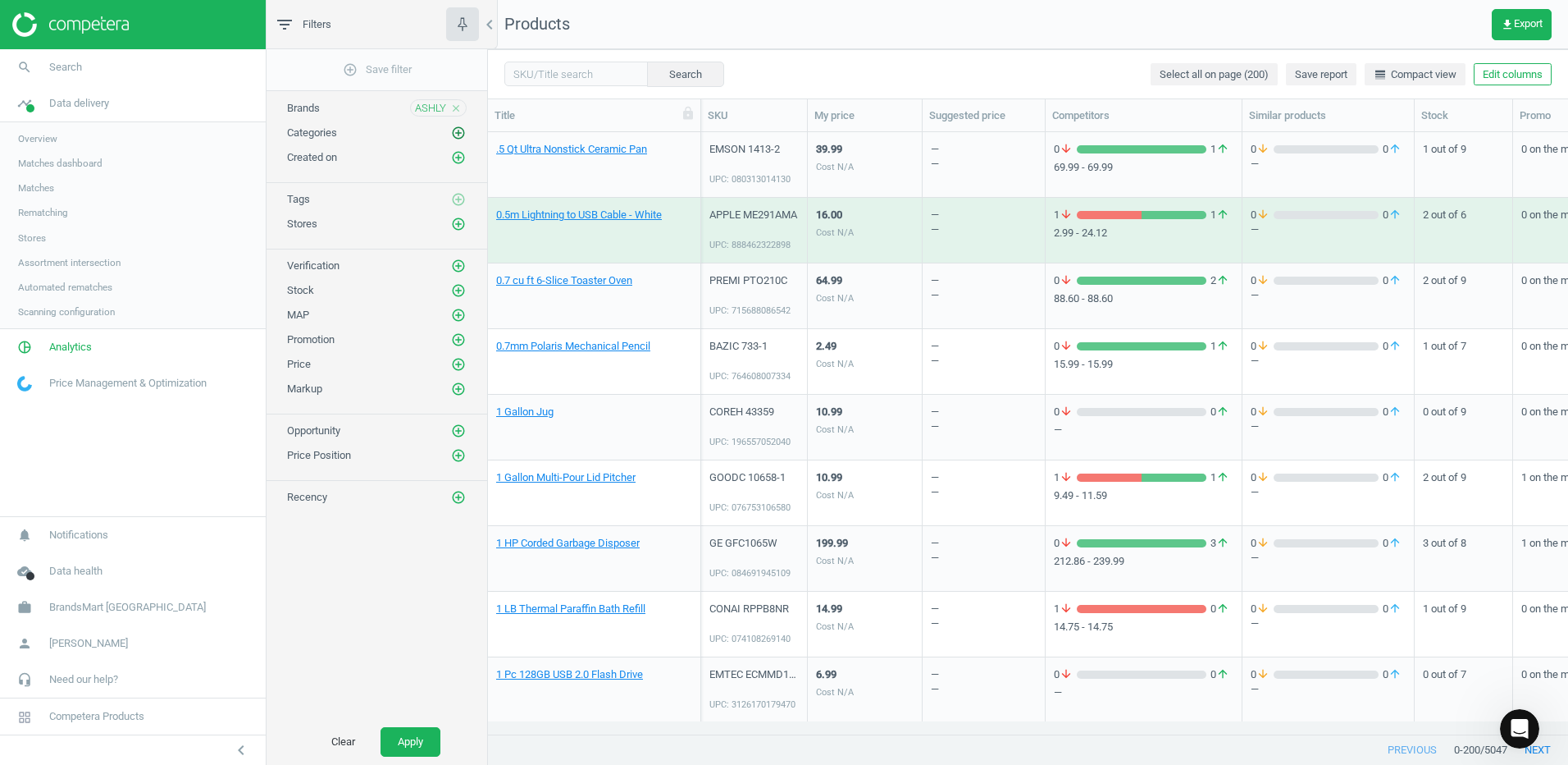
click at [456, 129] on icon "add_circle_outline" at bounding box center [459, 133] width 15 height 15
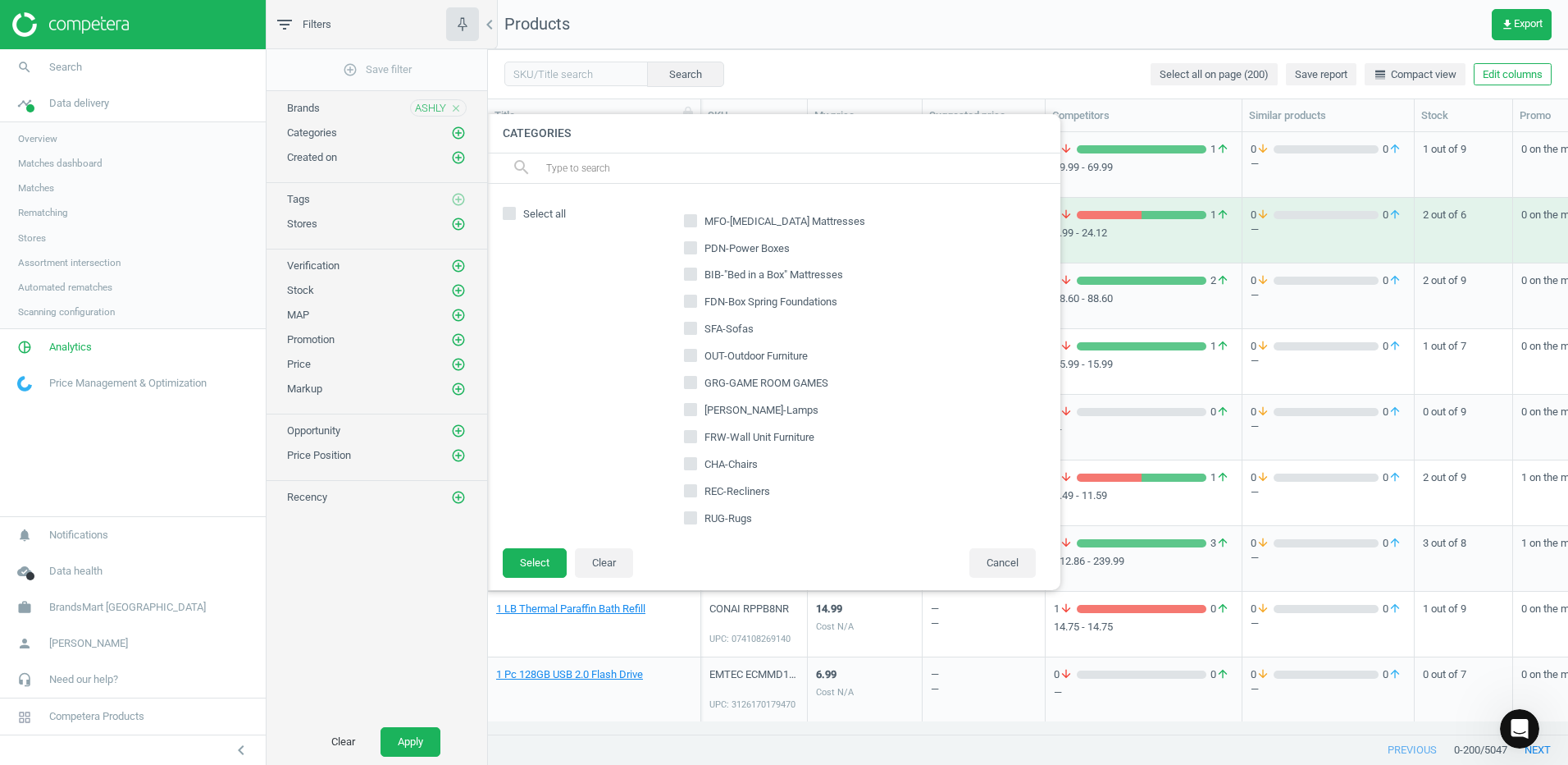
scroll to position [82, 0]
click at [692, 299] on input "SFA-Sofas" at bounding box center [690, 299] width 11 height 11
checkbox input "true"
click at [695, 325] on input "OUT-Outdoor Furniture" at bounding box center [690, 327] width 11 height 11
checkbox input "true"
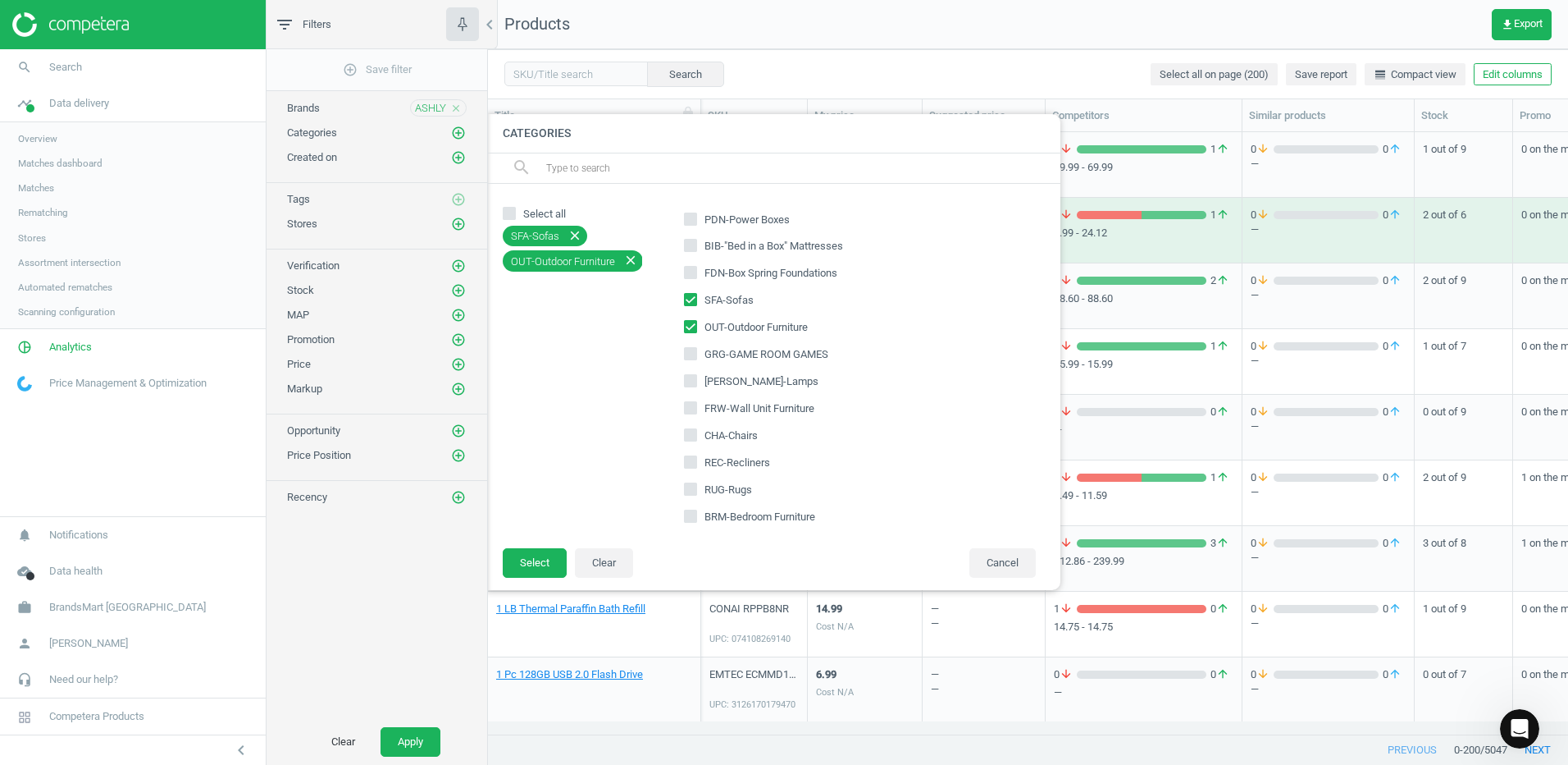
click at [693, 382] on input "[PERSON_NAME]-Lamps" at bounding box center [690, 380] width 11 height 11
checkbox input "true"
click at [692, 432] on input "CHA-Chairs" at bounding box center [690, 435] width 11 height 11
checkbox input "true"
click at [691, 461] on input "REC-Recliners" at bounding box center [690, 462] width 11 height 11
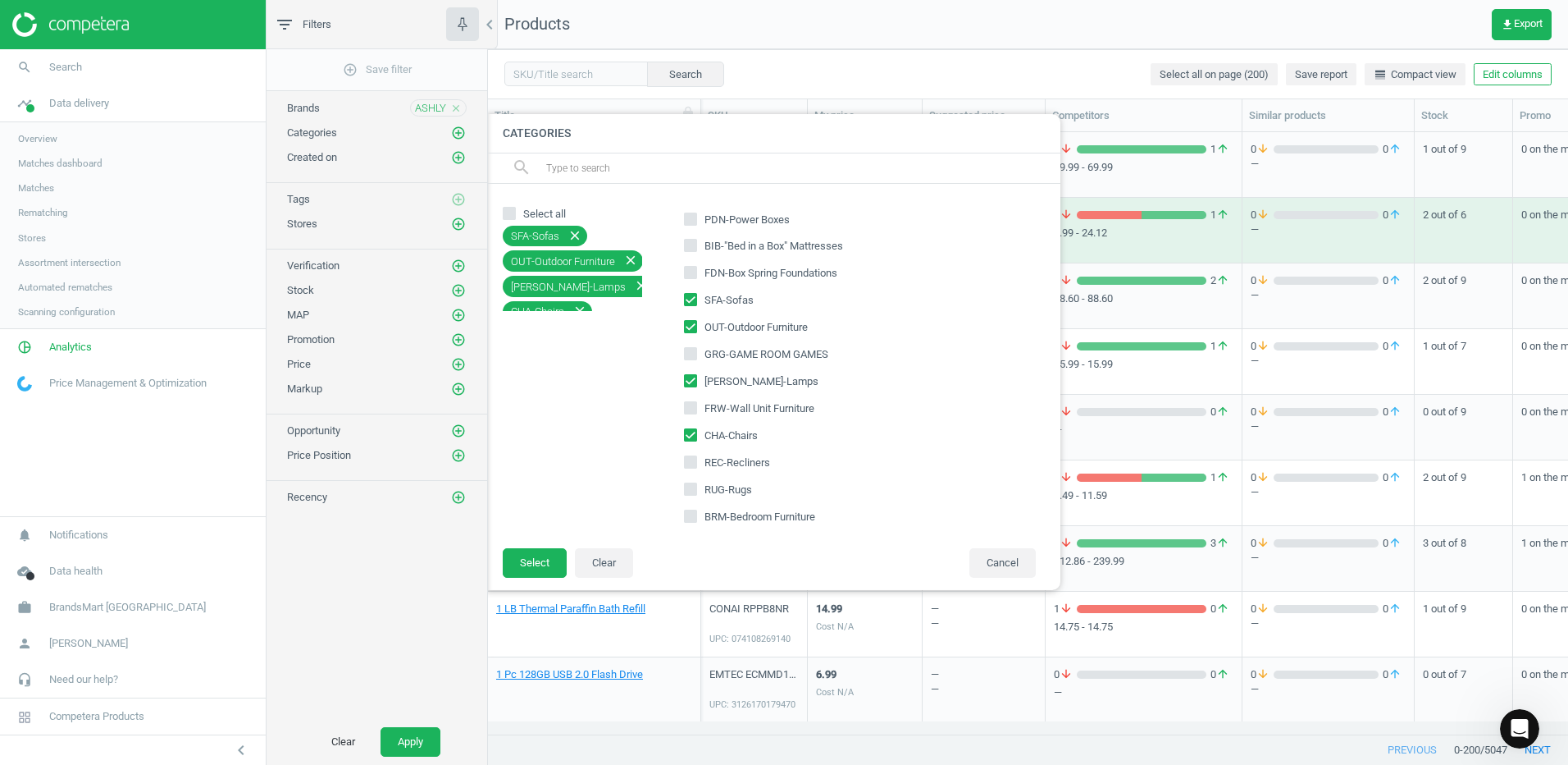
checkbox input "true"
click at [695, 490] on input "RUG-Rugs" at bounding box center [690, 488] width 11 height 11
checkbox input "true"
drag, startPoint x: 690, startPoint y: 518, endPoint x: 701, endPoint y: 516, distance: 11.2
click at [690, 518] on input "BRM-Bedroom Furniture" at bounding box center [690, 515] width 11 height 11
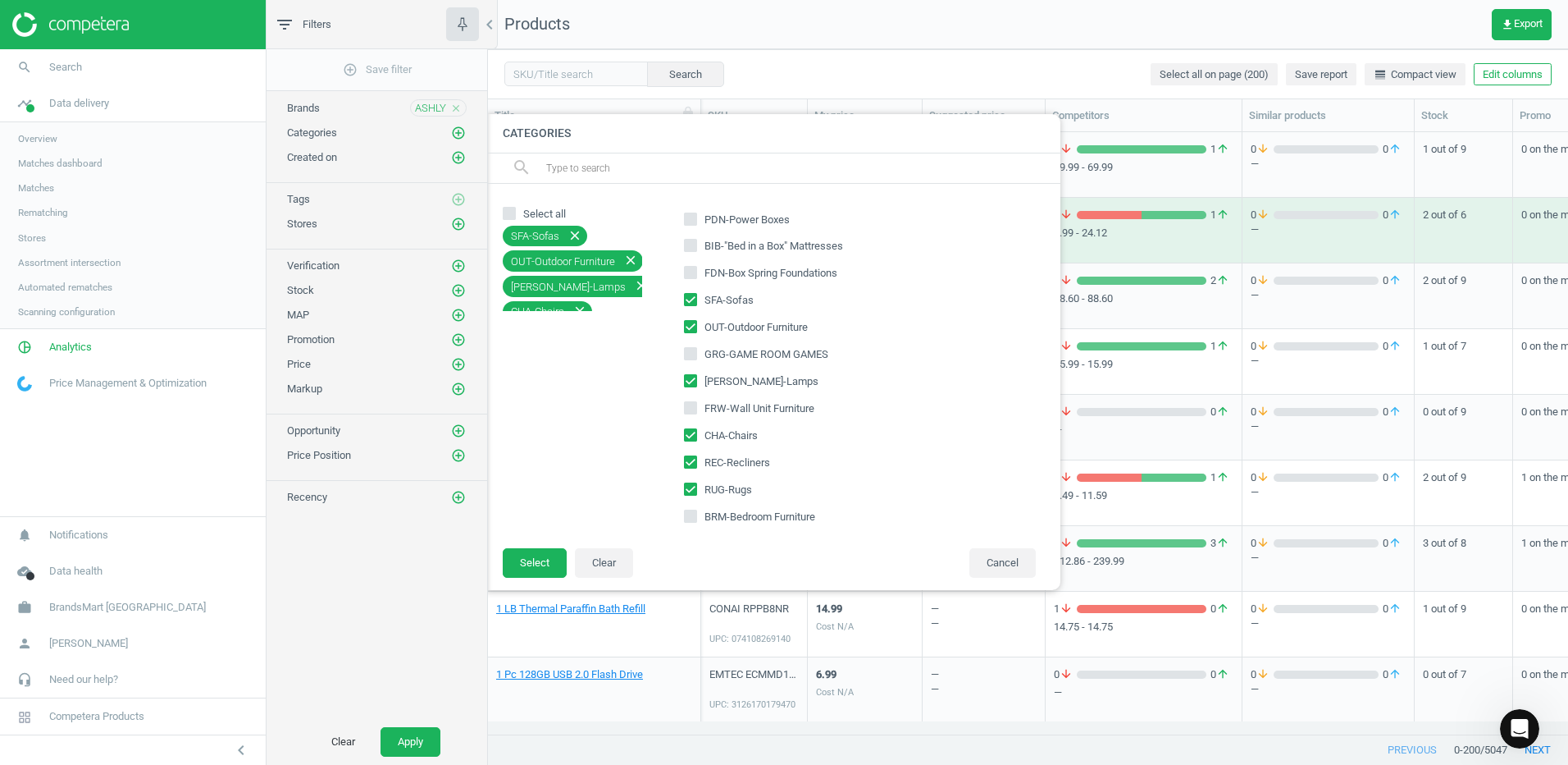
checkbox input "true"
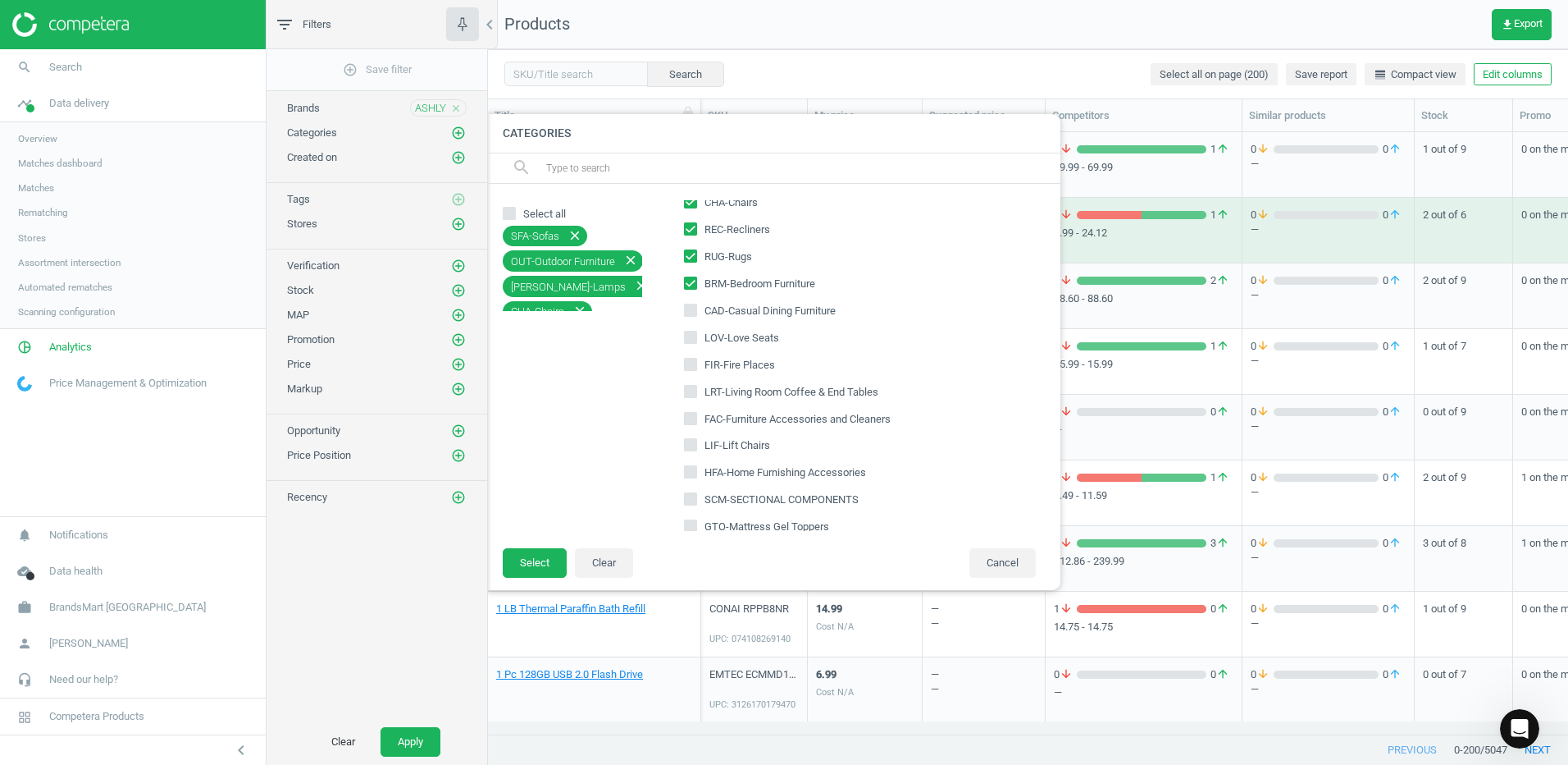
scroll to position [329, 0]
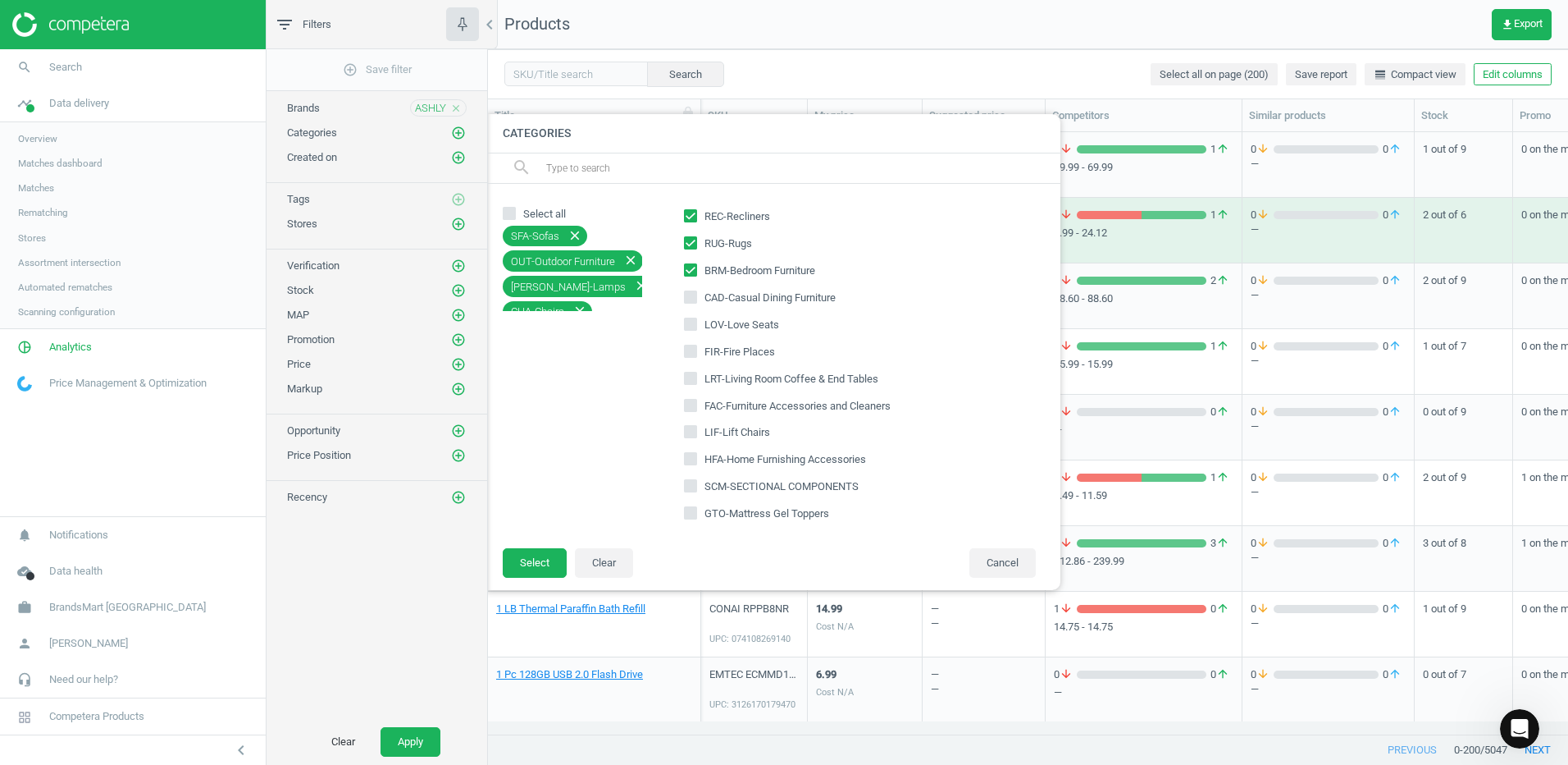
click at [692, 293] on input "CAD-Casual Dining Furniture" at bounding box center [690, 296] width 11 height 11
checkbox input "true"
click at [696, 325] on icon at bounding box center [690, 324] width 13 height 13
click at [696, 325] on input "LOV-Love Seats" at bounding box center [690, 324] width 11 height 11
checkbox input "true"
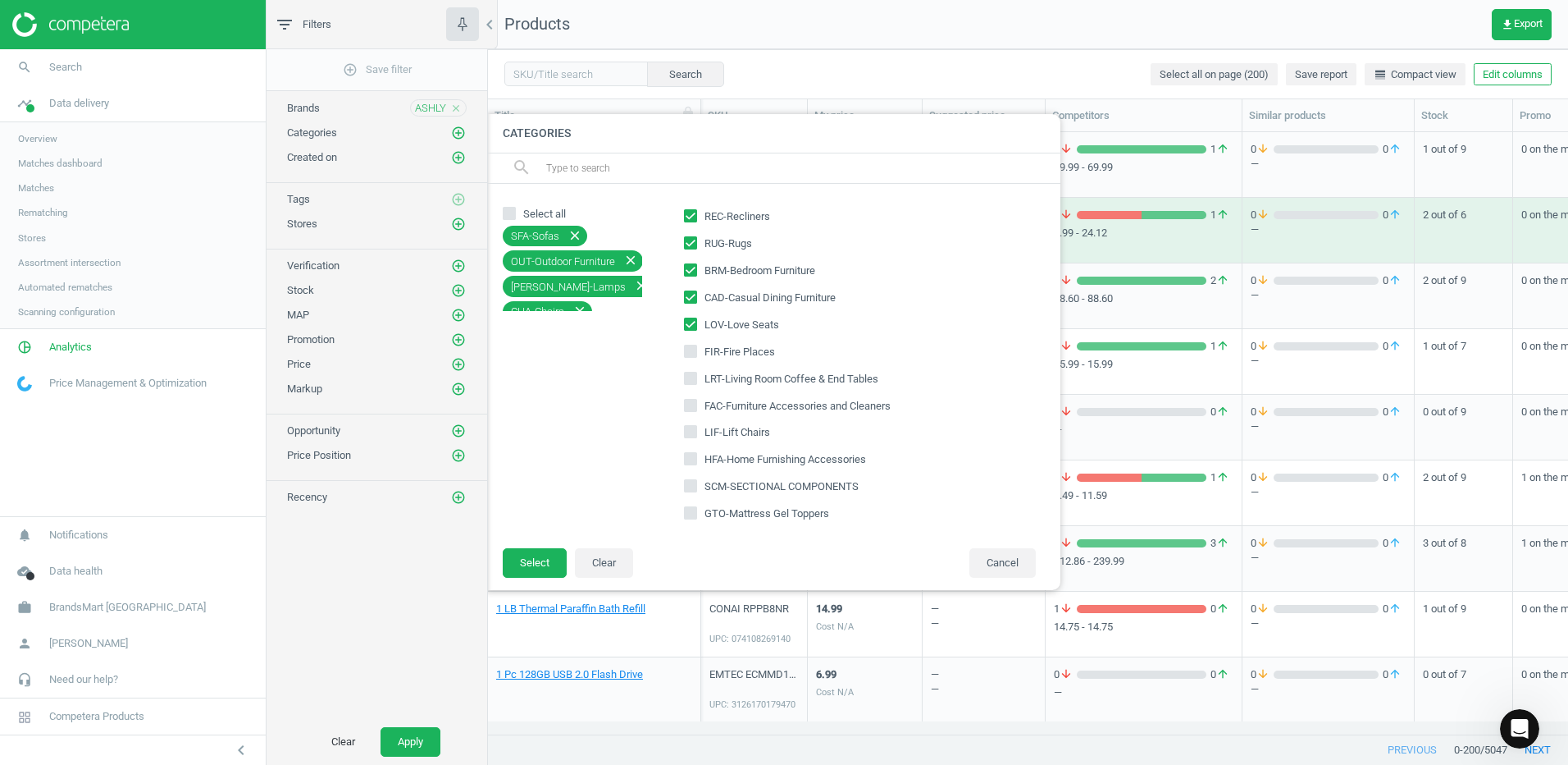
click at [695, 351] on input "FIR-Fire Places" at bounding box center [690, 350] width 11 height 11
checkbox input "true"
click at [691, 376] on input "LRT-Living Room Coffee & End Tables" at bounding box center [690, 378] width 11 height 11
checkbox input "true"
click at [690, 403] on input "FAC-Furniture Accessories and Cleaners" at bounding box center [690, 405] width 11 height 11
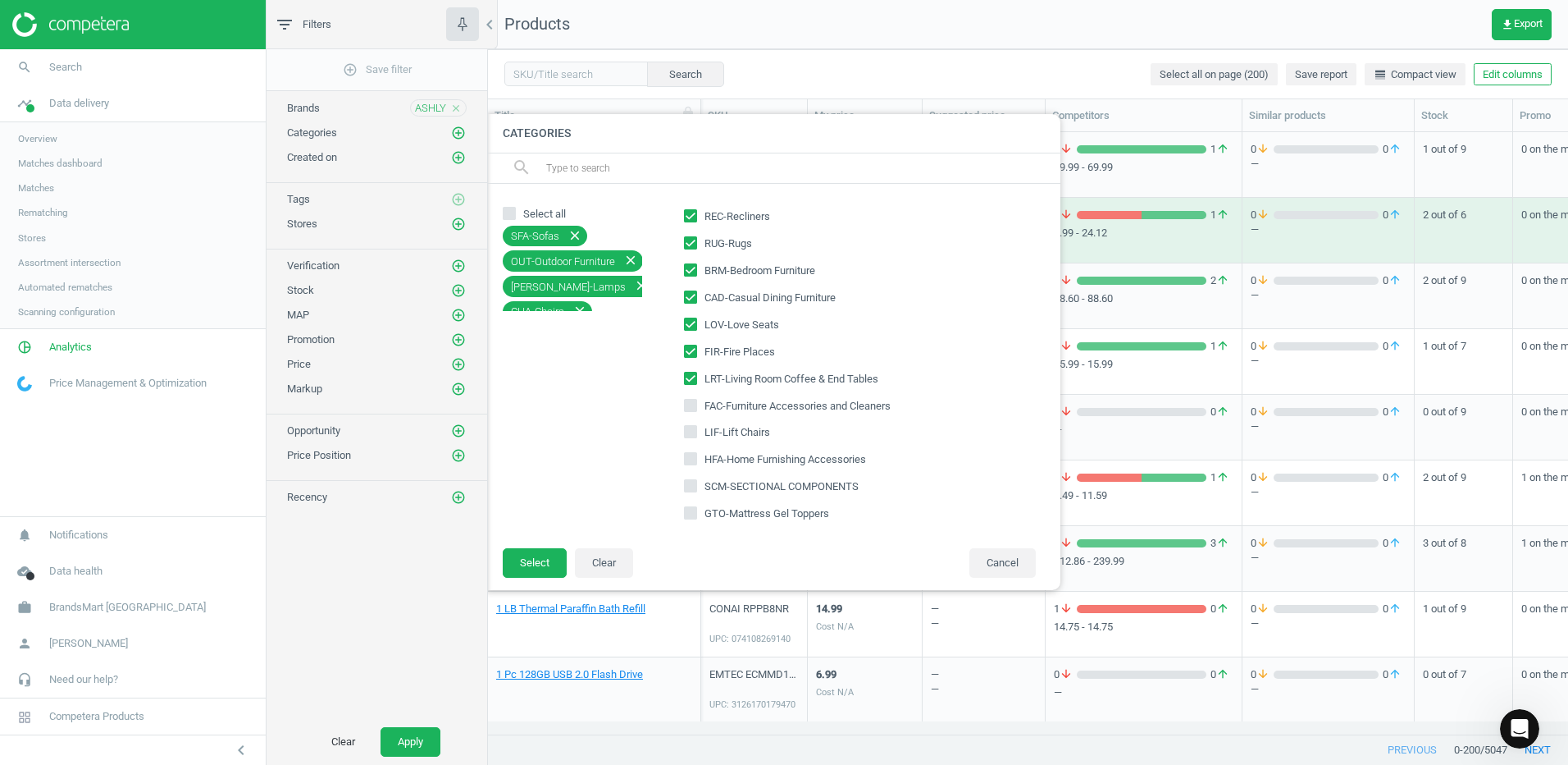
checkbox input "true"
click at [687, 433] on input "LIF-Lift Chairs" at bounding box center [690, 431] width 11 height 11
checkbox input "true"
click at [688, 461] on input "HFA-Home Furnishing Accessories" at bounding box center [690, 459] width 11 height 11
checkbox input "true"
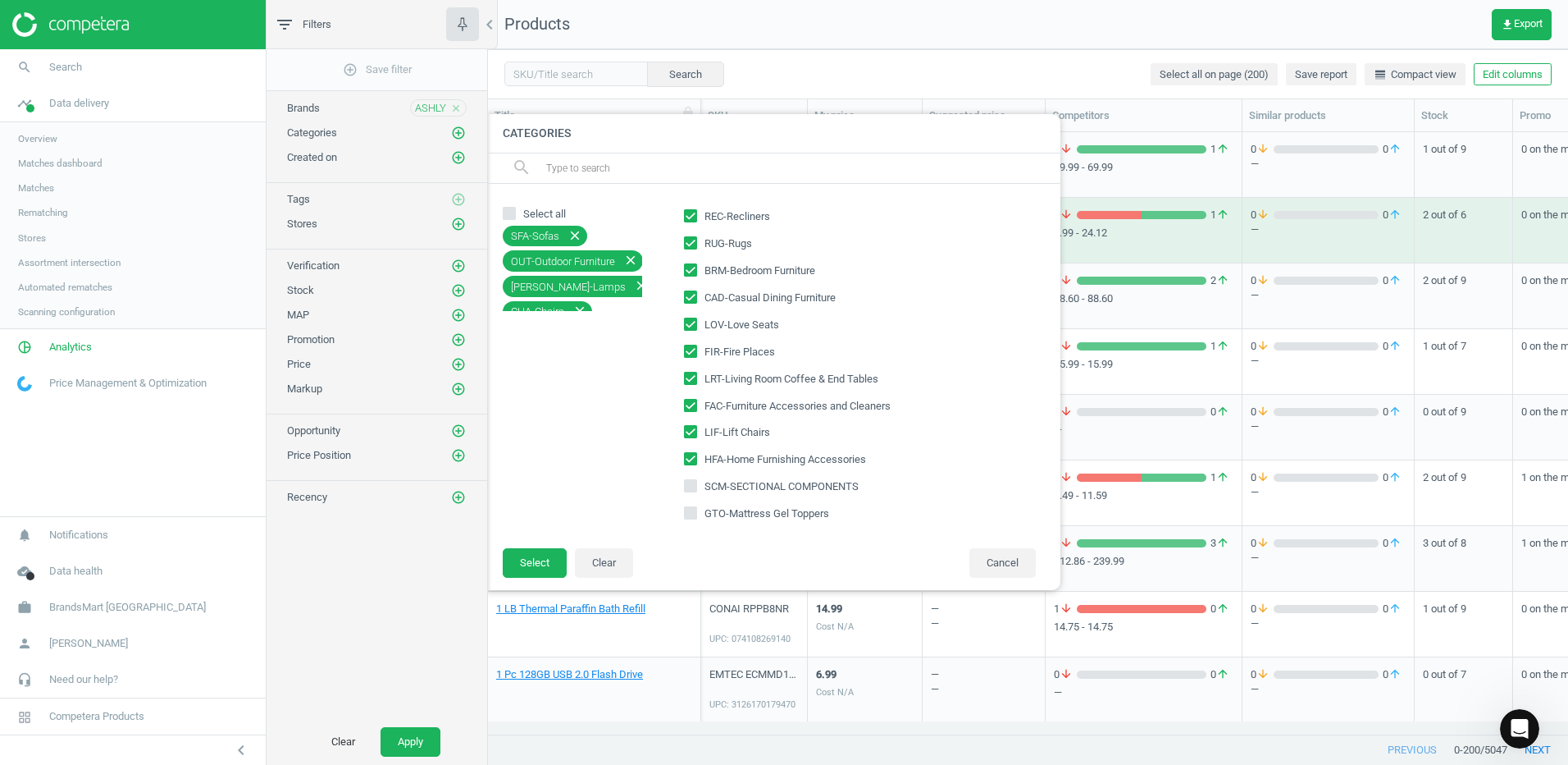
click at [688, 487] on input "SCM-SECTIONAL COMPONENTS" at bounding box center [690, 486] width 11 height 11
checkbox input "true"
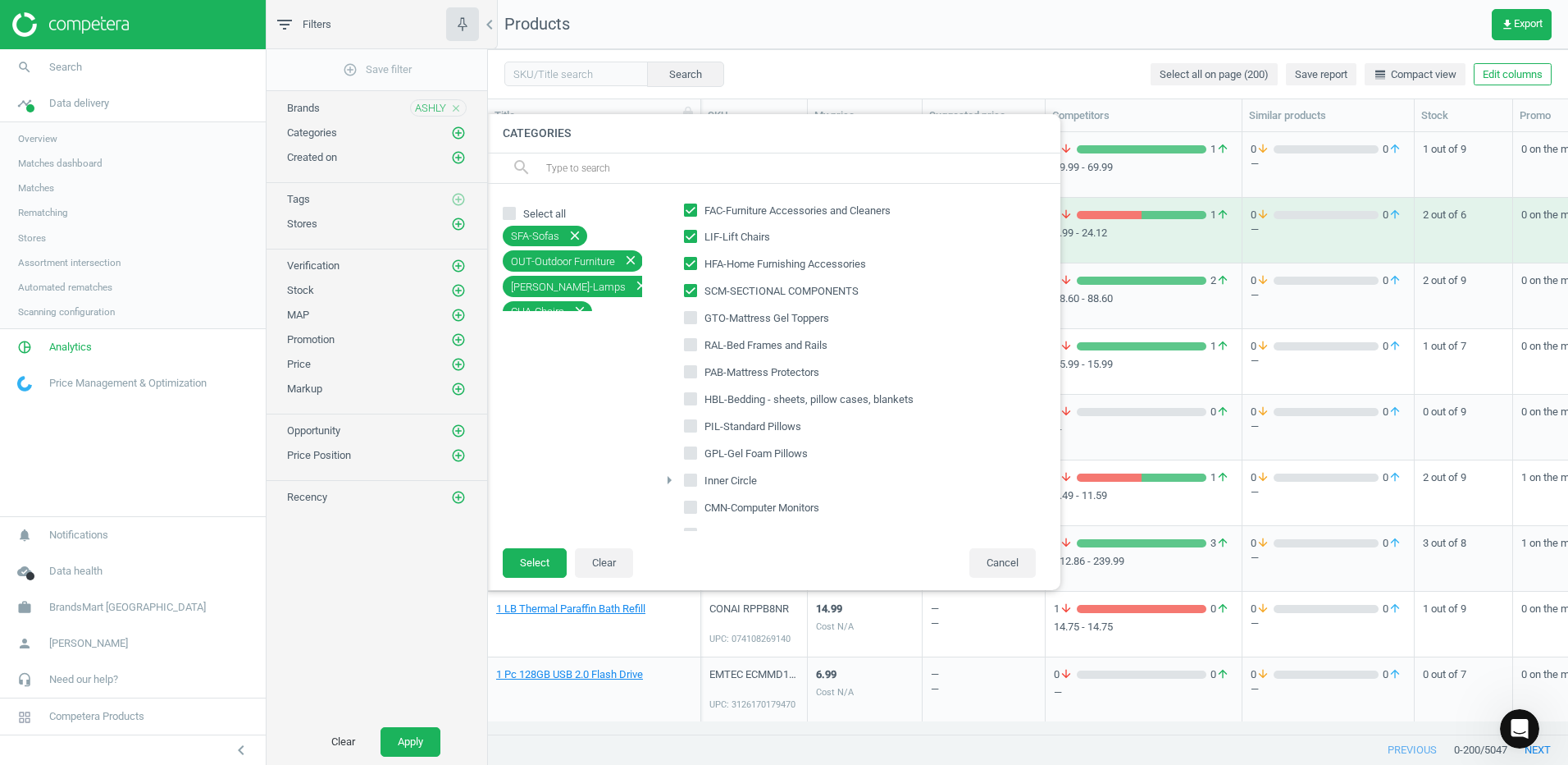
scroll to position [574, 0]
click at [689, 298] on input "RAL-Bed Frames and Rails" at bounding box center [690, 293] width 11 height 11
checkbox input "true"
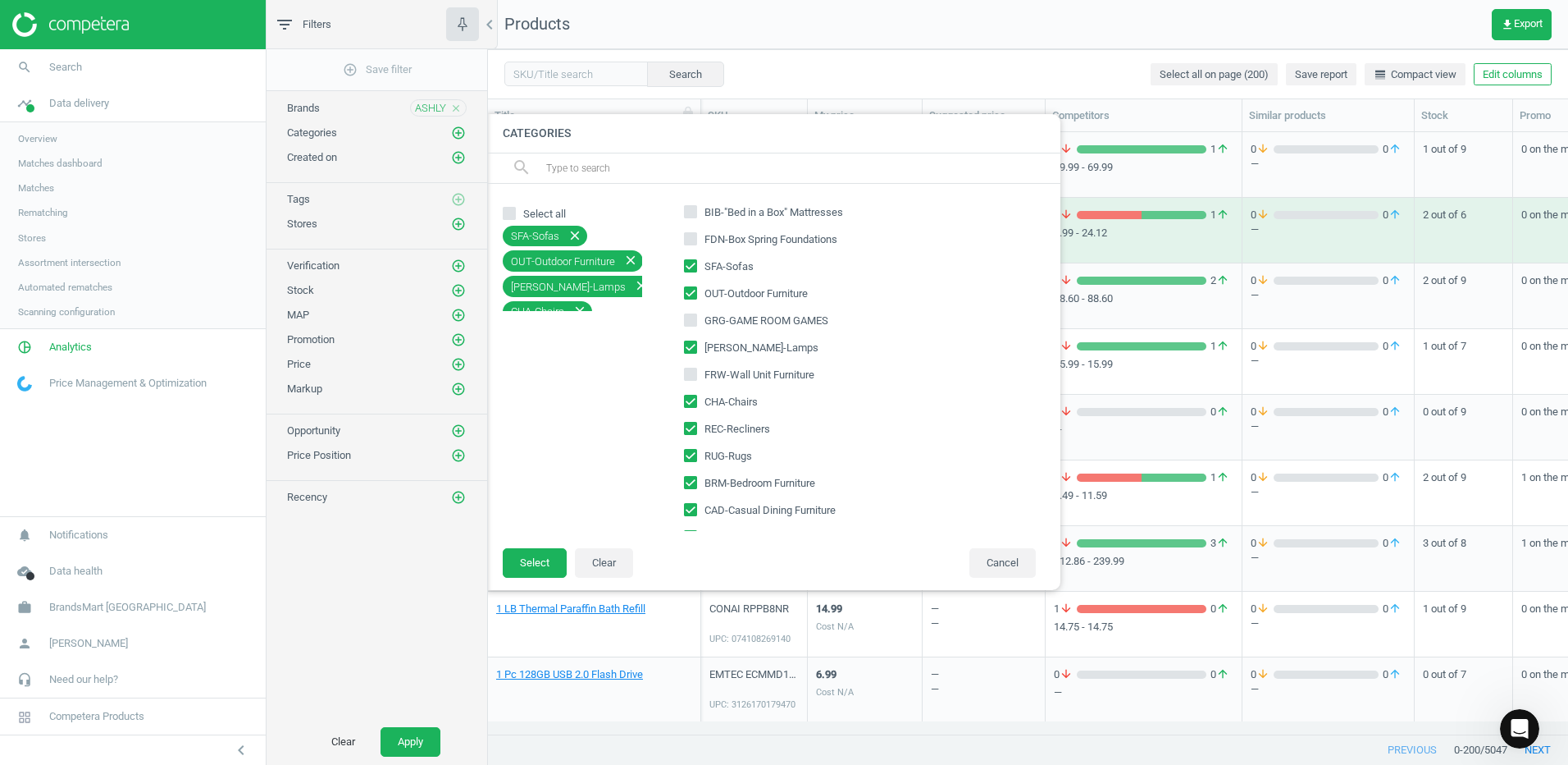
scroll to position [0, 0]
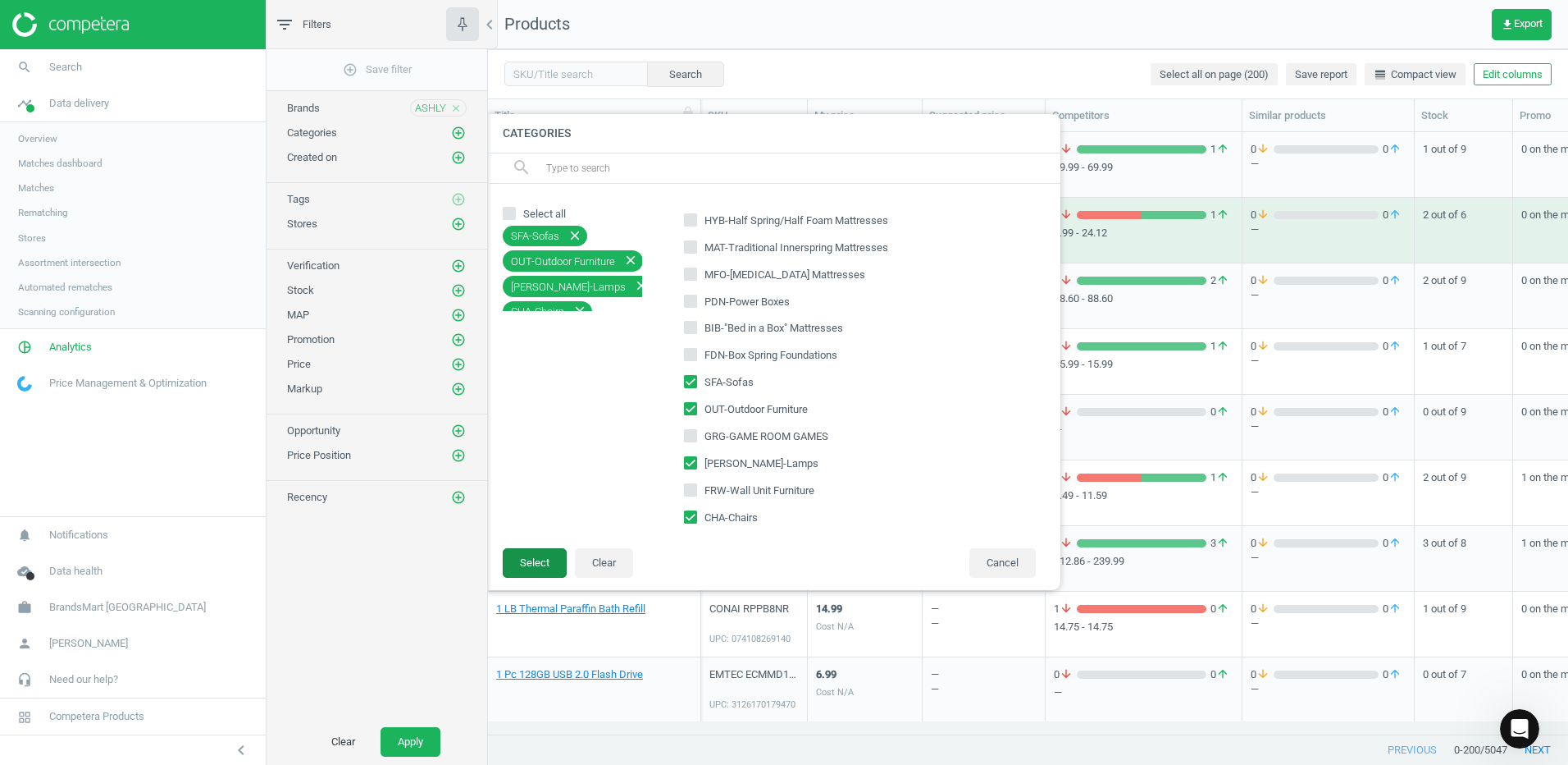
click at [527, 558] on button "Select" at bounding box center [535, 563] width 64 height 29
